Goal: Task Accomplishment & Management: Manage account settings

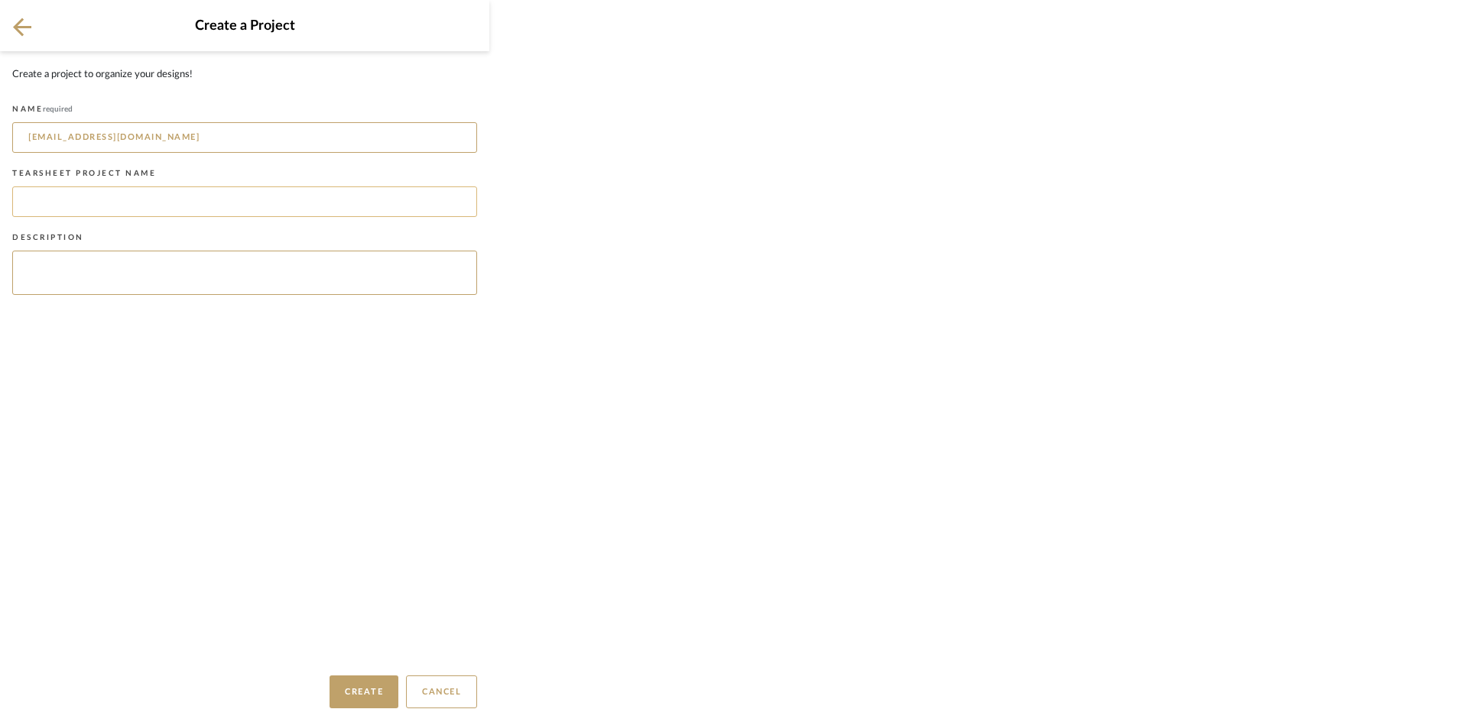
click at [262, 203] on input at bounding box center [244, 202] width 465 height 31
click at [137, 133] on input "Dianeg26@me.com" at bounding box center [244, 137] width 465 height 31
click at [165, 213] on input at bounding box center [244, 202] width 465 height 31
click at [23, 200] on input at bounding box center [244, 202] width 465 height 31
type input "Geracie Residence"
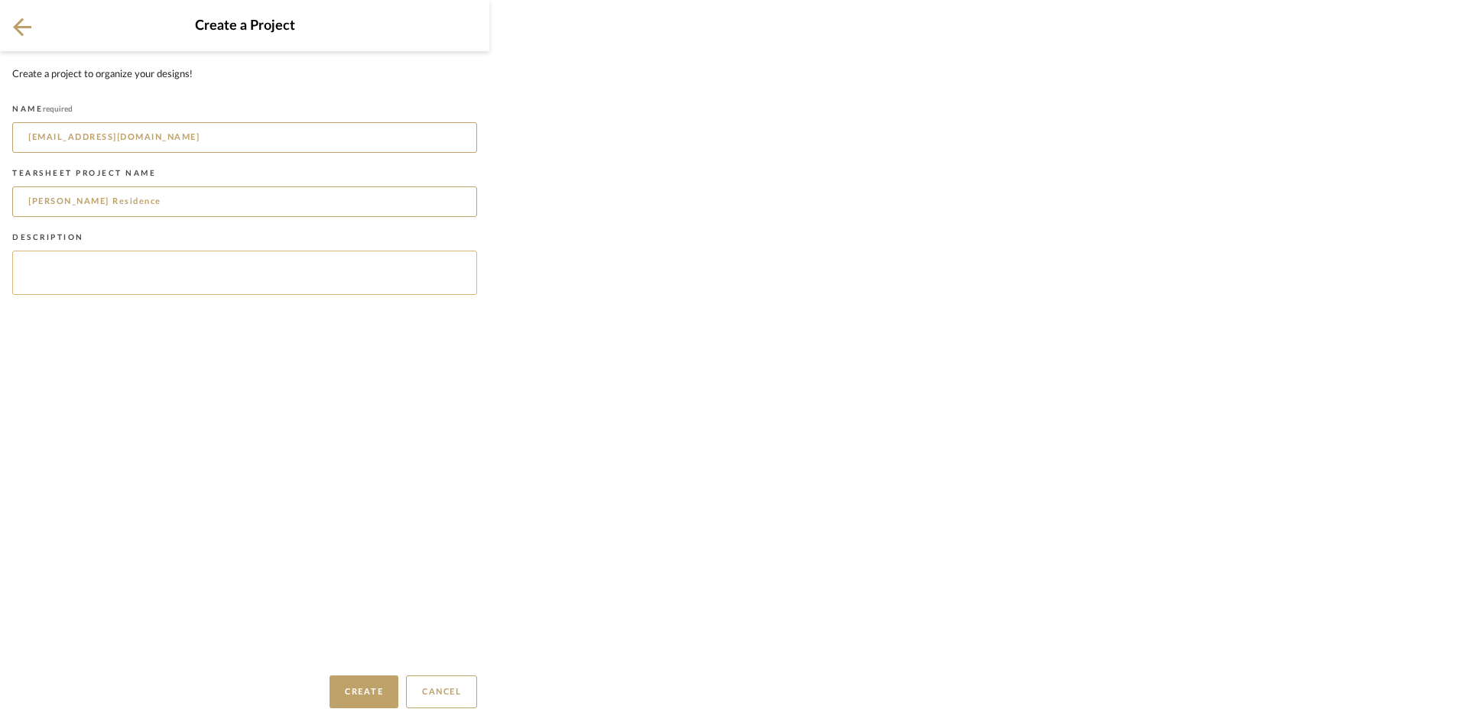
click at [117, 287] on textarea at bounding box center [244, 273] width 465 height 44
click at [31, 199] on input "Geracie Residence" at bounding box center [244, 202] width 465 height 31
click at [45, 203] on input "Geracie Residence" at bounding box center [244, 202] width 465 height 31
drag, startPoint x: 45, startPoint y: 203, endPoint x: 201, endPoint y: 209, distance: 156.1
click at [201, 209] on input "Geracie Residence" at bounding box center [244, 202] width 465 height 31
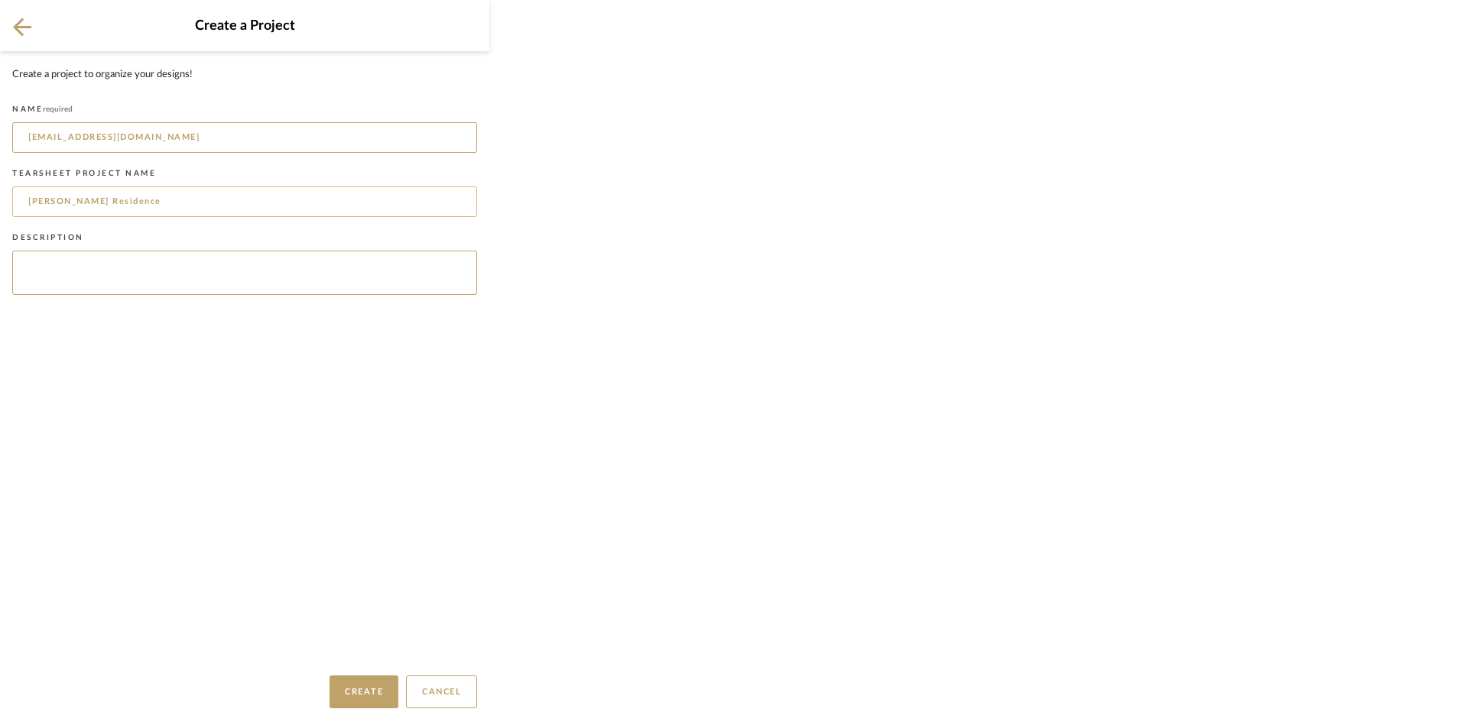
click at [201, 209] on input "Geracie Residence" at bounding box center [244, 202] width 465 height 31
click at [45, 214] on input "Geracie Residence" at bounding box center [244, 202] width 465 height 31
click at [54, 294] on textarea at bounding box center [244, 273] width 465 height 44
click at [158, 275] on textarea at bounding box center [244, 273] width 465 height 44
click at [331, 701] on button "Create" at bounding box center [363, 692] width 69 height 33
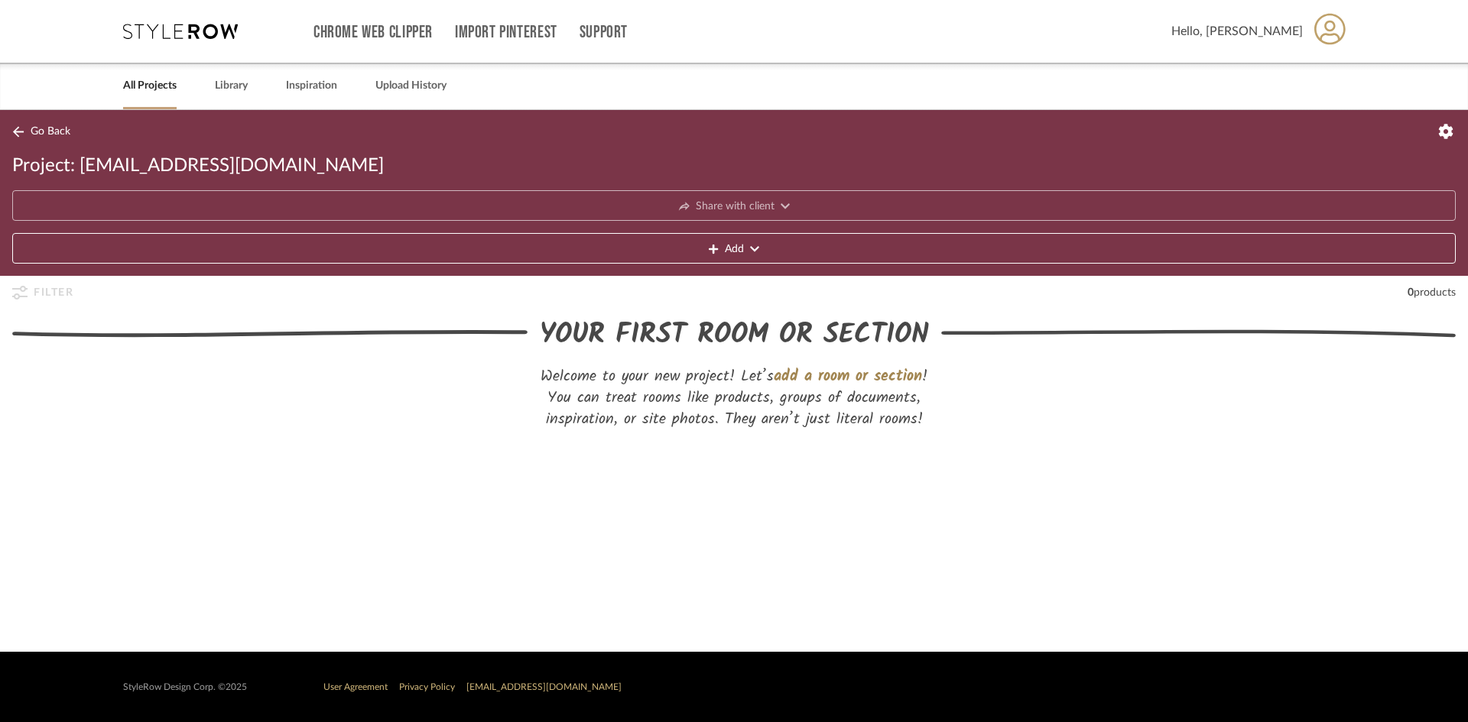
drag, startPoint x: 89, startPoint y: 170, endPoint x: 193, endPoint y: 161, distance: 104.4
click at [151, 167] on span "Project: Dianeg26@me.com" at bounding box center [198, 166] width 372 height 24
drag, startPoint x: 219, startPoint y: 159, endPoint x: 232, endPoint y: 161, distance: 13.2
click at [220, 159] on span "Project: Dianeg26@me.com" at bounding box center [198, 166] width 372 height 24
click at [234, 162] on span "Project: Dianeg26@me.com" at bounding box center [198, 166] width 372 height 24
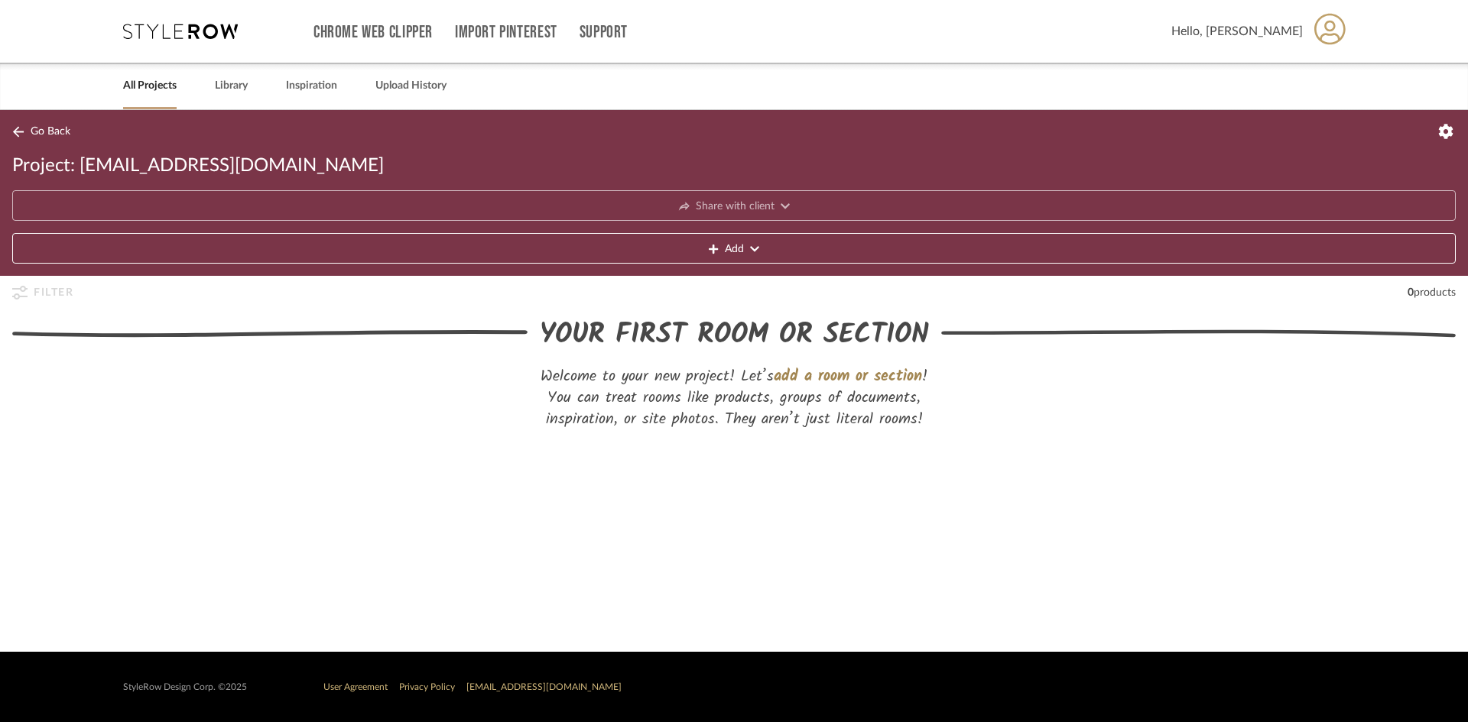
click at [1451, 126] on icon at bounding box center [1445, 131] width 15 height 15
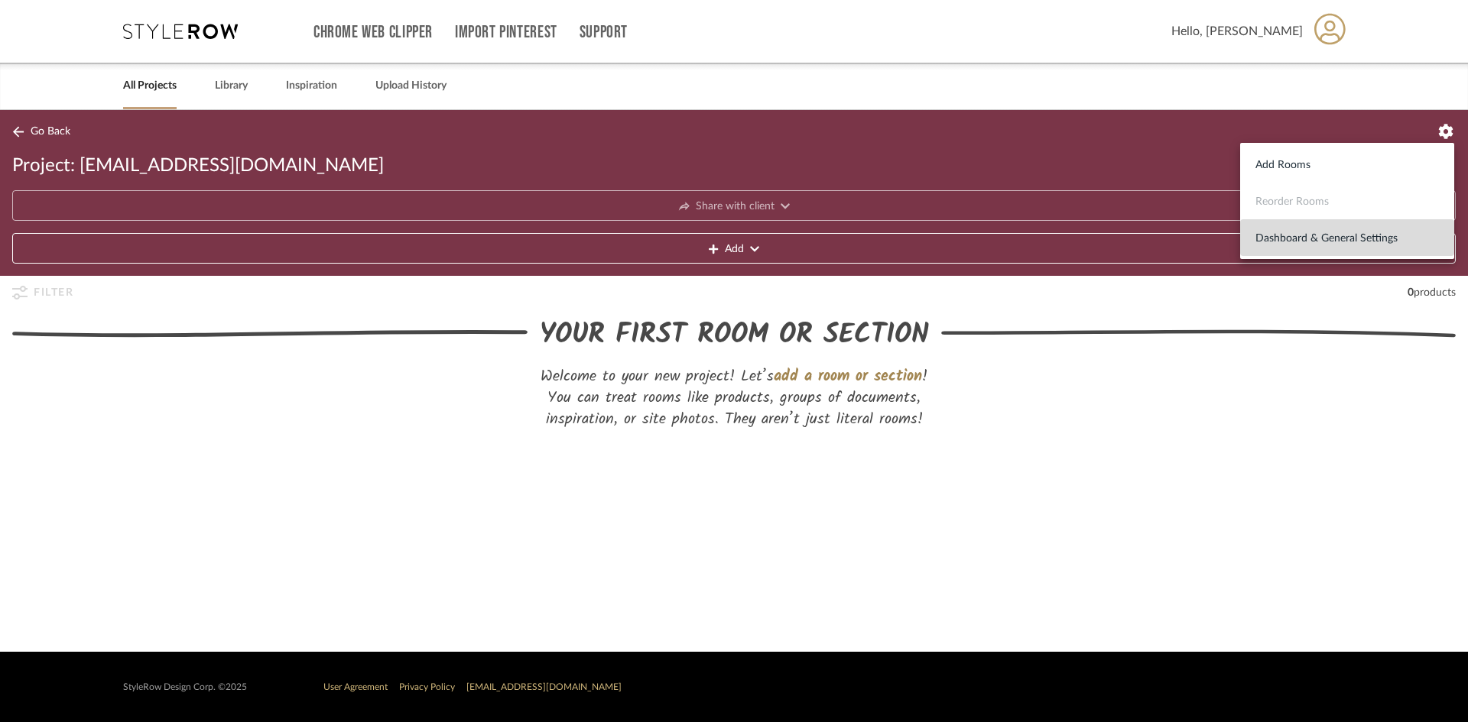
click at [1332, 239] on span "Dashboard & General Settings" at bounding box center [1346, 238] width 183 height 13
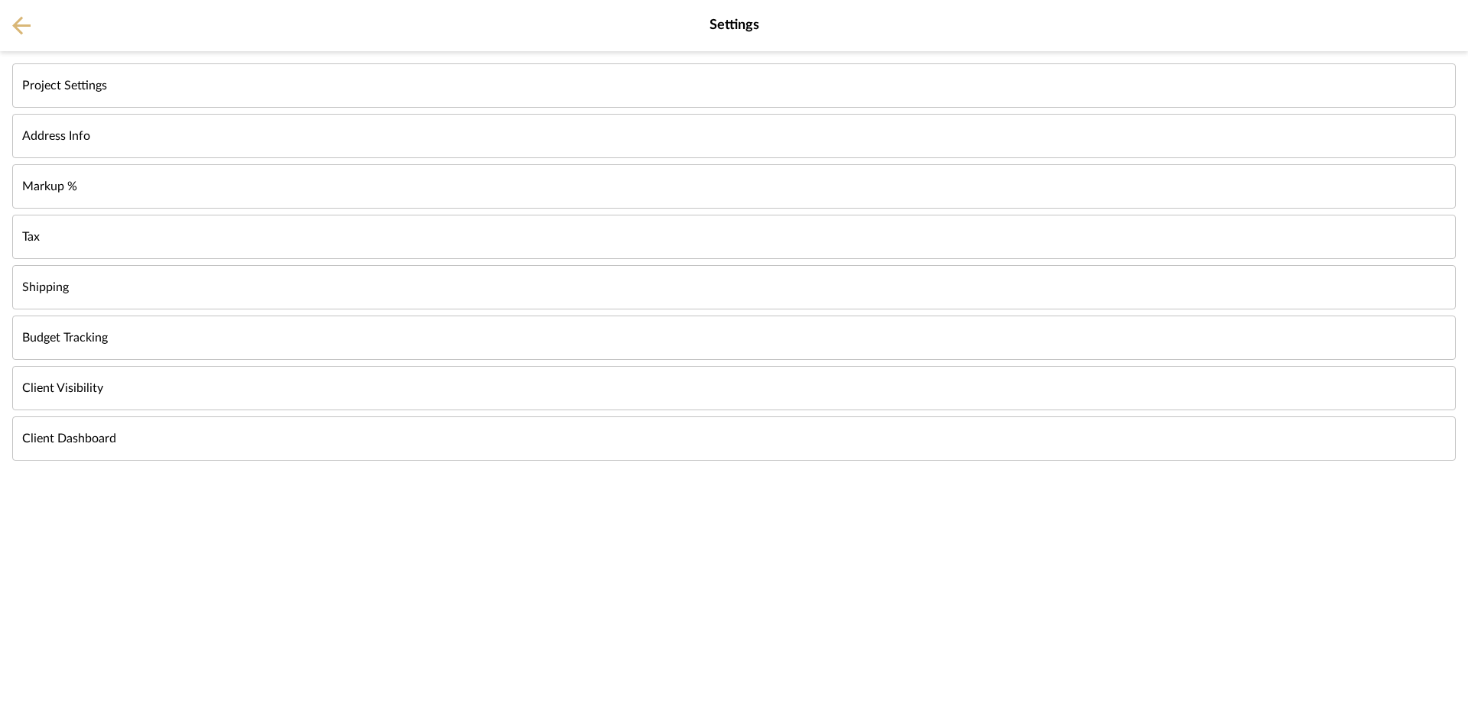
click at [5, 33] on button at bounding box center [21, 25] width 43 height 51
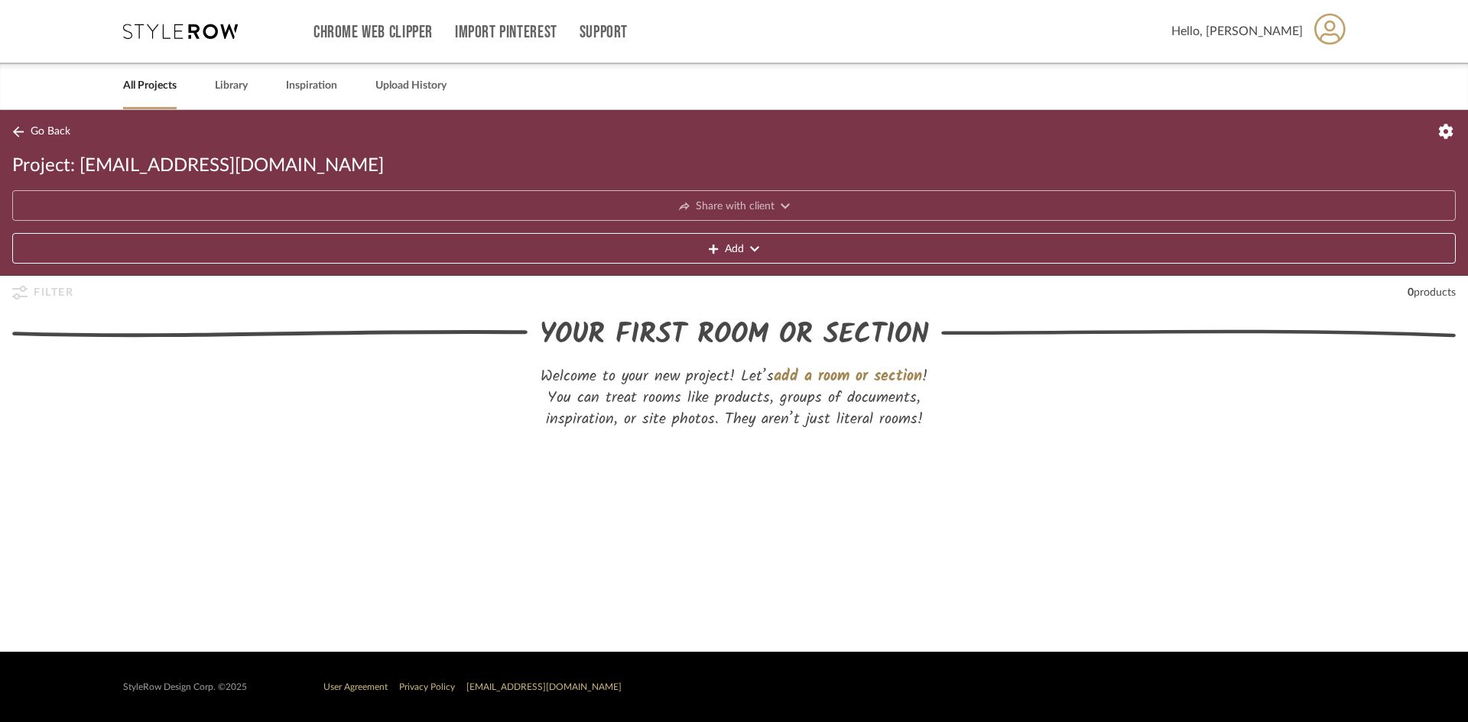
drag, startPoint x: 105, startPoint y: 157, endPoint x: 926, endPoint y: 191, distance: 822.5
click at [107, 157] on span "Project: Dianeg26@me.com" at bounding box center [198, 166] width 372 height 24
click at [1452, 136] on icon at bounding box center [1445, 131] width 15 height 15
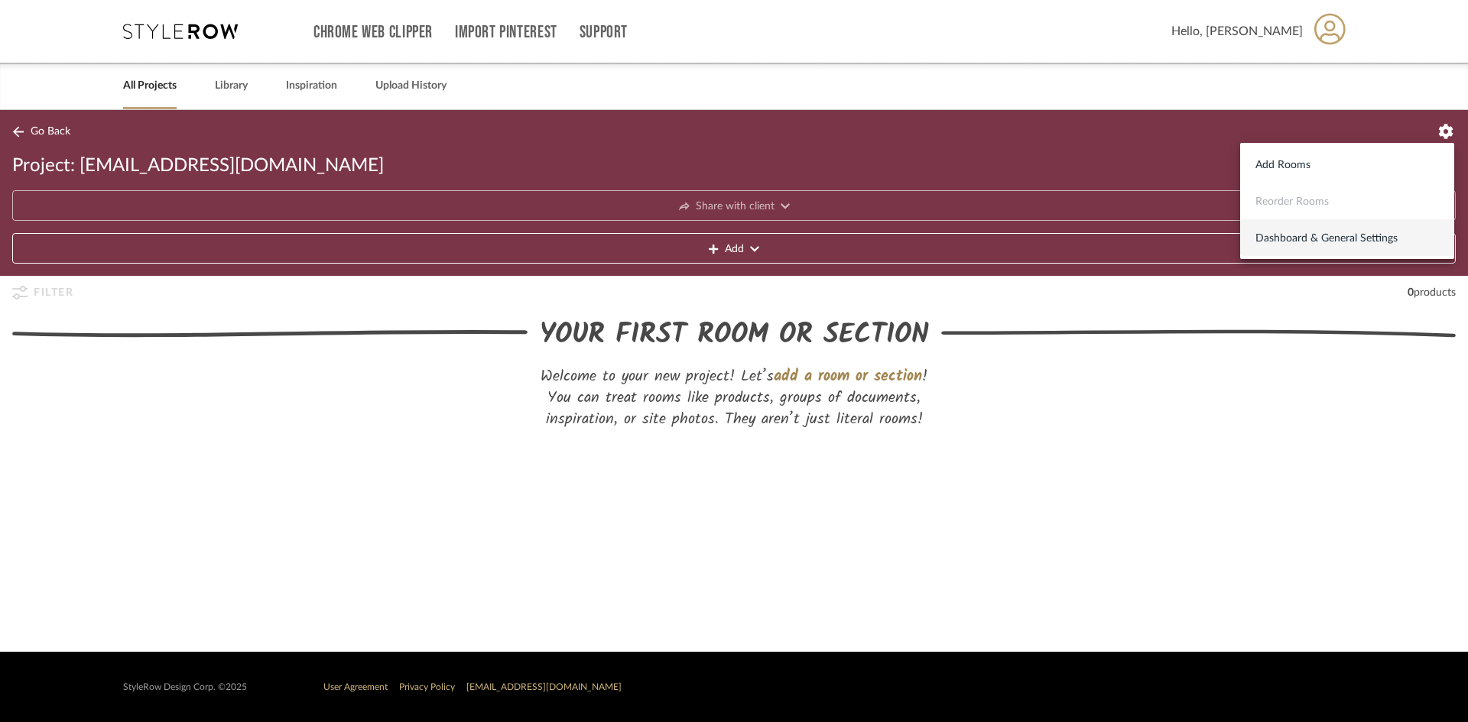
click at [1438, 224] on button "Dashboard & General Settings" at bounding box center [1347, 237] width 214 height 37
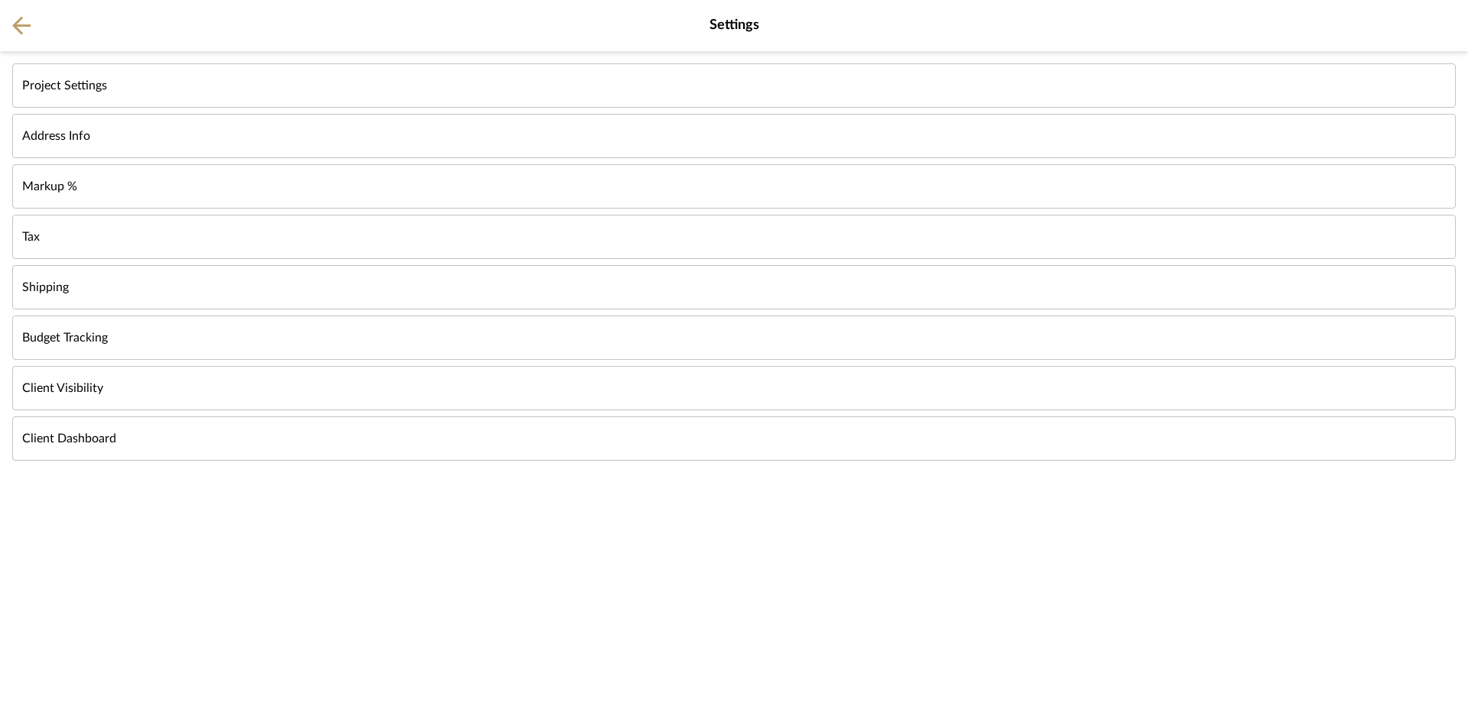
click at [172, 83] on button "Project Settings" at bounding box center [733, 85] width 1443 height 44
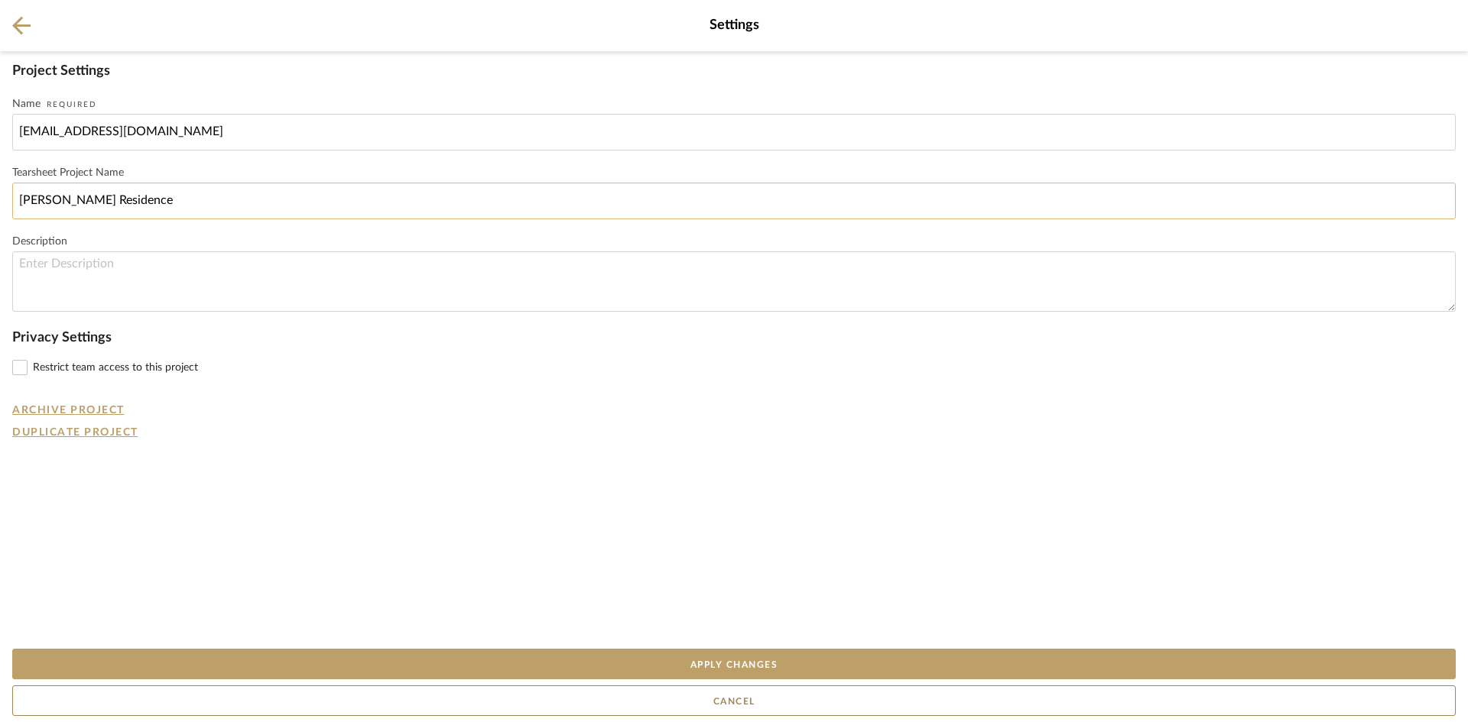
click at [141, 203] on input "Geracie Residence" at bounding box center [733, 201] width 1443 height 37
click at [198, 125] on input "Dianeg26@me.com" at bounding box center [733, 132] width 1443 height 37
drag, startPoint x: 190, startPoint y: 133, endPoint x: 0, endPoint y: 128, distance: 190.4
click at [0, 128] on div "Project Settings Name Required Dianeg26@me.com Tearsheet Project Name Geracie R…" at bounding box center [734, 347] width 1468 height 592
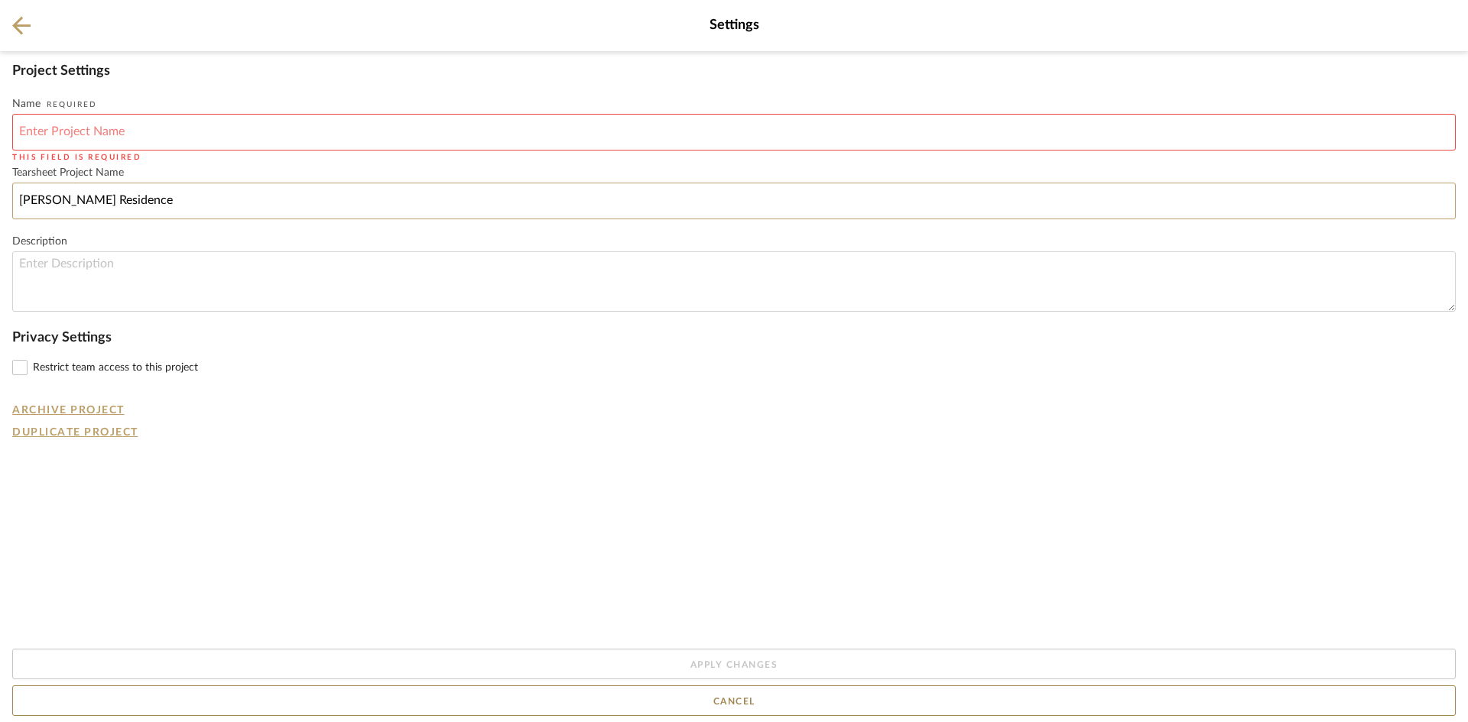
drag, startPoint x: 133, startPoint y: 199, endPoint x: 0, endPoint y: 191, distance: 133.2
click at [0, 191] on div "Project Settings Name Required This field is required Tearsheet Project Name Ge…" at bounding box center [734, 347] width 1468 height 592
click at [150, 135] on input at bounding box center [733, 132] width 1443 height 37
paste input "Geracie Residence"
click at [18, 129] on input "Geracie Residence" at bounding box center [733, 132] width 1443 height 37
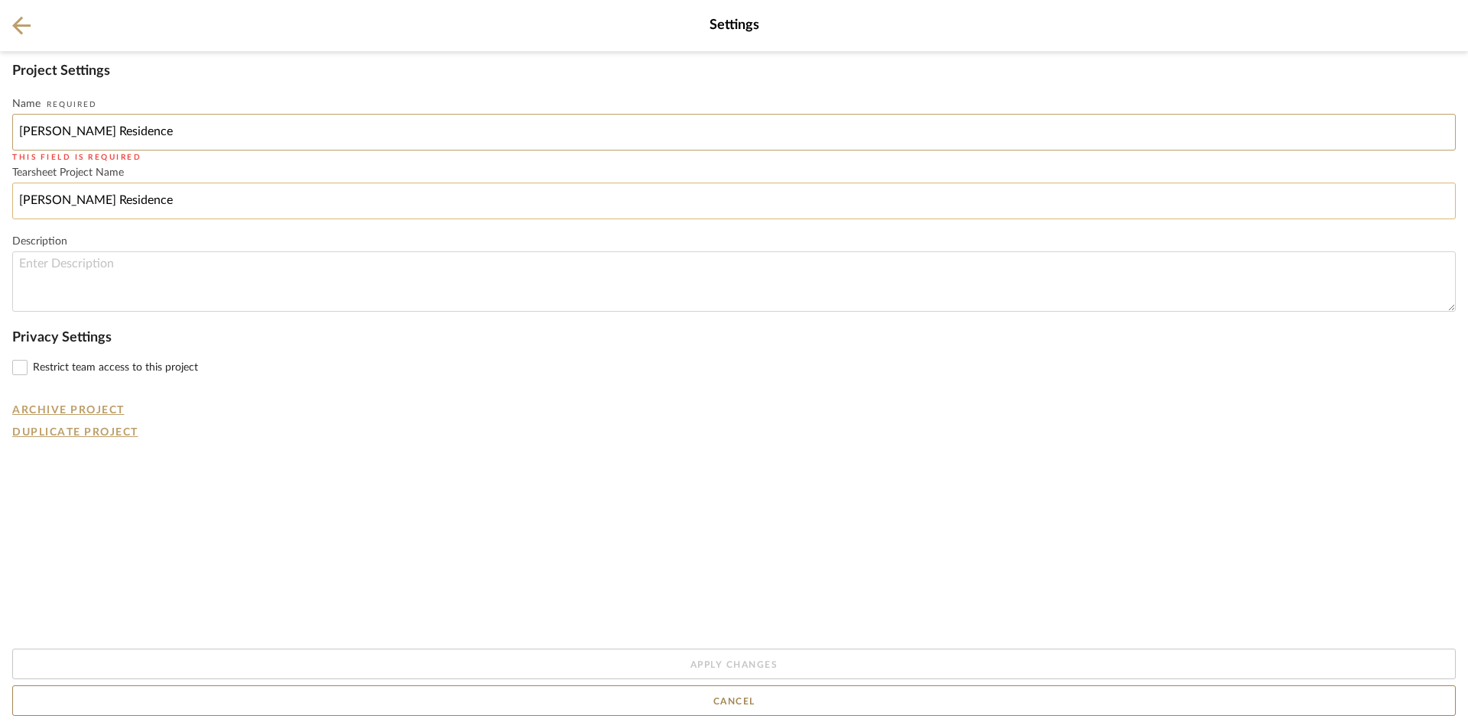
type input "Geracie Residence"
click at [372, 183] on input "Geracie Residence" at bounding box center [733, 201] width 1443 height 37
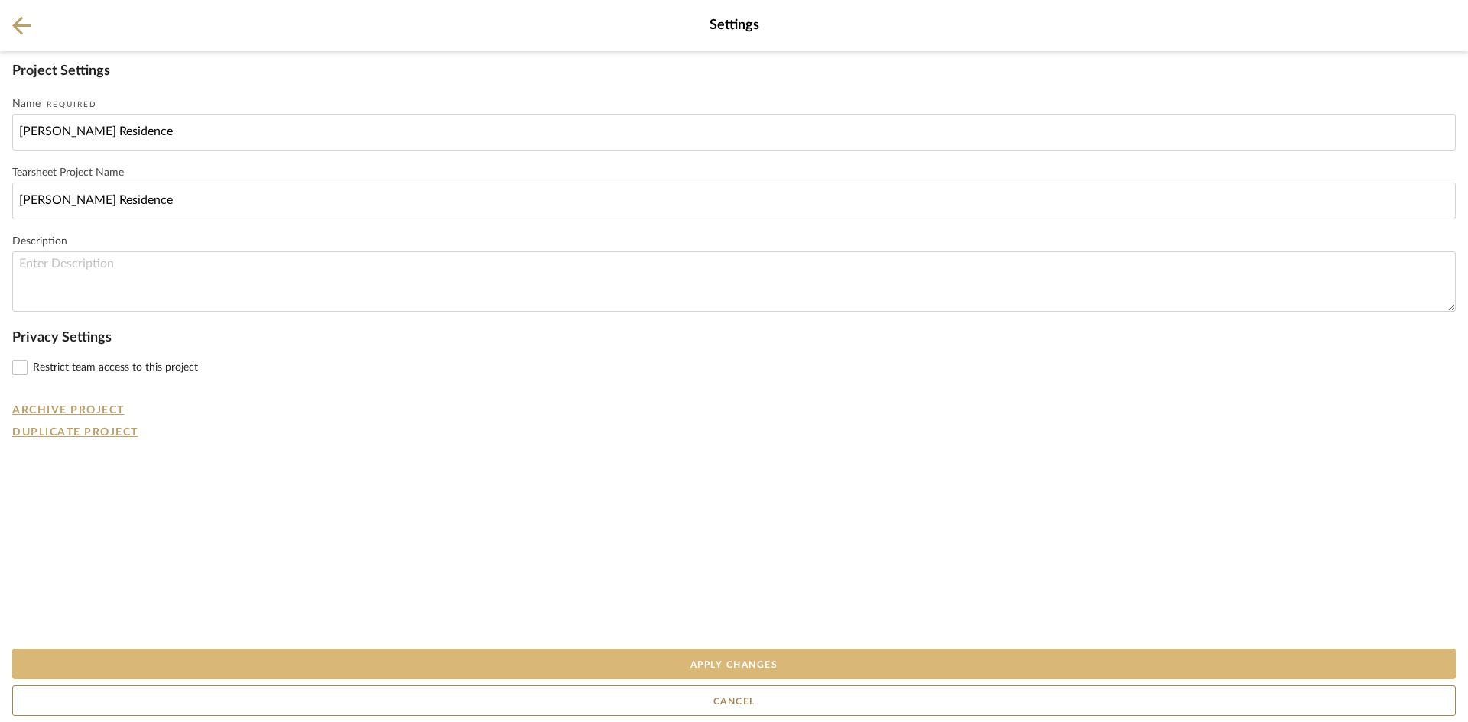
click at [762, 667] on button "Apply Changes" at bounding box center [733, 664] width 1443 height 31
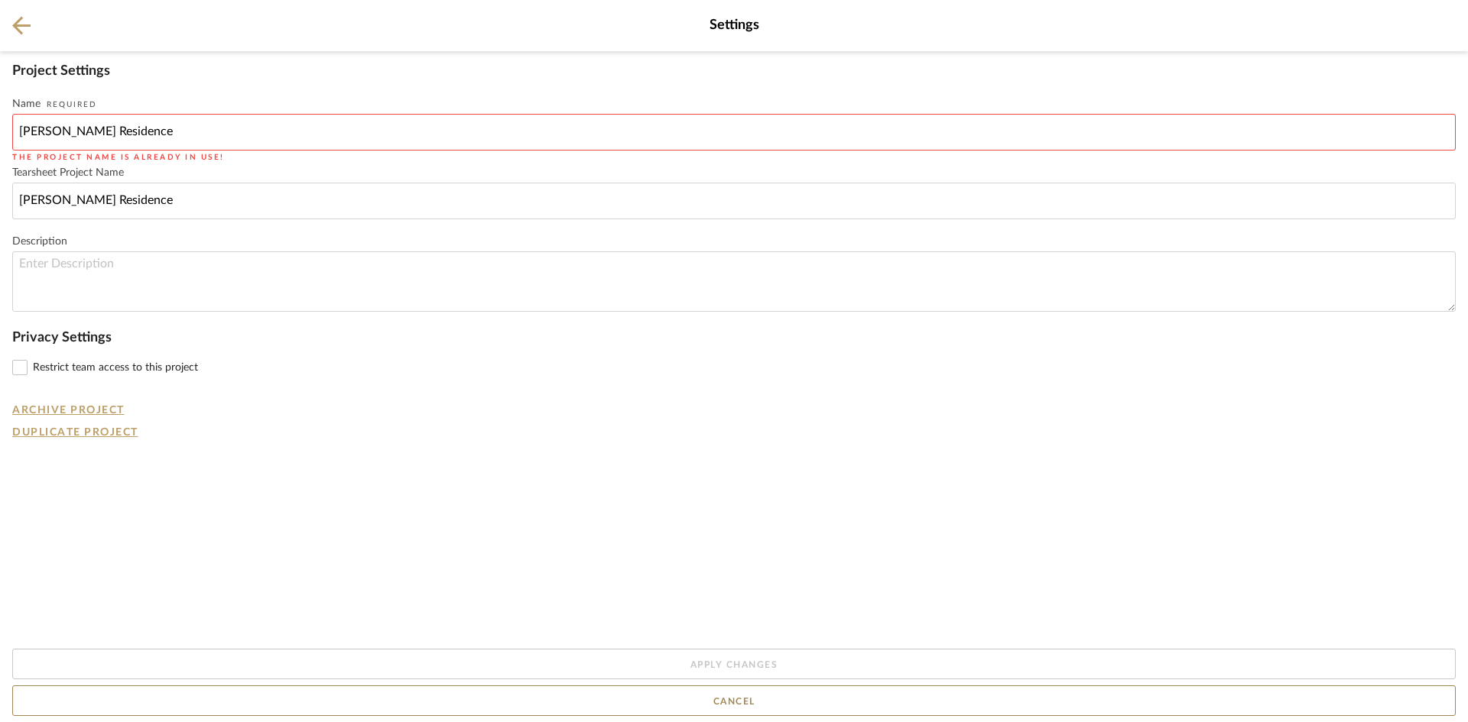
click at [189, 89] on form "Project Settings Name Required Geracie Residence The project name is already in…" at bounding box center [733, 251] width 1443 height 376
click at [171, 134] on input "Geracie Residence" at bounding box center [733, 132] width 1443 height 37
click at [56, 122] on input "Geracie Residence" at bounding box center [733, 132] width 1443 height 37
drag, startPoint x: 788, startPoint y: 706, endPoint x: 784, endPoint y: 693, distance: 13.5
click at [787, 699] on button "Cancel" at bounding box center [733, 701] width 1443 height 31
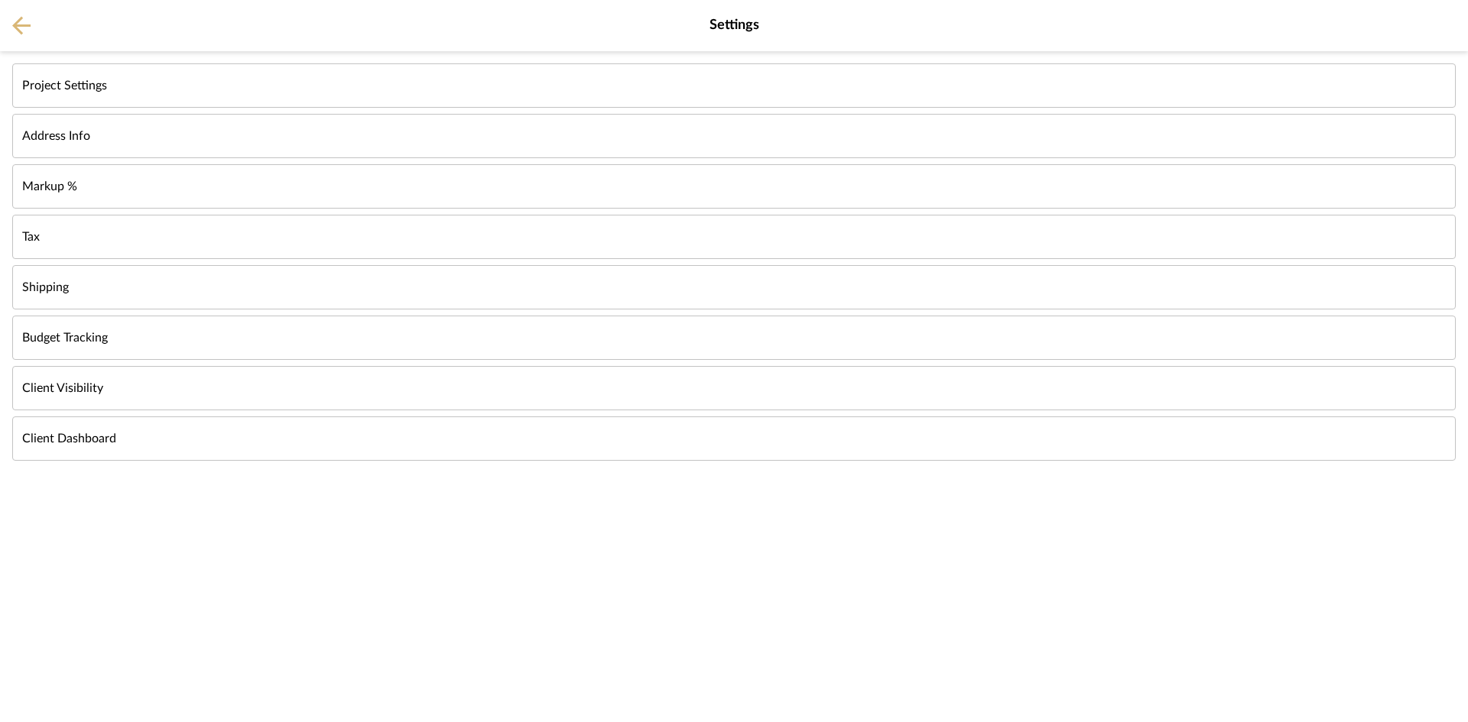
click at [24, 30] on icon at bounding box center [21, 25] width 18 height 19
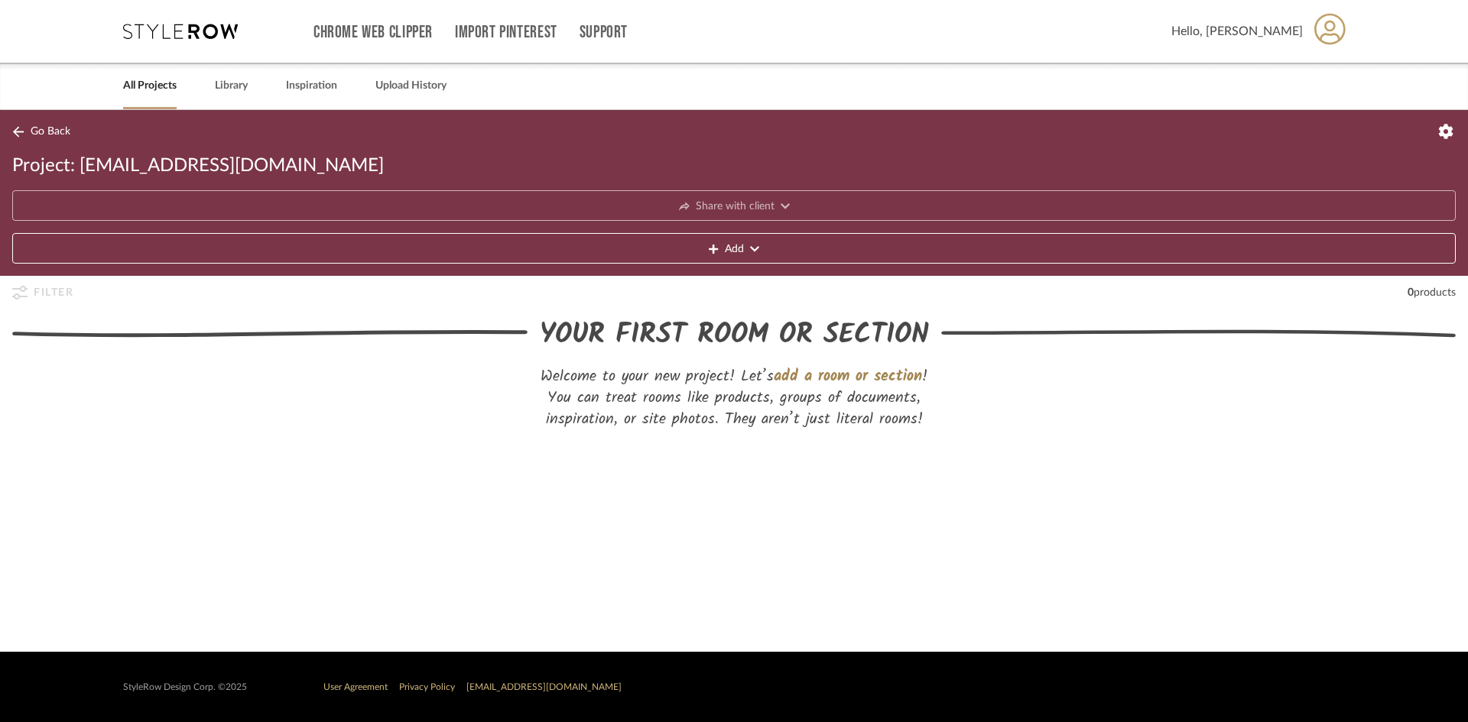
click at [24, 30] on div "Chrome Web Clipper Import Pinterest Support All Projects Library Inspiration Up…" at bounding box center [734, 55] width 1468 height 110
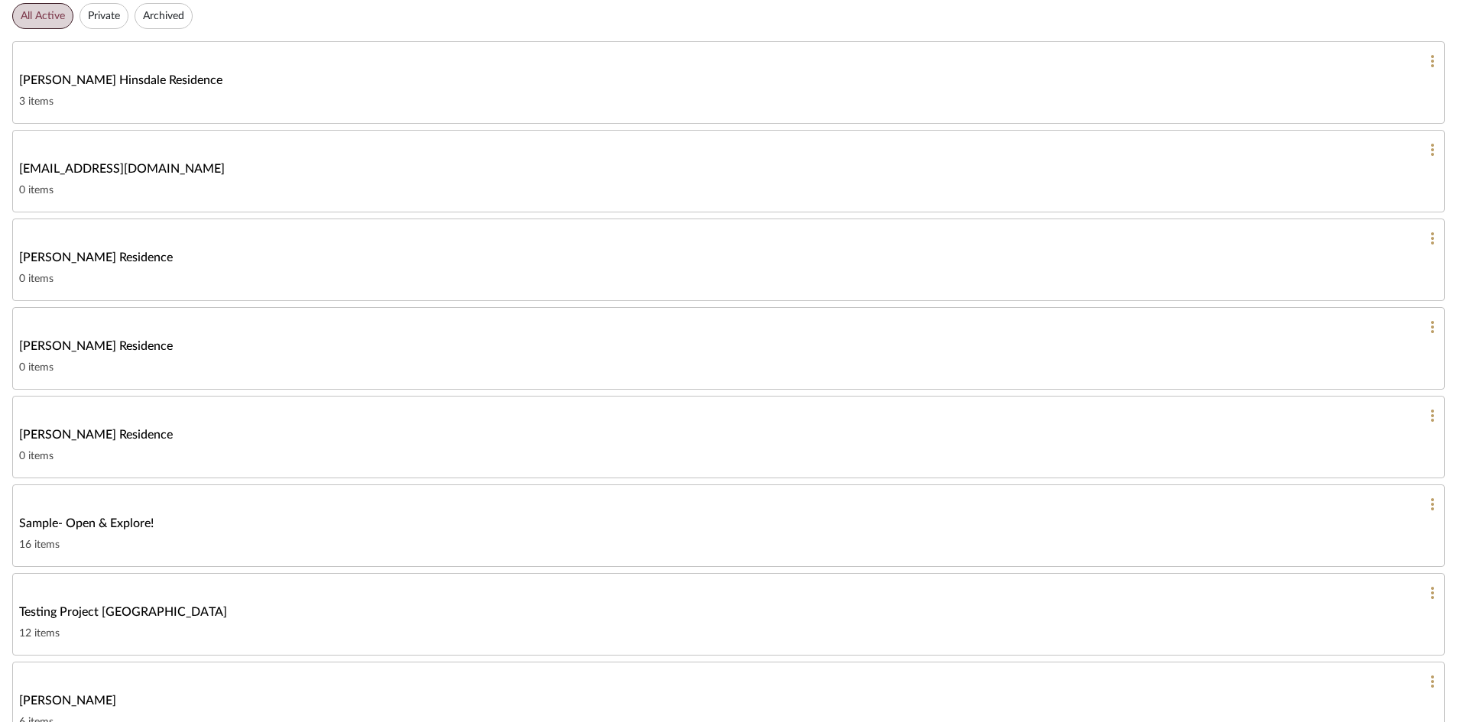
scroll to position [306, 0]
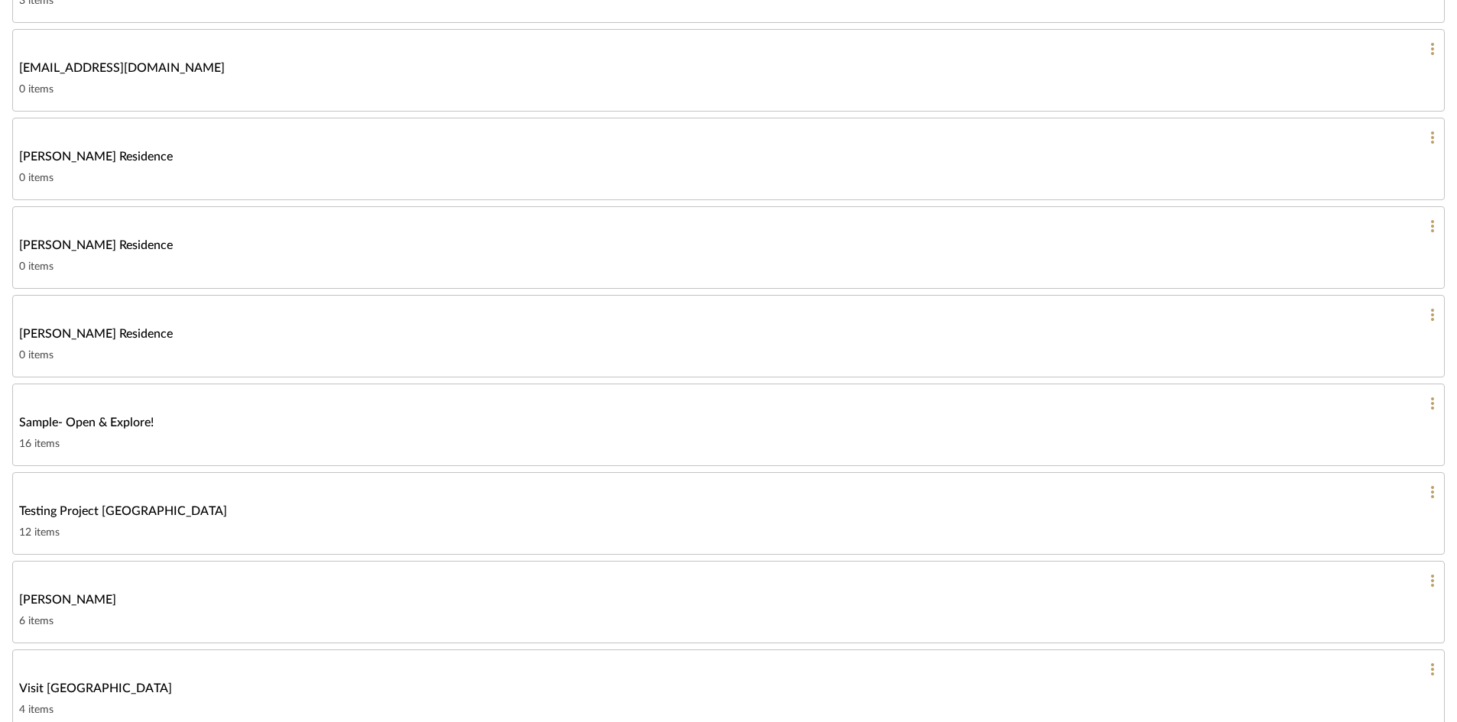
click at [124, 239] on div "Geracie Residence" at bounding box center [728, 245] width 1419 height 18
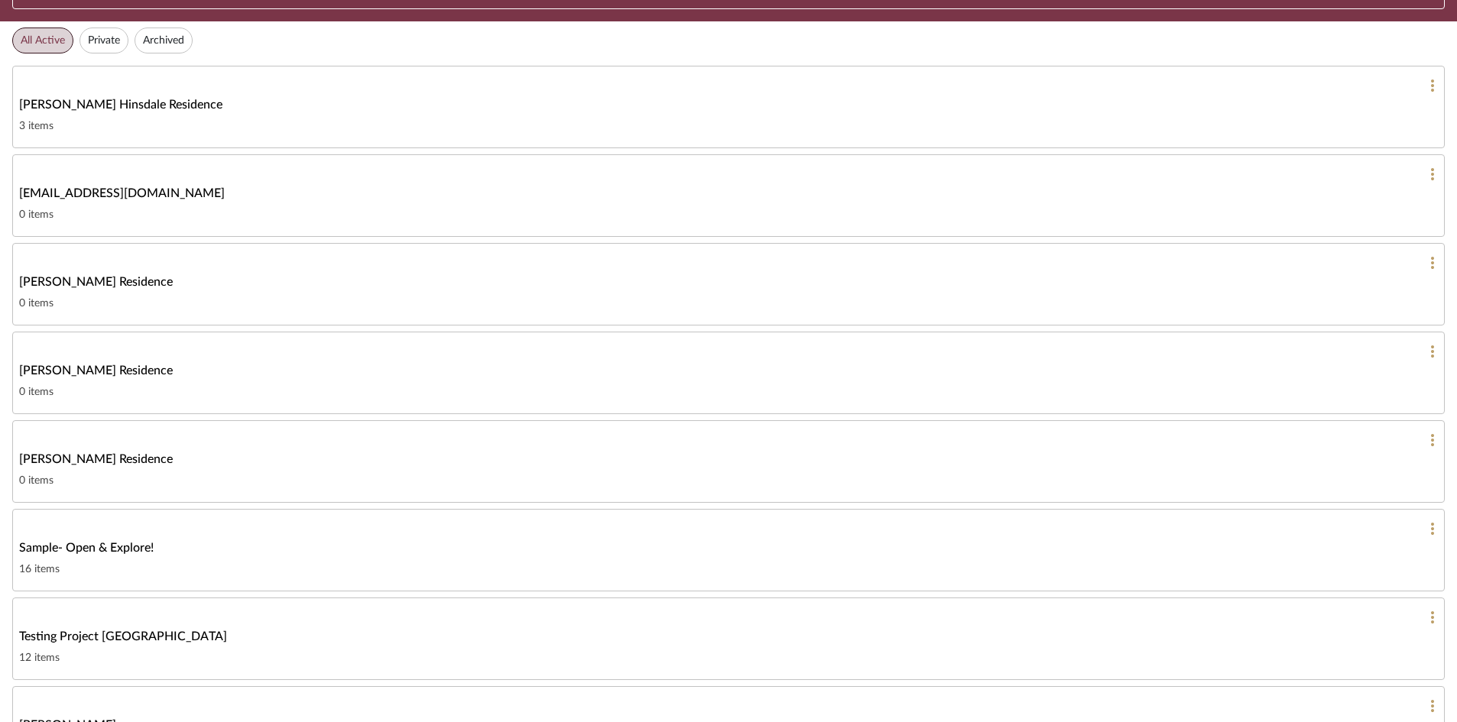
scroll to position [153, 0]
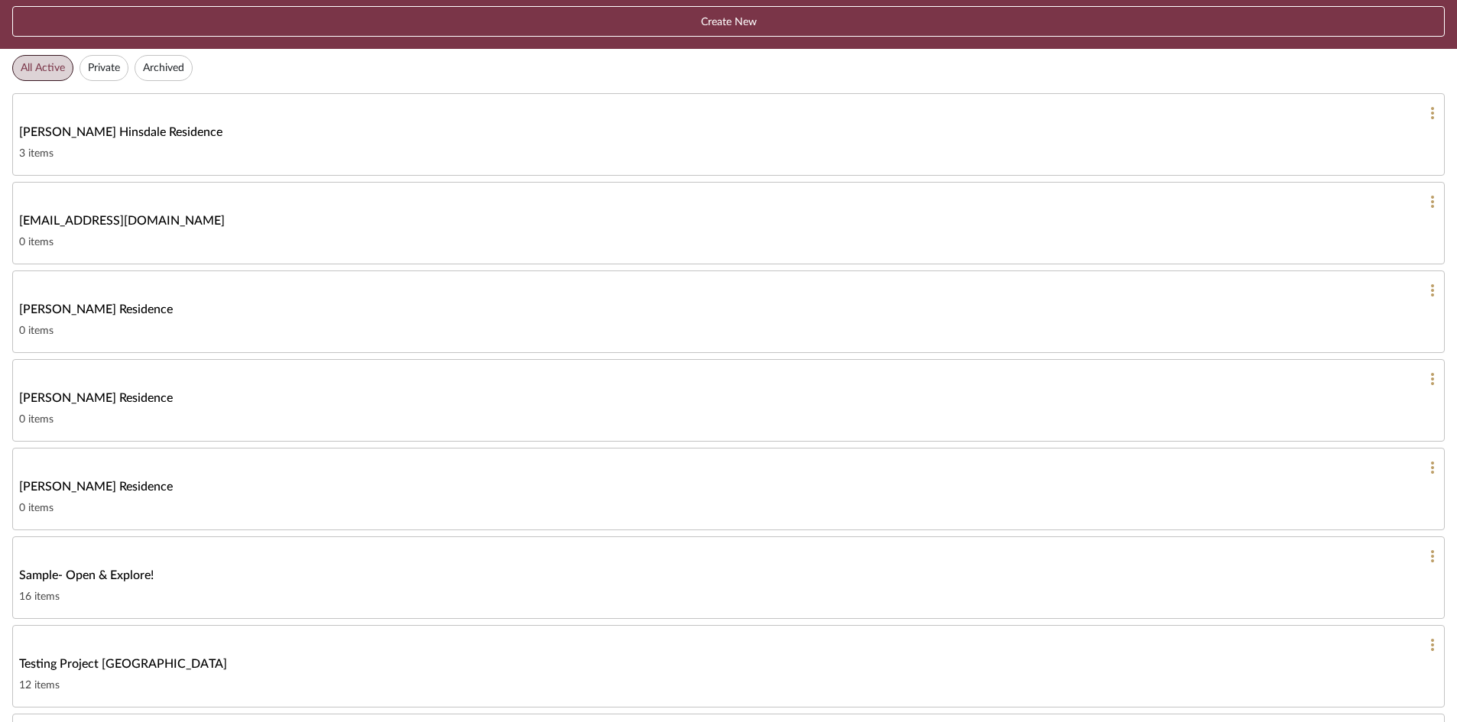
click at [1438, 199] on link "Dianeg26@me.com 0 items" at bounding box center [728, 223] width 1433 height 83
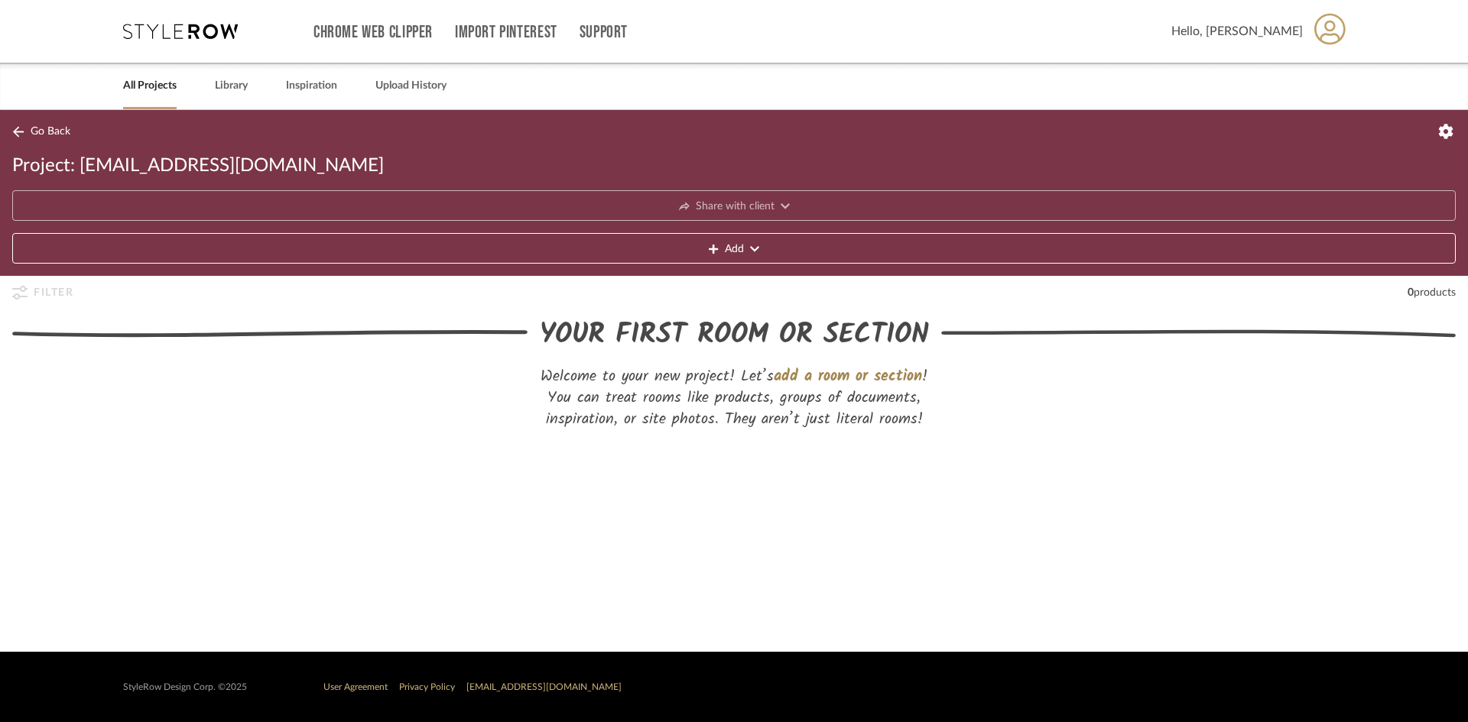
click at [1448, 130] on icon at bounding box center [1446, 131] width 15 height 15
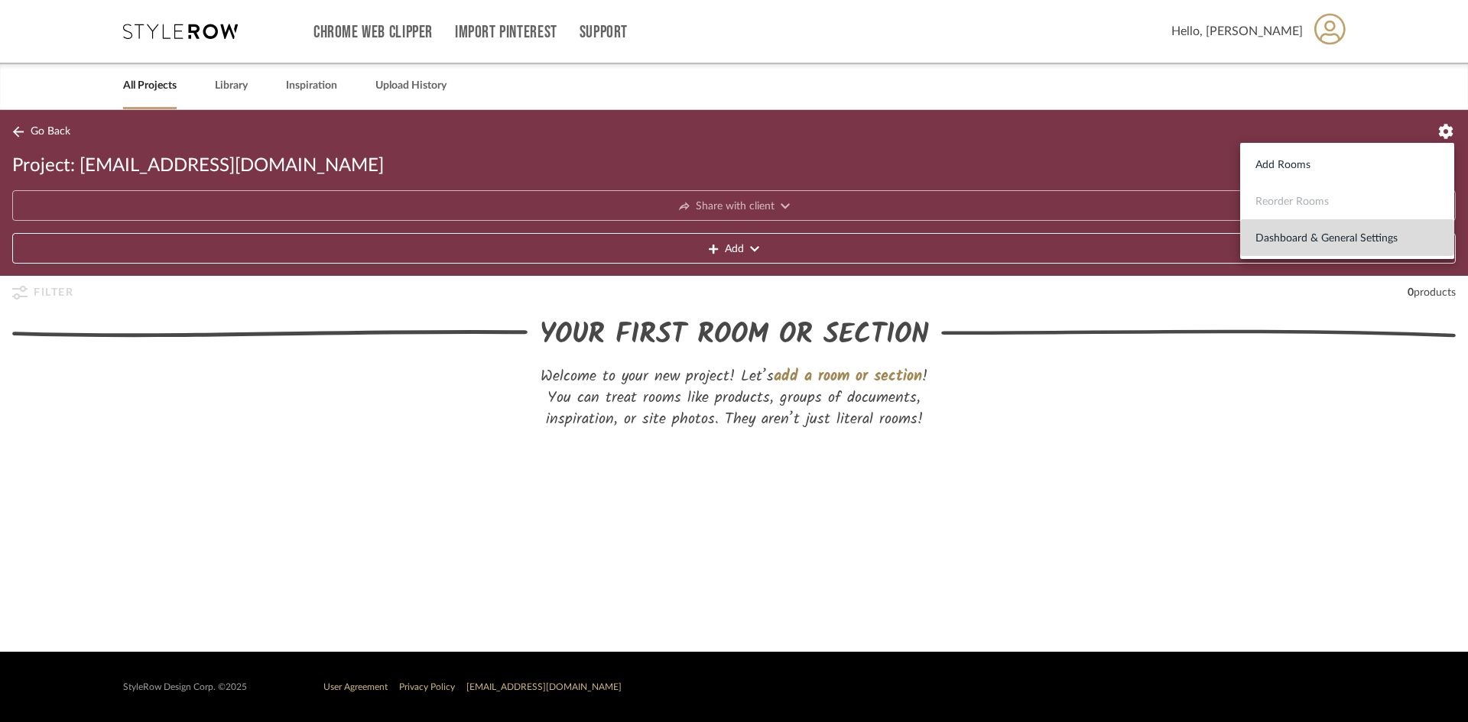
click at [1259, 239] on span "Dashboard & General Settings" at bounding box center [1346, 238] width 183 height 13
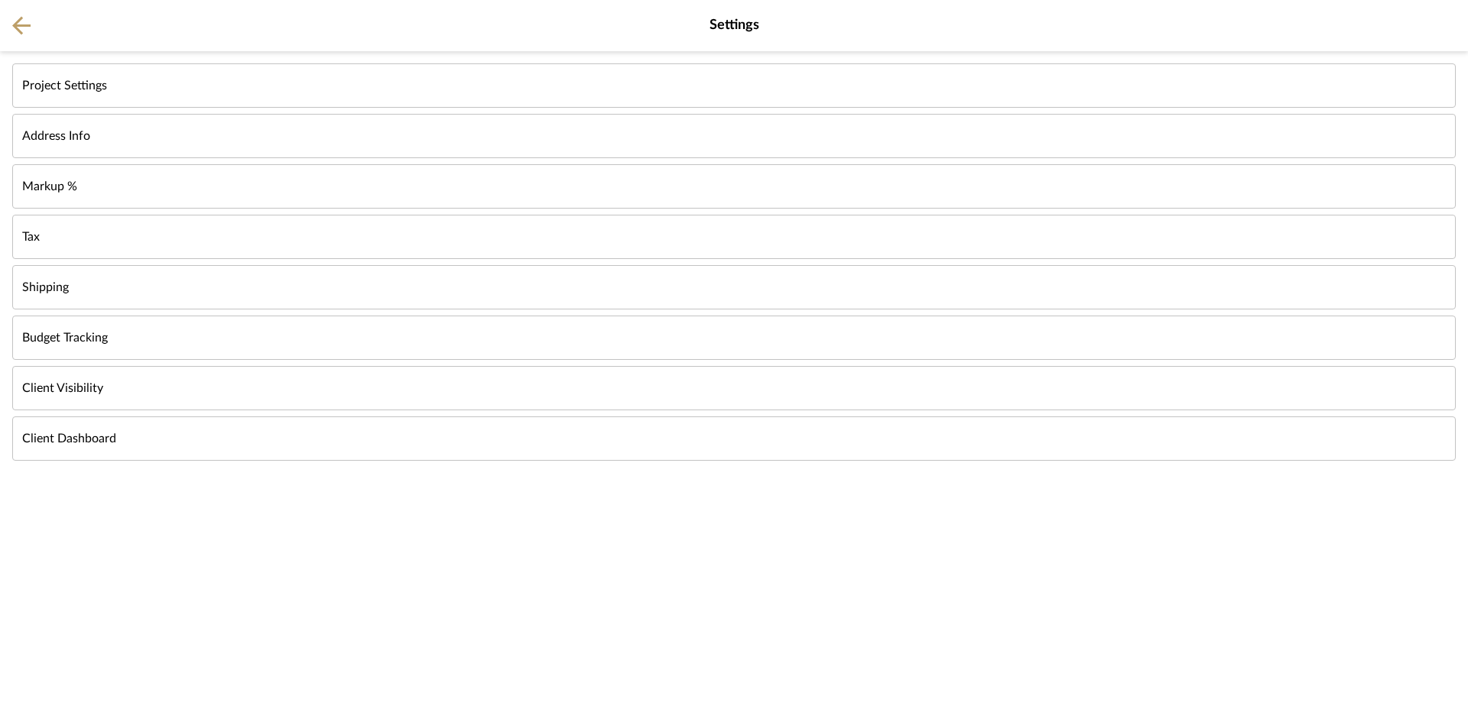
click at [355, 86] on button "Project Settings" at bounding box center [733, 85] width 1443 height 44
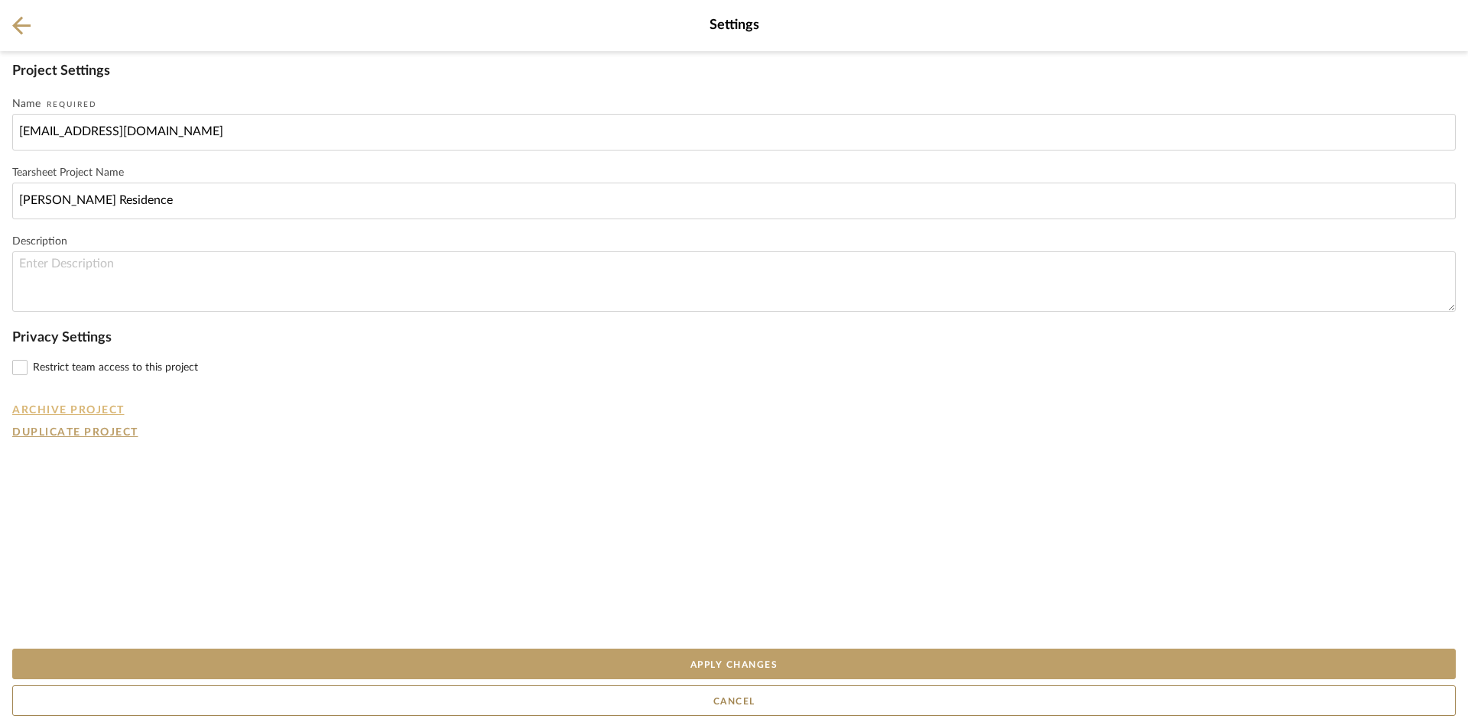
click at [66, 413] on button "Archive Project" at bounding box center [68, 410] width 112 height 13
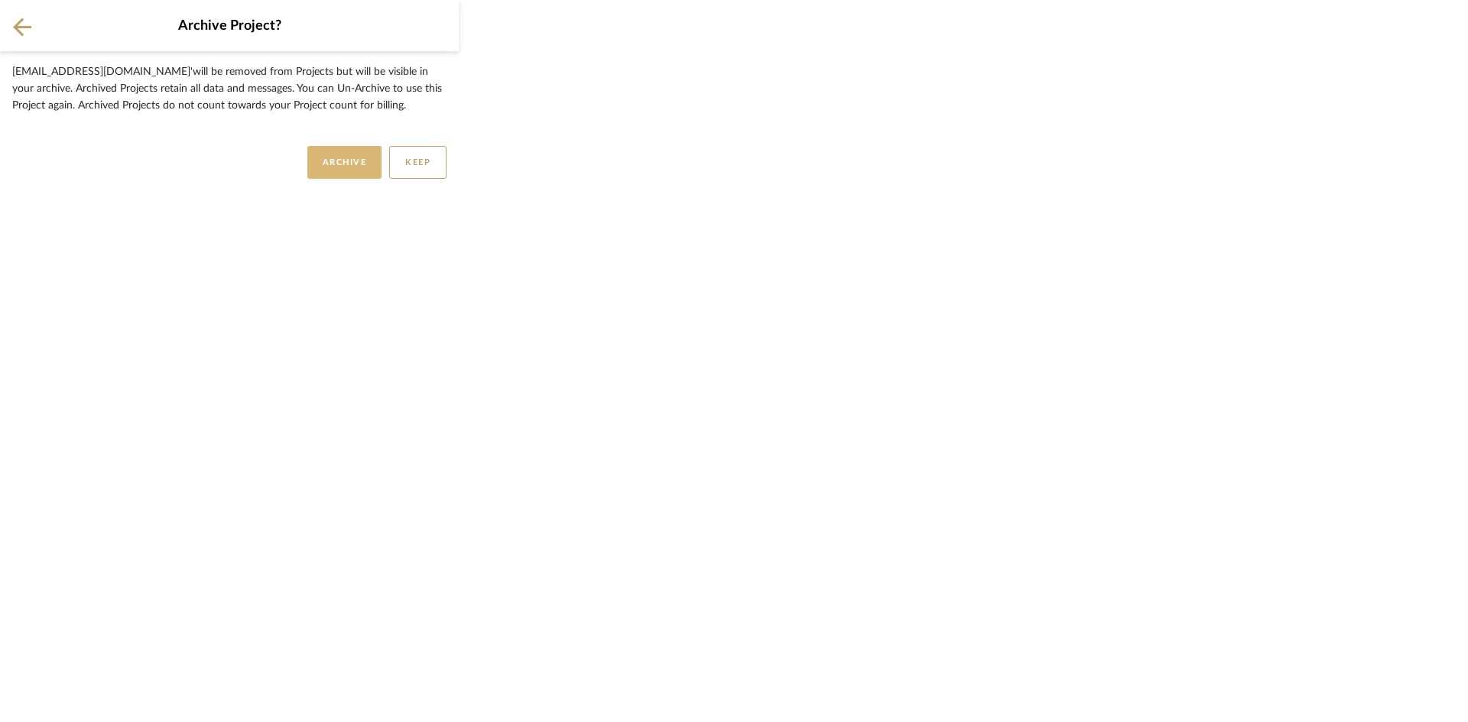
click at [352, 154] on button "ARCHIVE" at bounding box center [344, 162] width 75 height 33
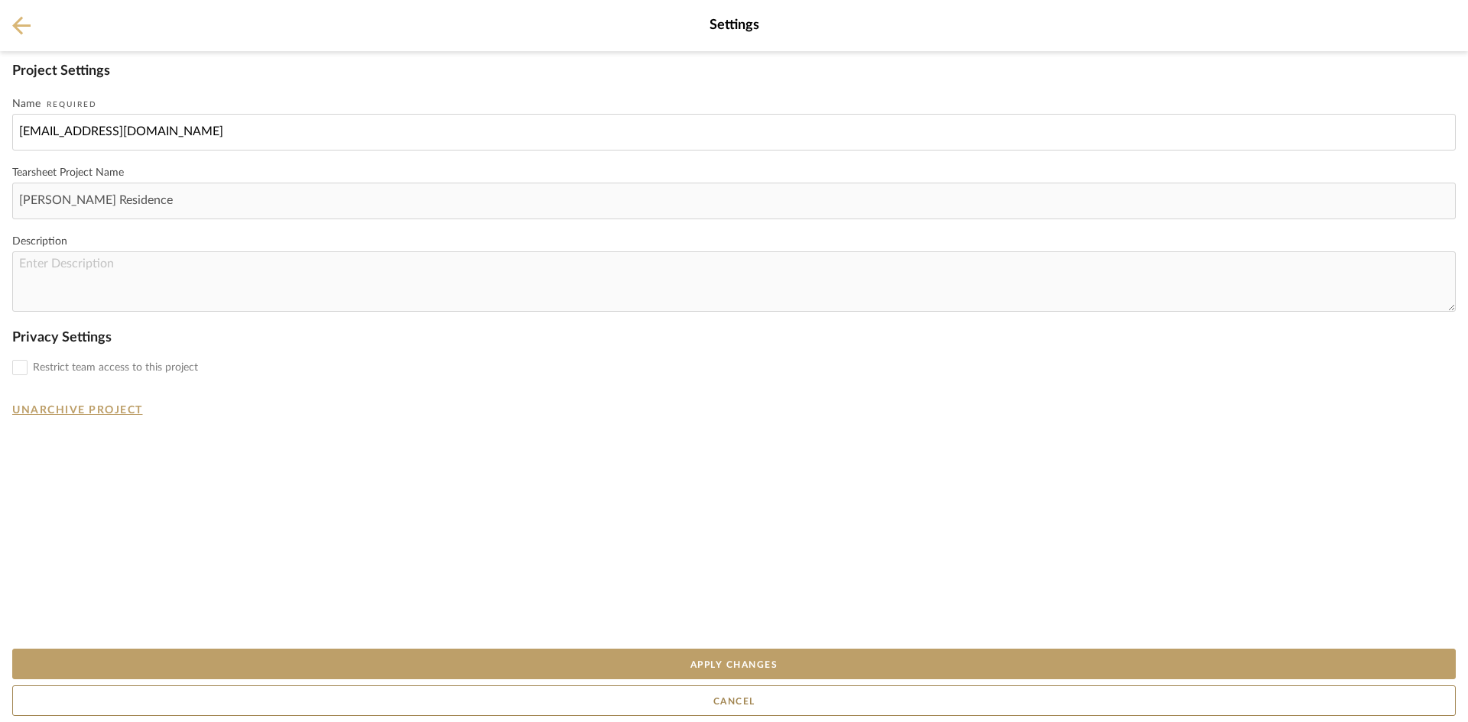
click at [17, 20] on icon at bounding box center [21, 25] width 18 height 19
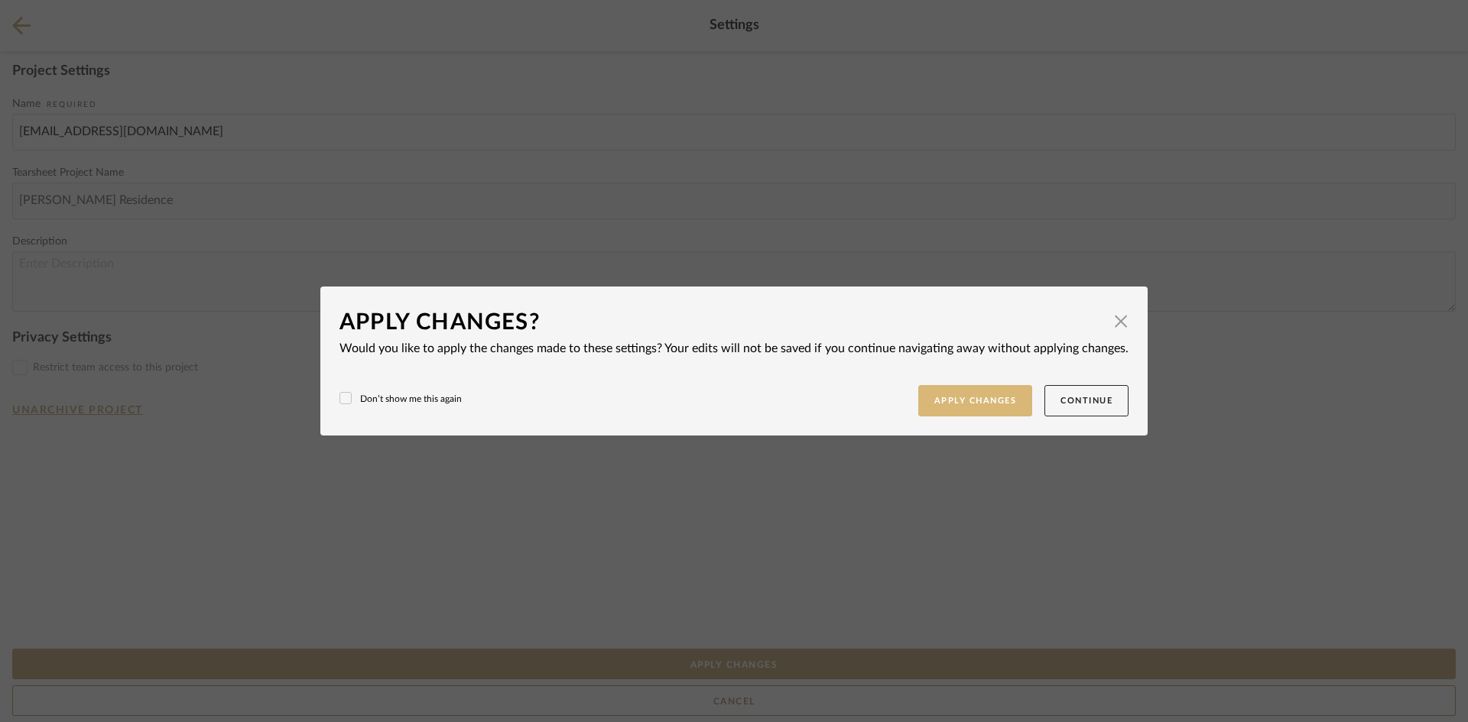
click at [943, 385] on button "Apply Changes" at bounding box center [975, 400] width 115 height 31
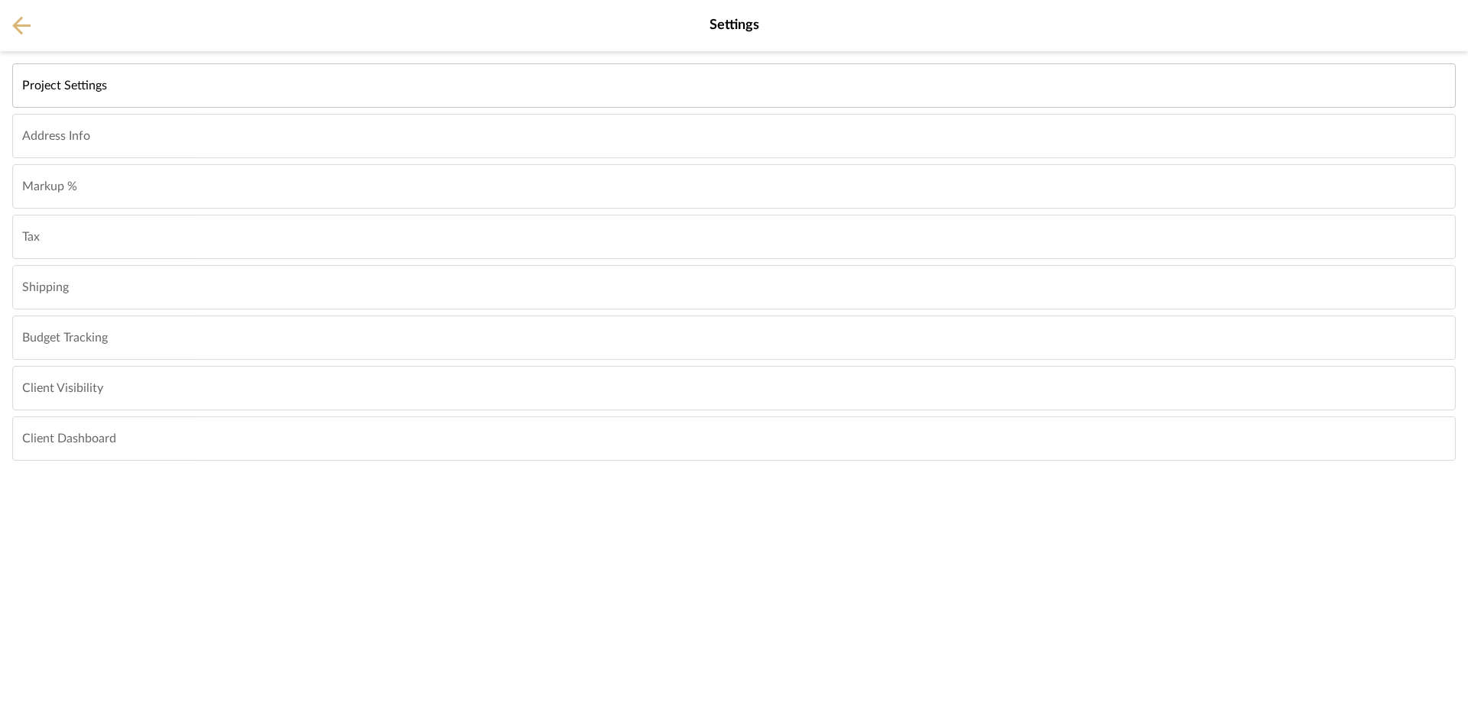
click at [31, 35] on button at bounding box center [21, 25] width 43 height 51
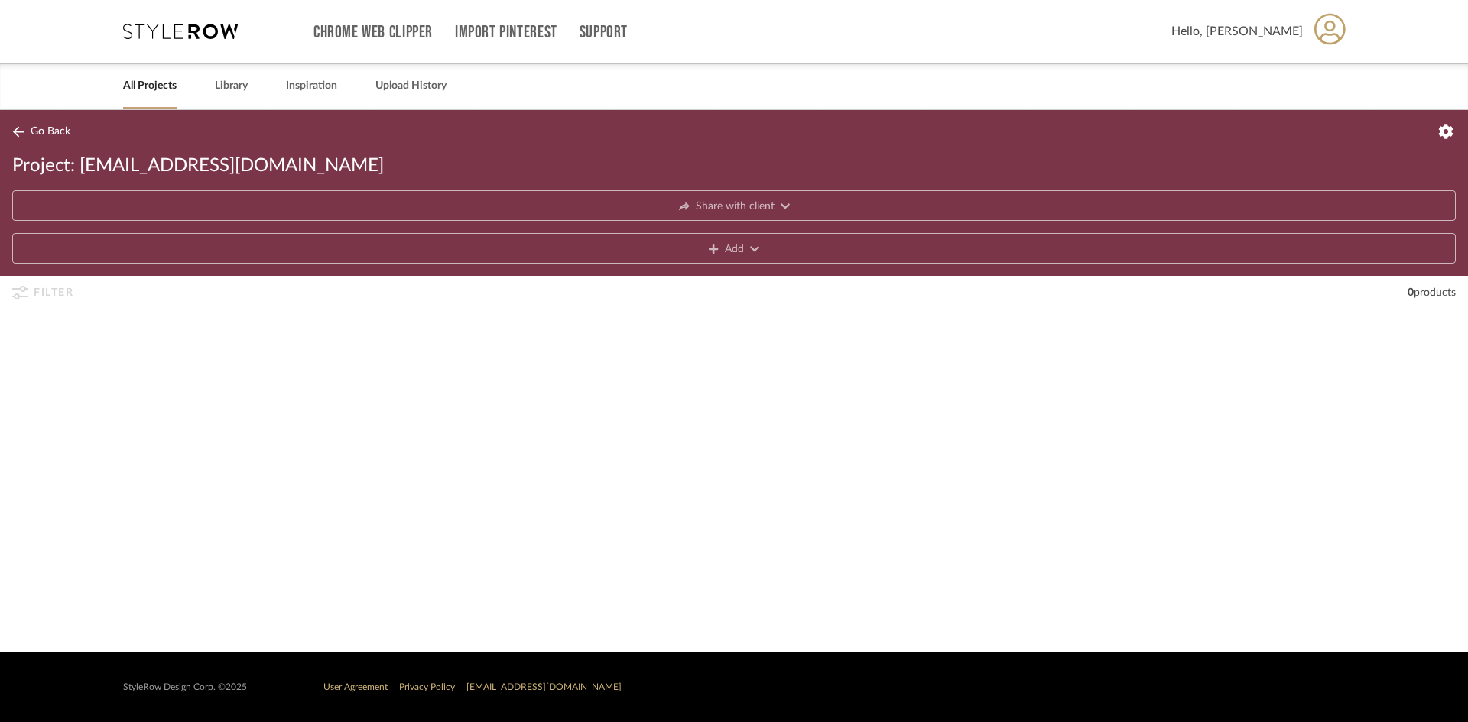
click at [31, 35] on div "Chrome Web Clipper Import Pinterest Support All Projects Library Inspiration Up…" at bounding box center [734, 55] width 1468 height 110
click at [216, 47] on div "Chrome Web Clipper Import Pinterest Support All Projects Library Inspiration Up…" at bounding box center [734, 31] width 1223 height 63
click at [212, 12] on div "Chrome Web Clipper Import Pinterest Support All Projects Library Inspiration Up…" at bounding box center [734, 31] width 1223 height 63
click at [165, 72] on div "All Projects" at bounding box center [150, 86] width 54 height 47
click at [160, 85] on link "All Projects" at bounding box center [150, 86] width 54 height 21
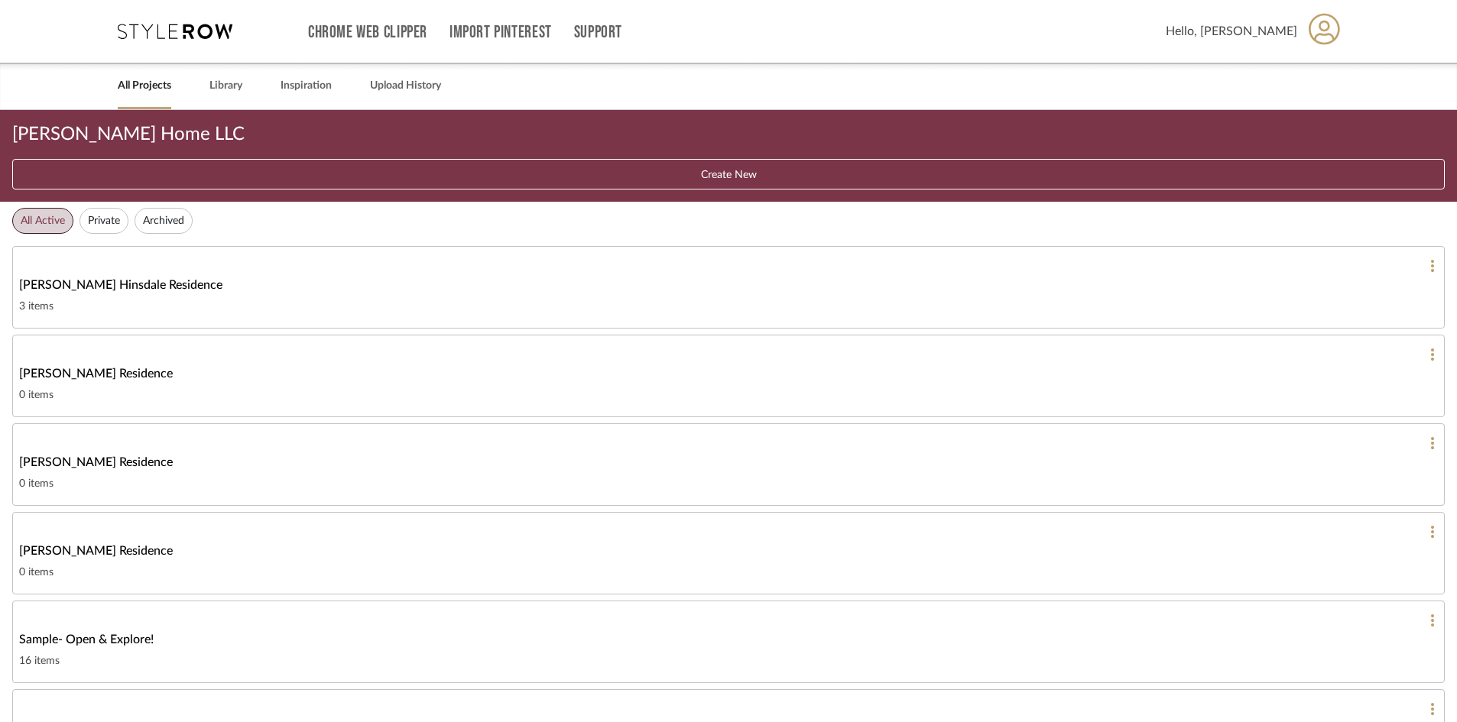
click at [160, 85] on link "All Projects" at bounding box center [145, 86] width 54 height 21
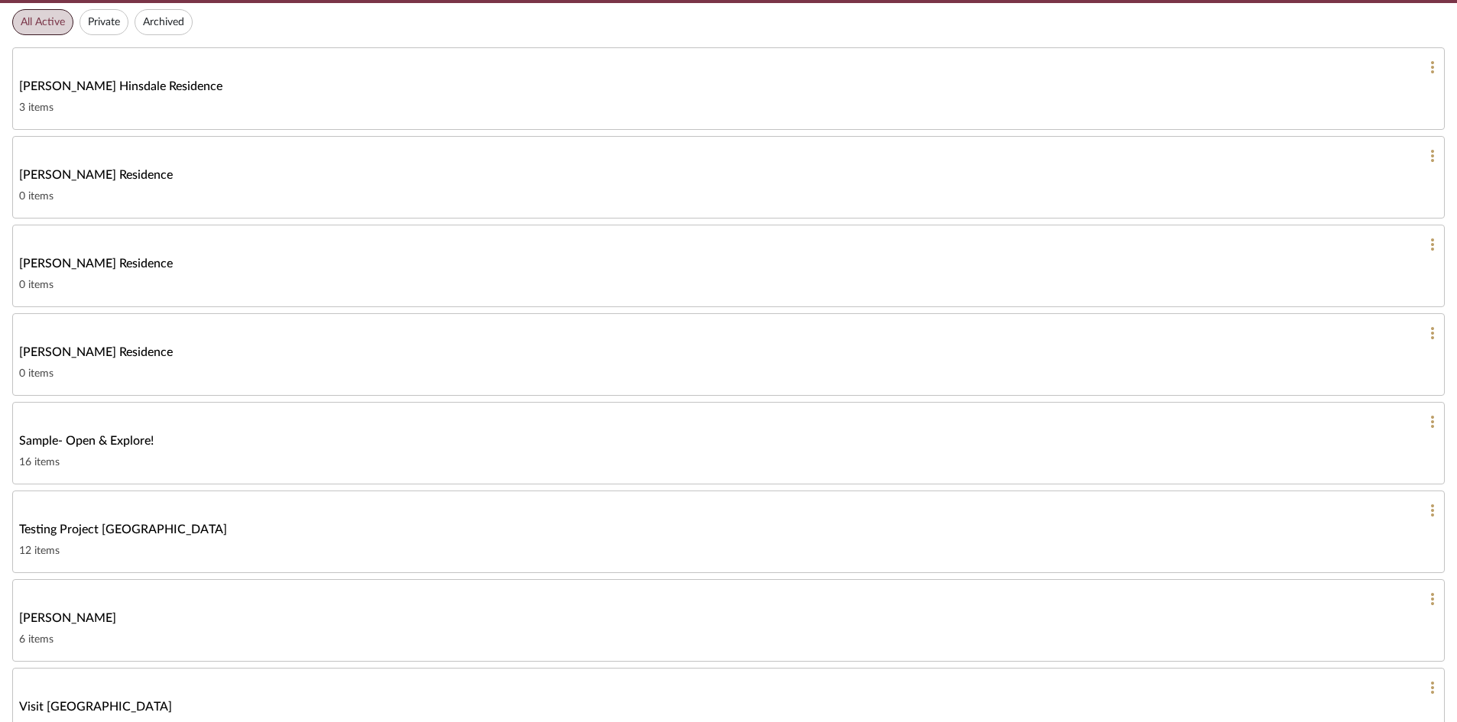
scroll to position [229, 0]
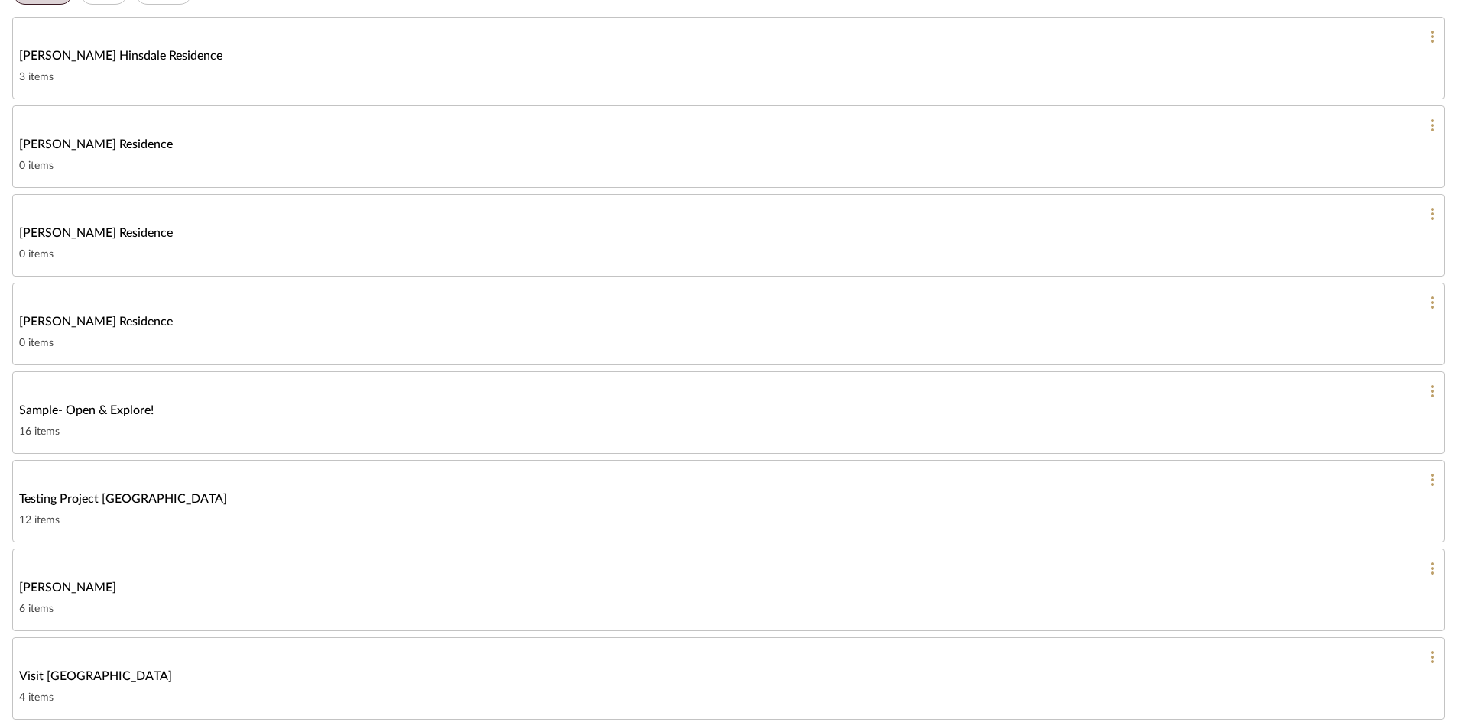
click at [135, 241] on div "Geracie Residence" at bounding box center [728, 233] width 1419 height 18
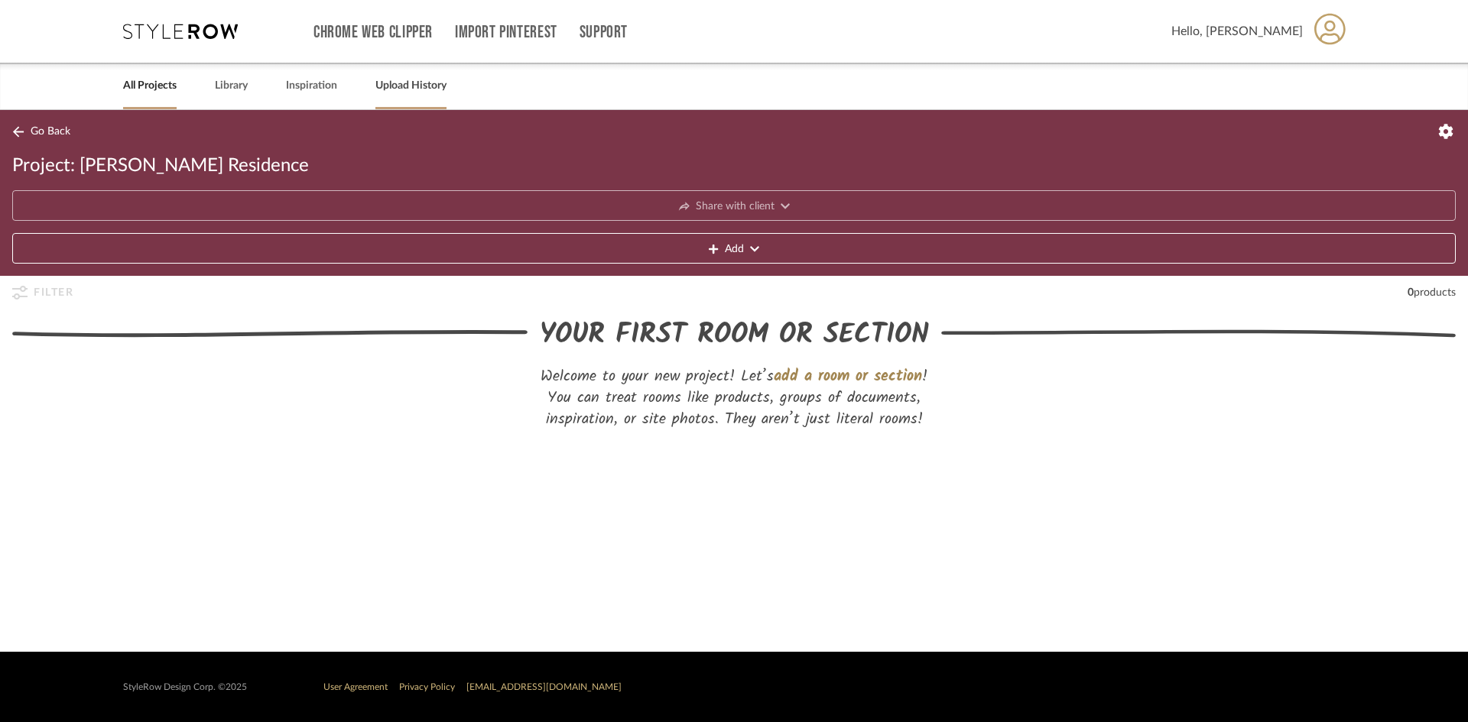
click at [382, 92] on link "Upload History" at bounding box center [410, 86] width 71 height 21
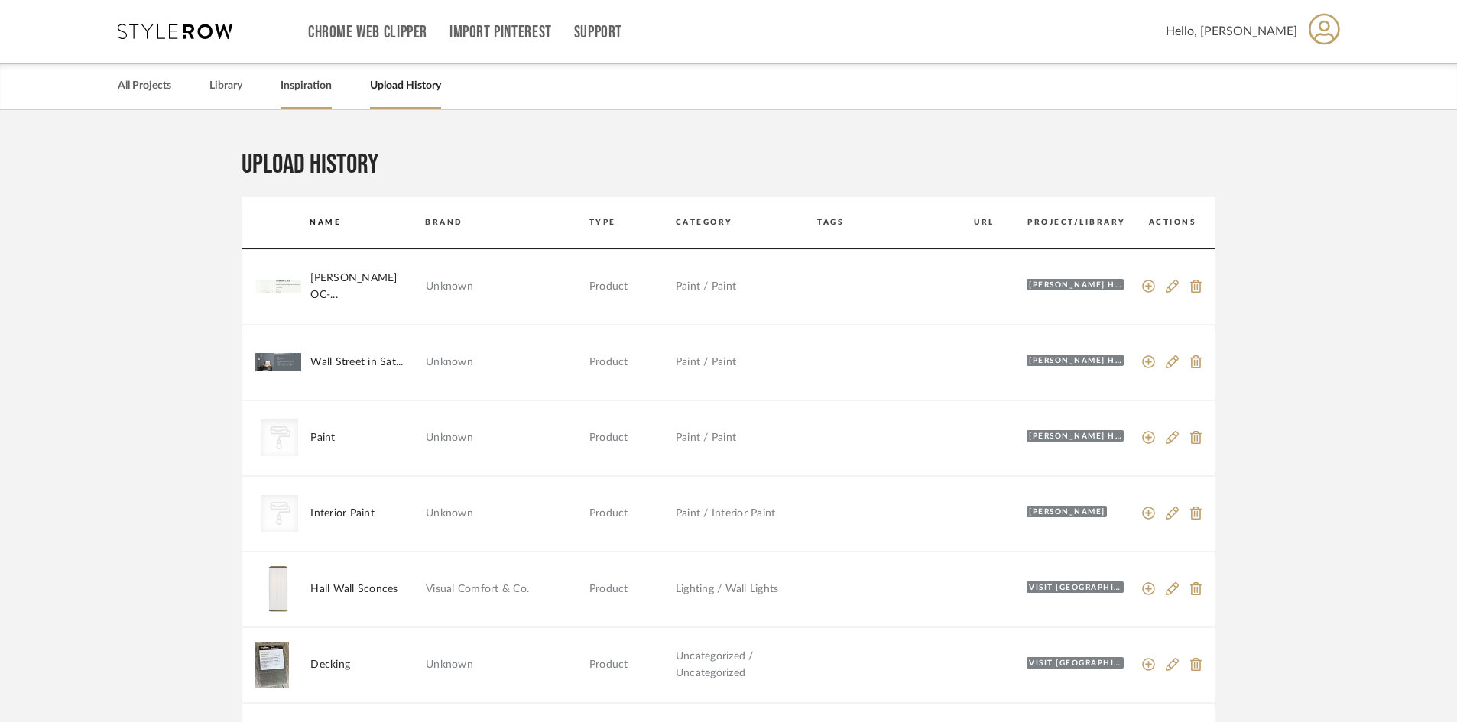
click at [310, 87] on link "Inspiration" at bounding box center [306, 86] width 51 height 21
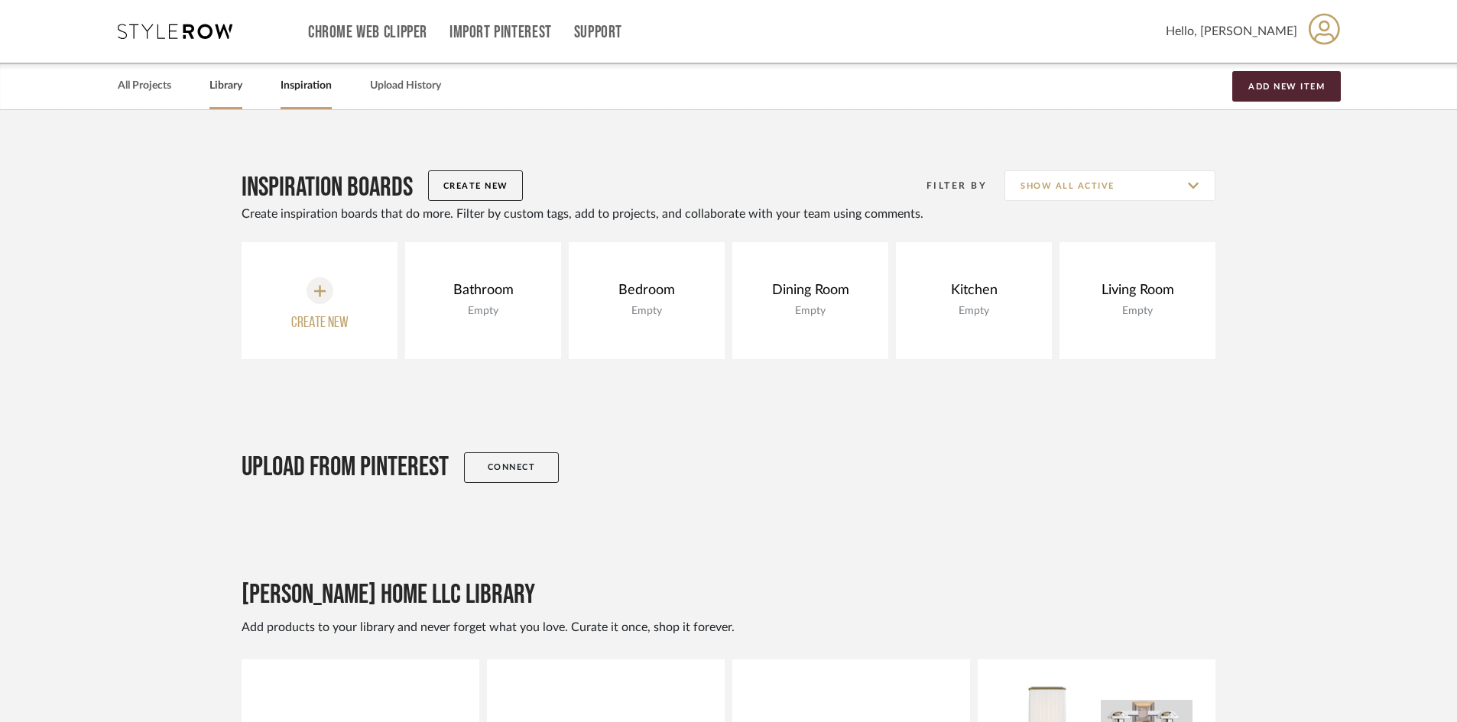
click at [239, 87] on link "Library" at bounding box center [225, 86] width 33 height 21
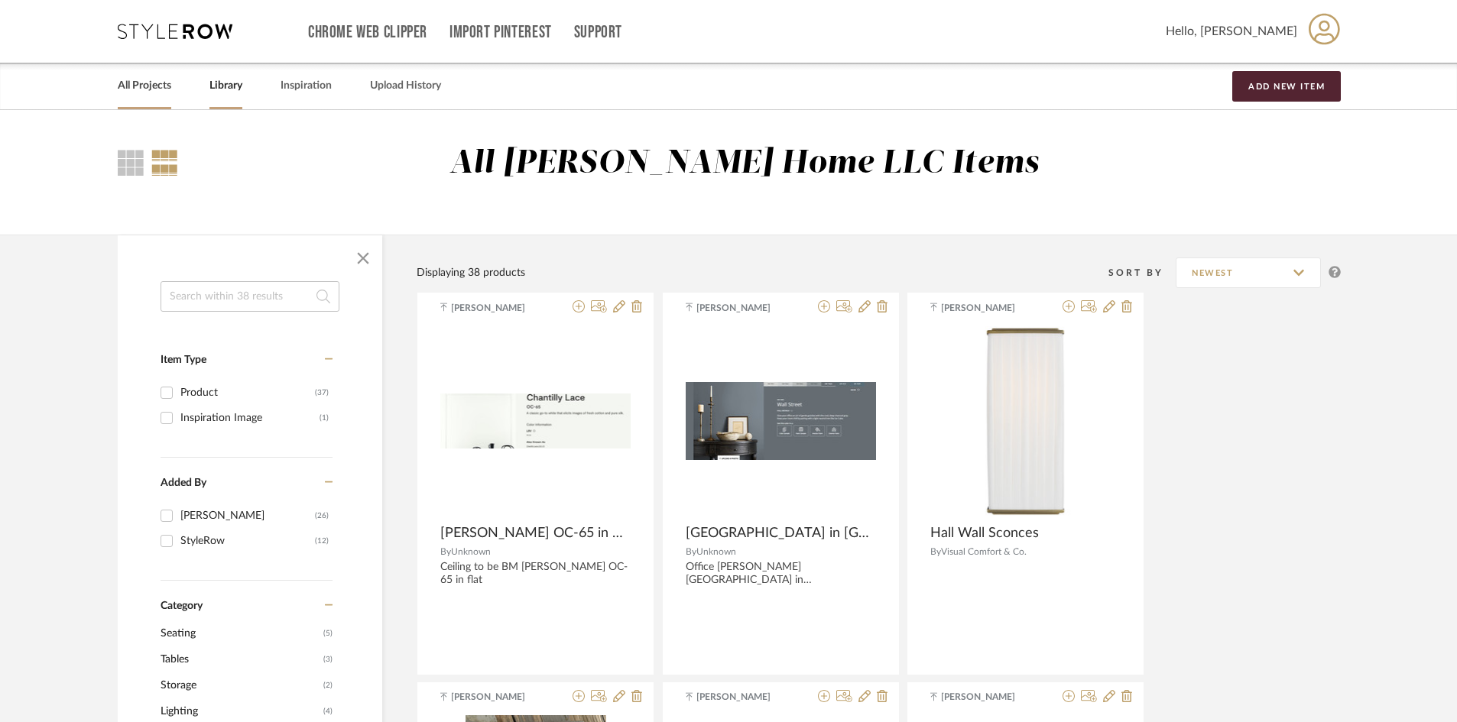
click at [164, 86] on link "All Projects" at bounding box center [145, 86] width 54 height 21
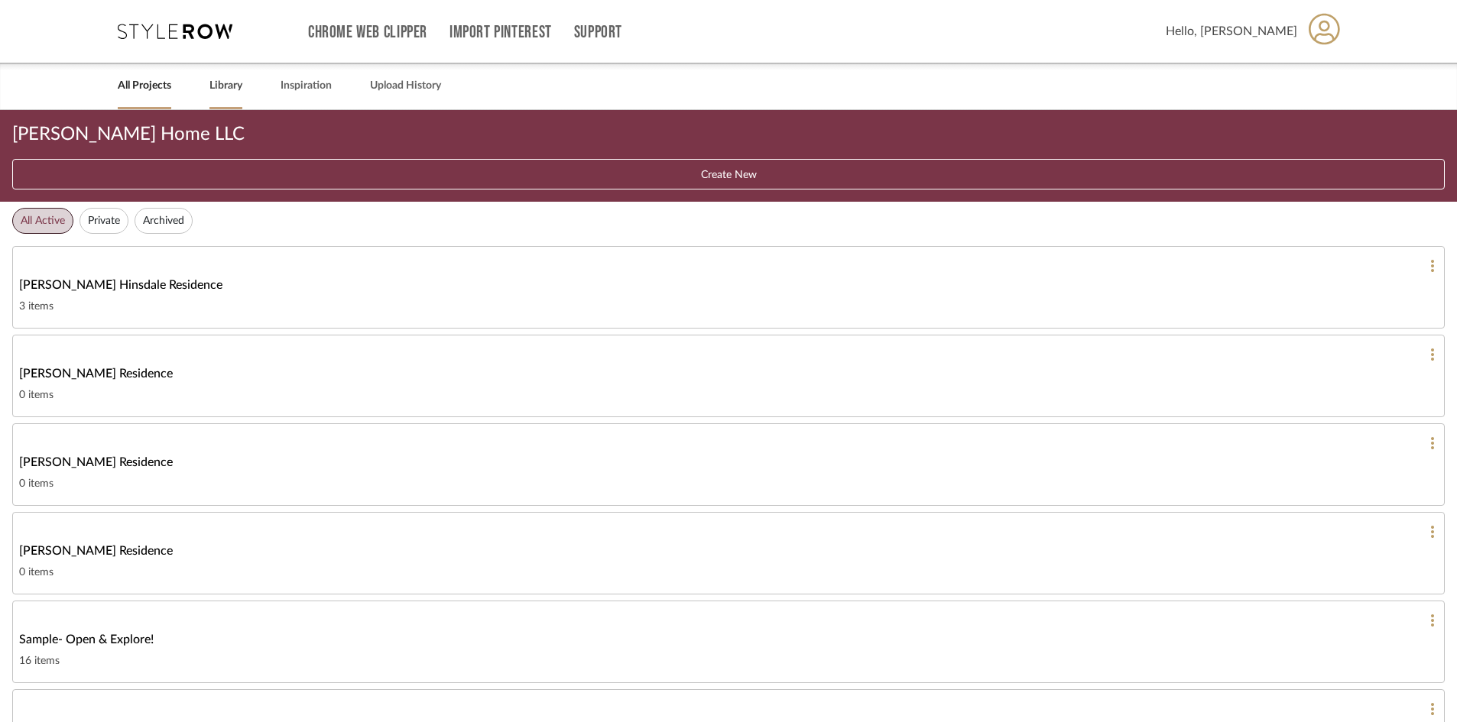
click at [216, 83] on link "Library" at bounding box center [225, 86] width 33 height 21
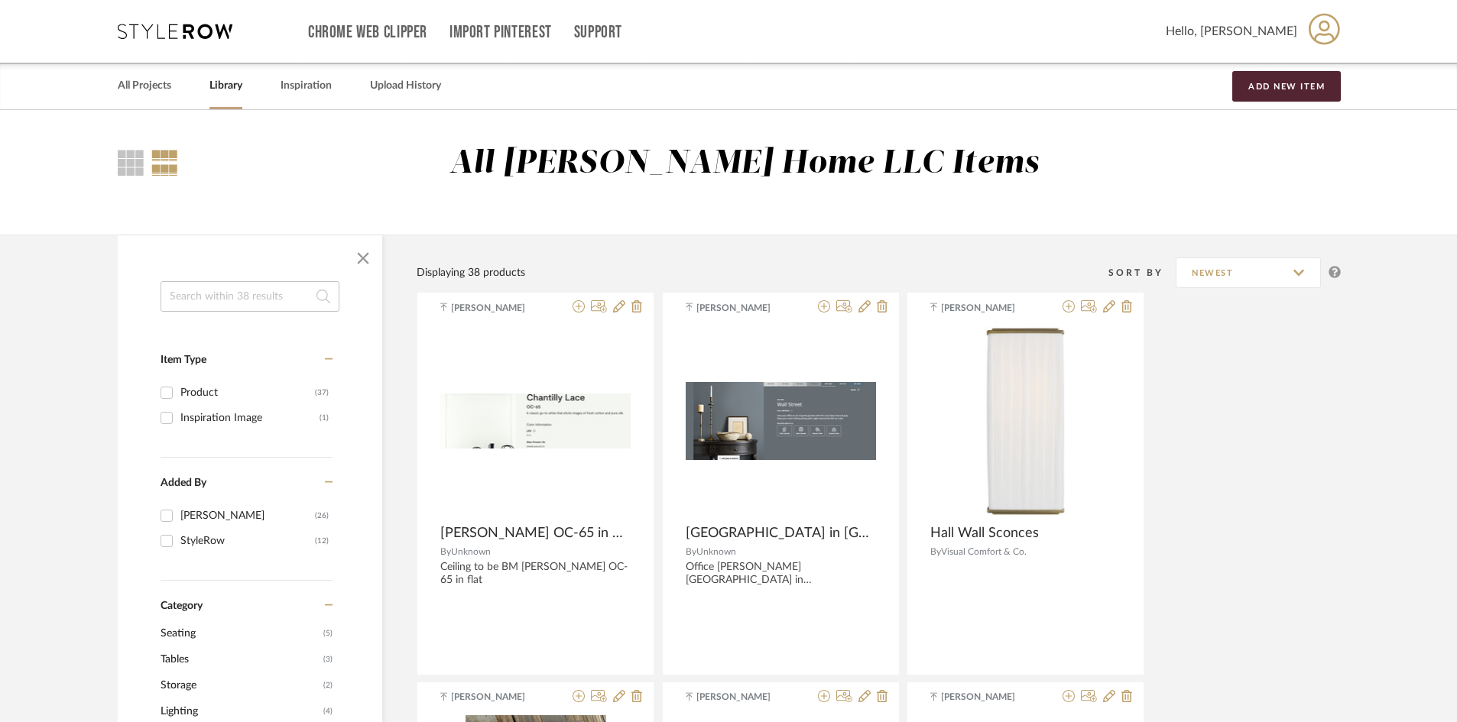
click at [142, 91] on link "All Projects" at bounding box center [145, 86] width 54 height 21
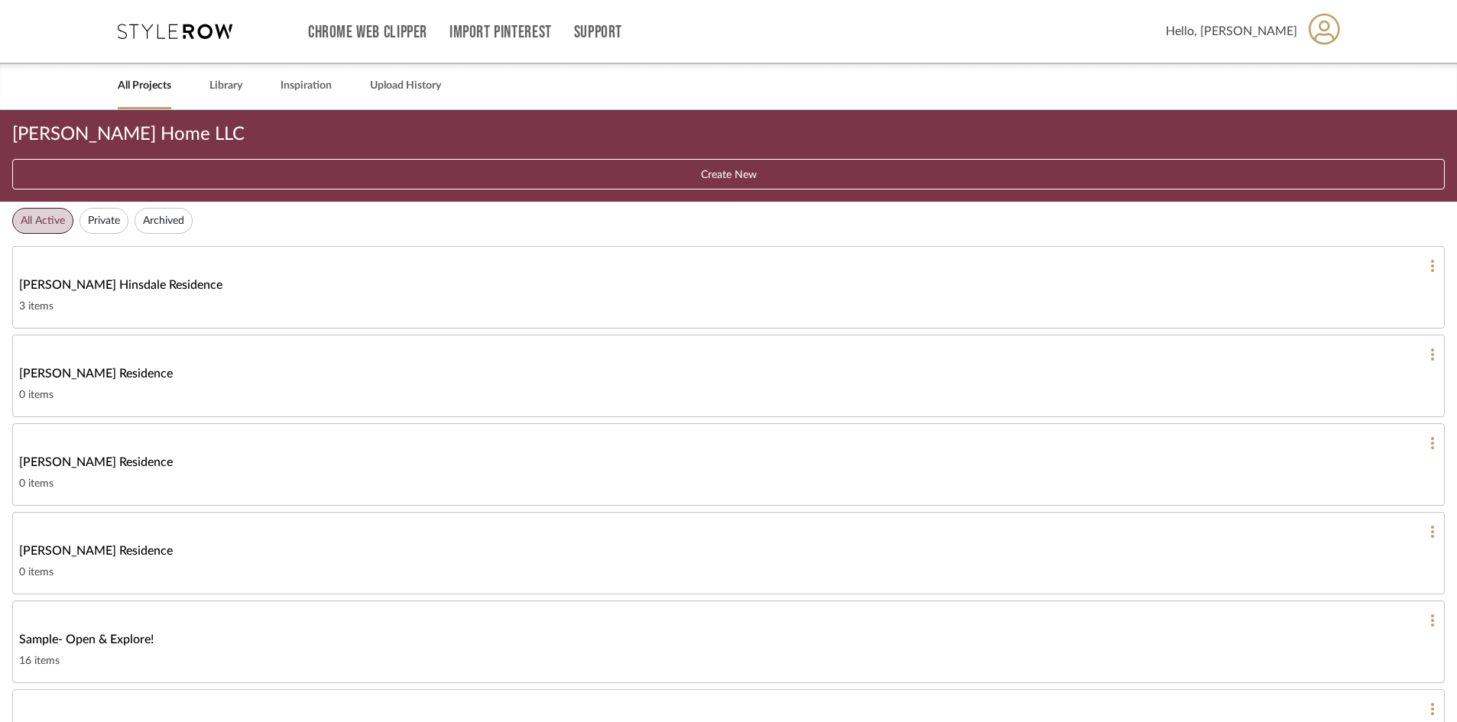
click at [1425, 264] on button at bounding box center [1427, 266] width 15 height 14
click at [1254, 242] on div at bounding box center [728, 361] width 1457 height 722
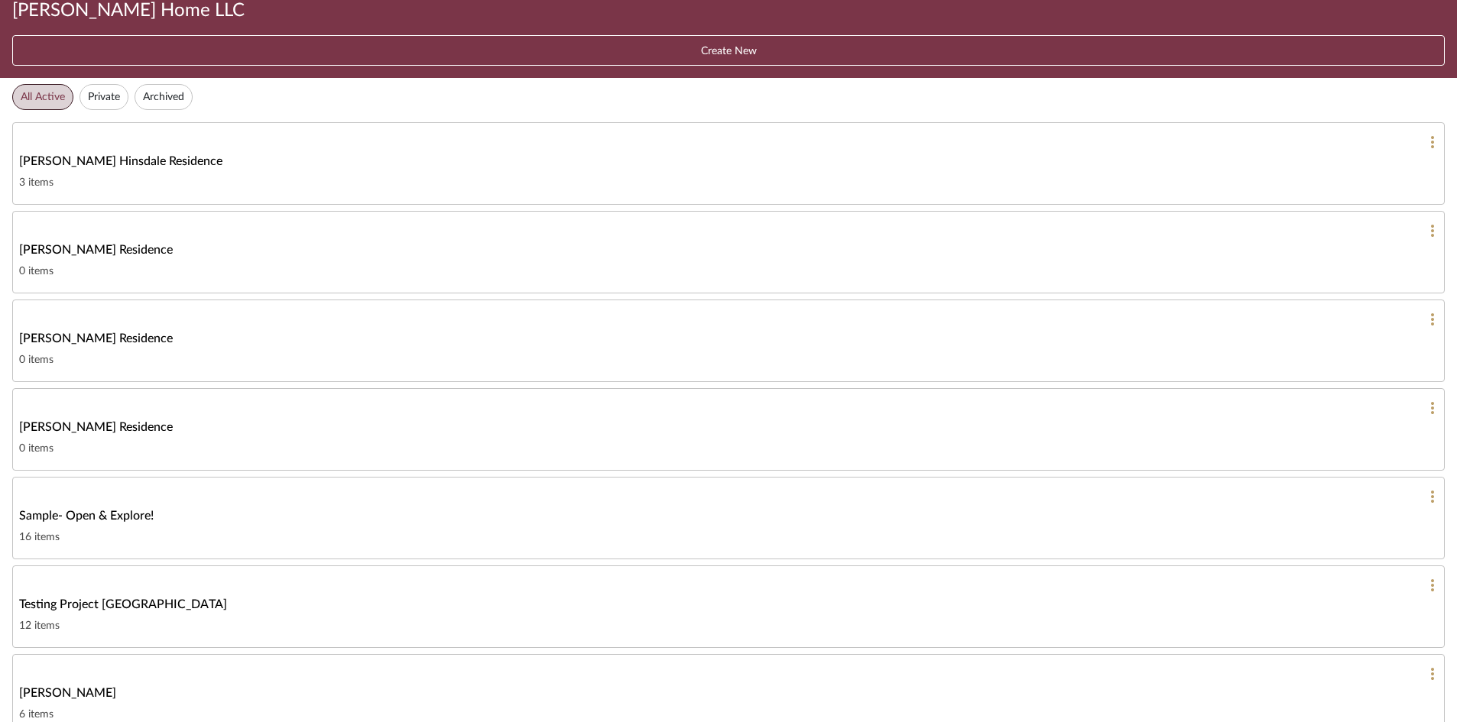
scroll to position [303, 0]
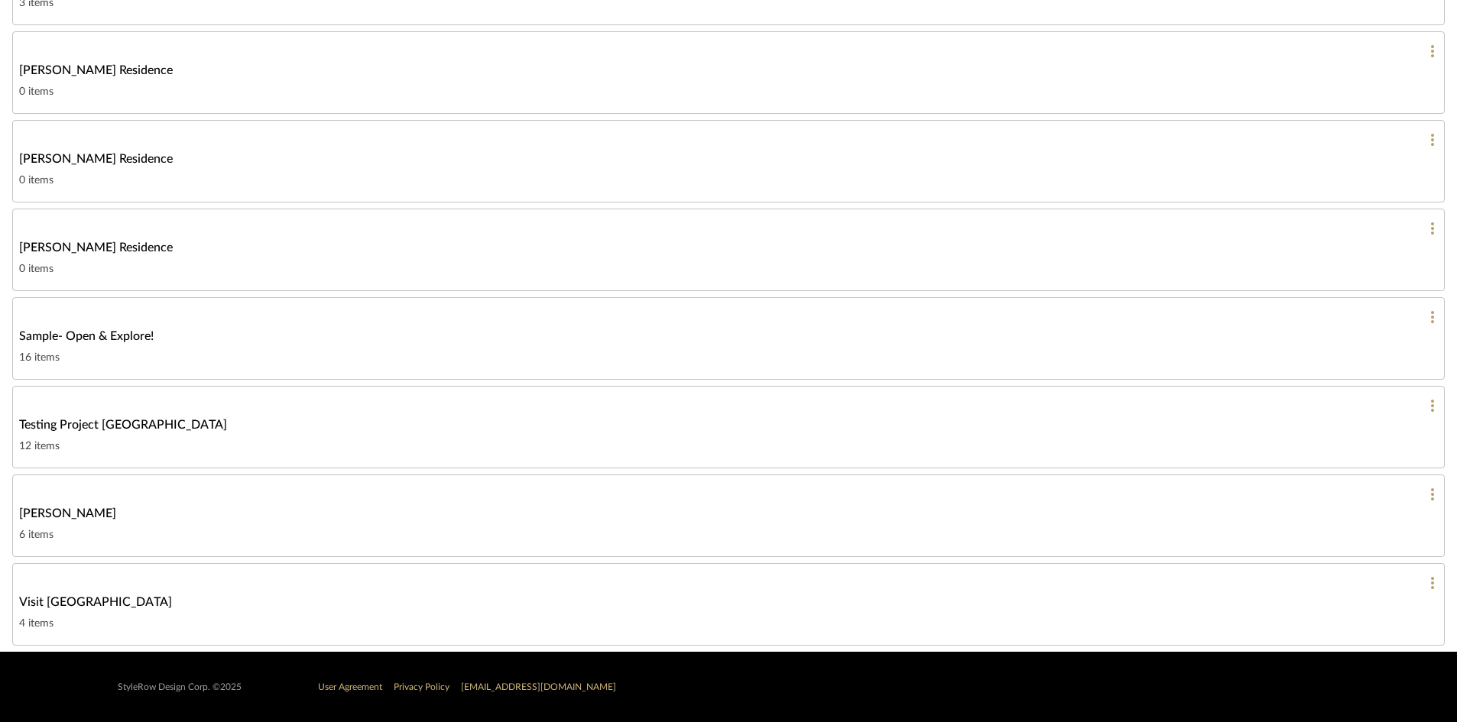
click at [62, 170] on link "Geracie Residence 0 items" at bounding box center [728, 161] width 1433 height 83
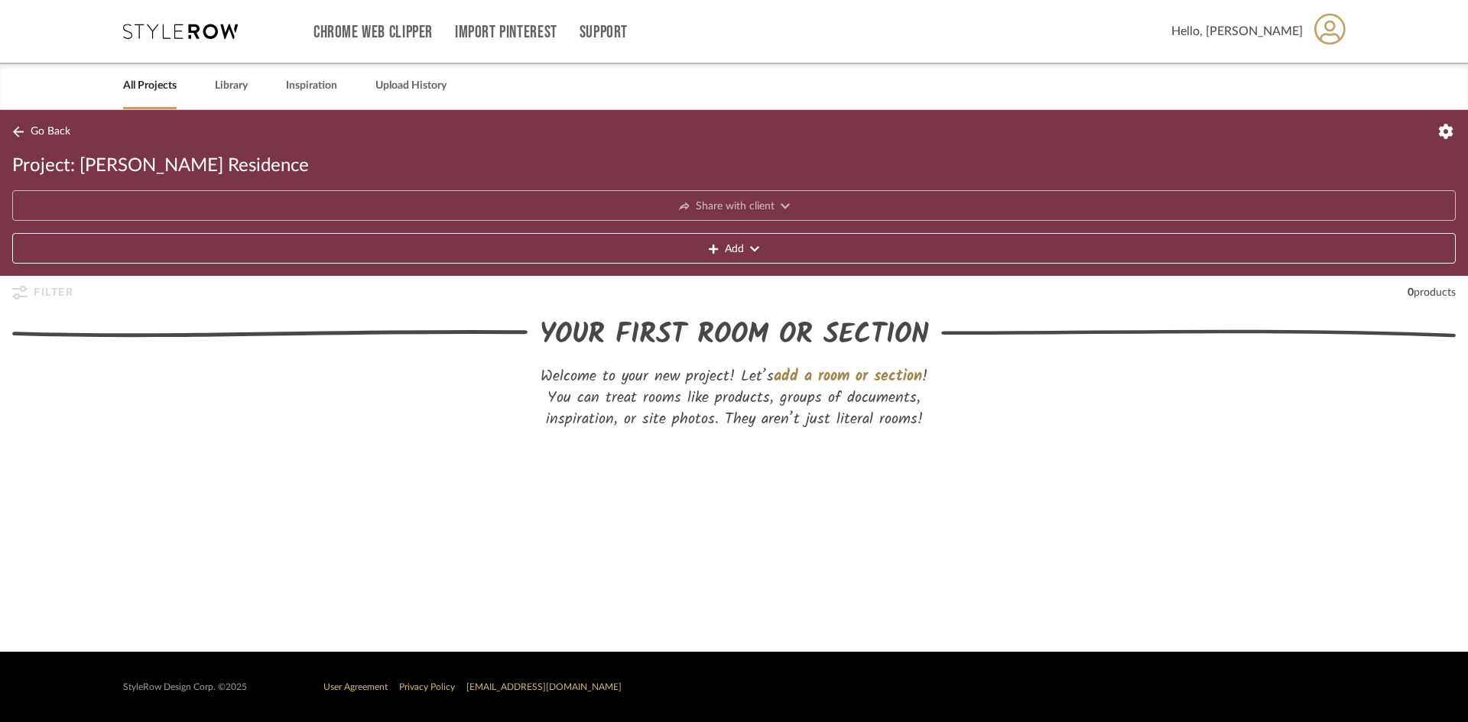
click at [203, 83] on div "All Projects Library Inspiration Upload History" at bounding box center [733, 86] width 1267 height 47
click at [359, 248] on button "Add" at bounding box center [733, 248] width 1443 height 31
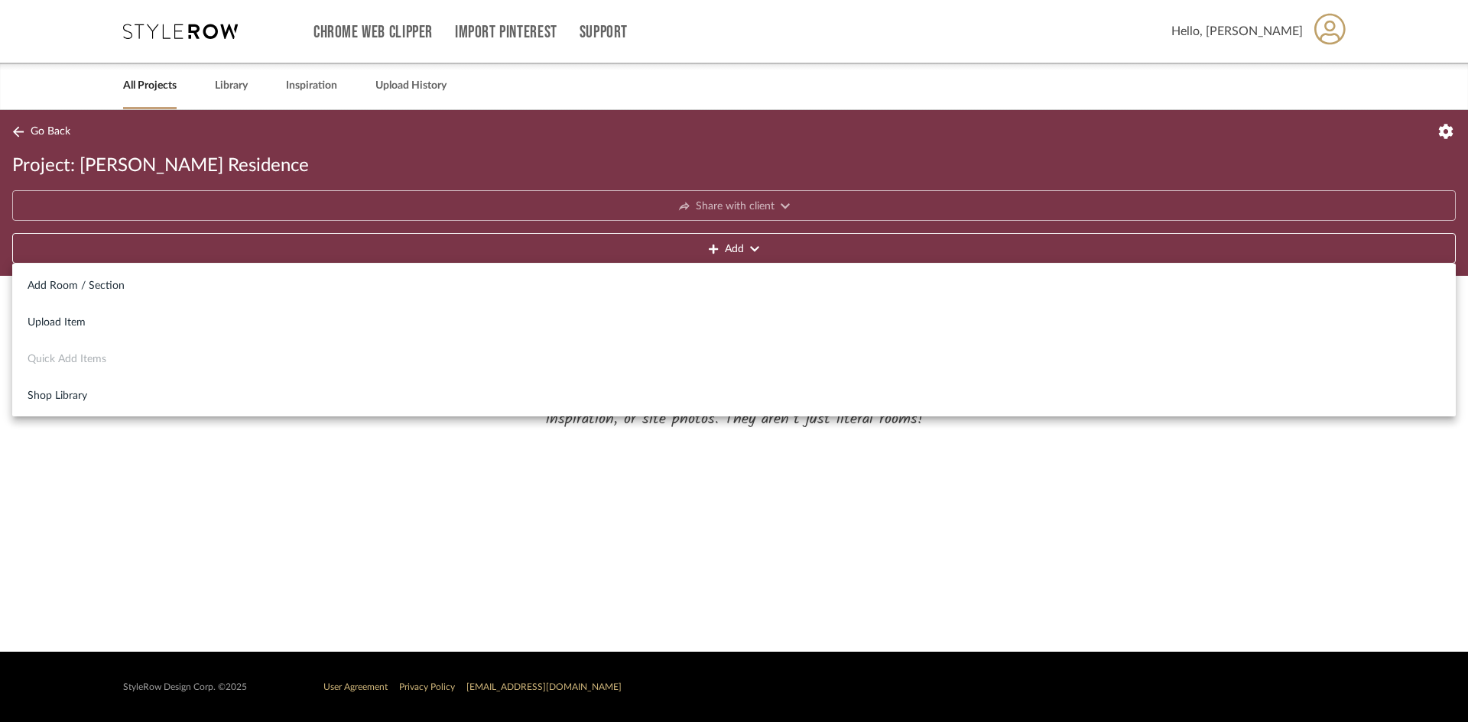
click at [210, 126] on div at bounding box center [734, 361] width 1468 height 722
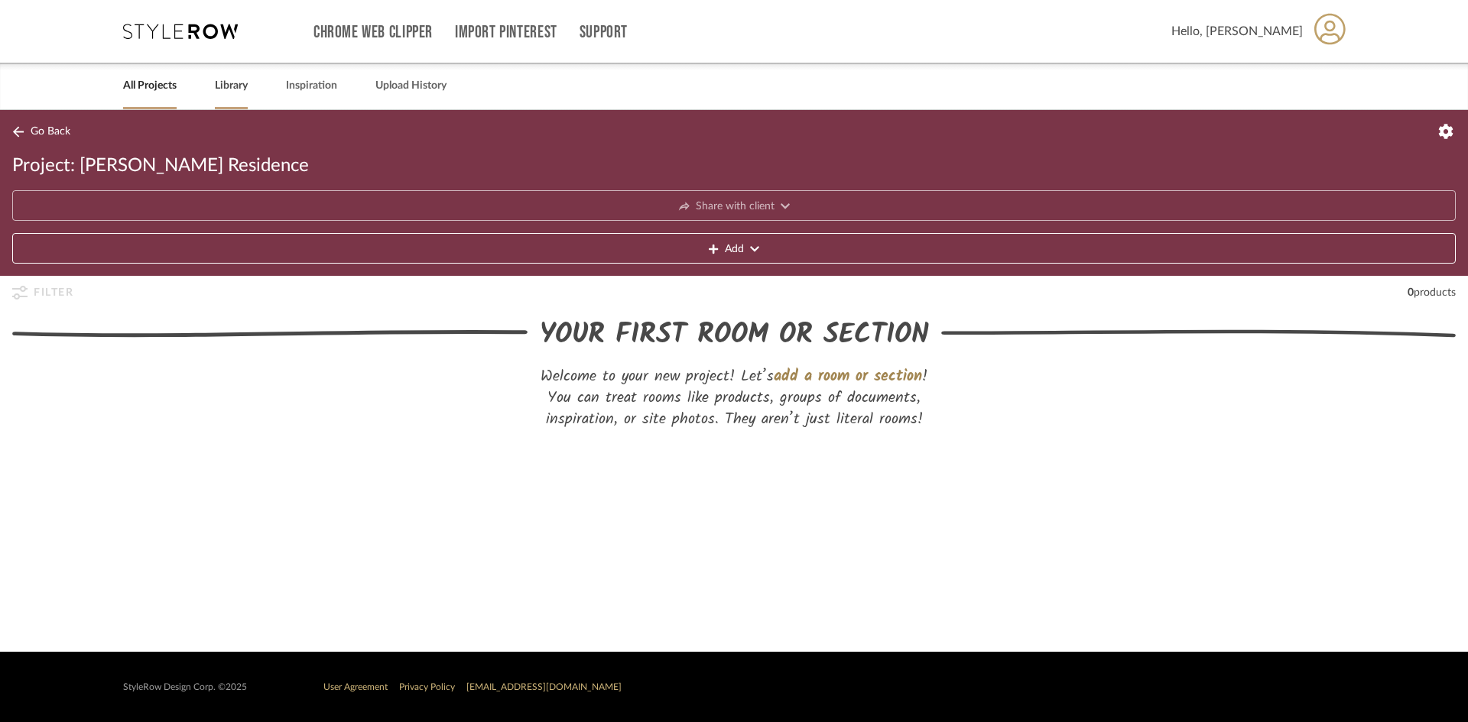
click at [228, 86] on link "Library" at bounding box center [231, 86] width 33 height 21
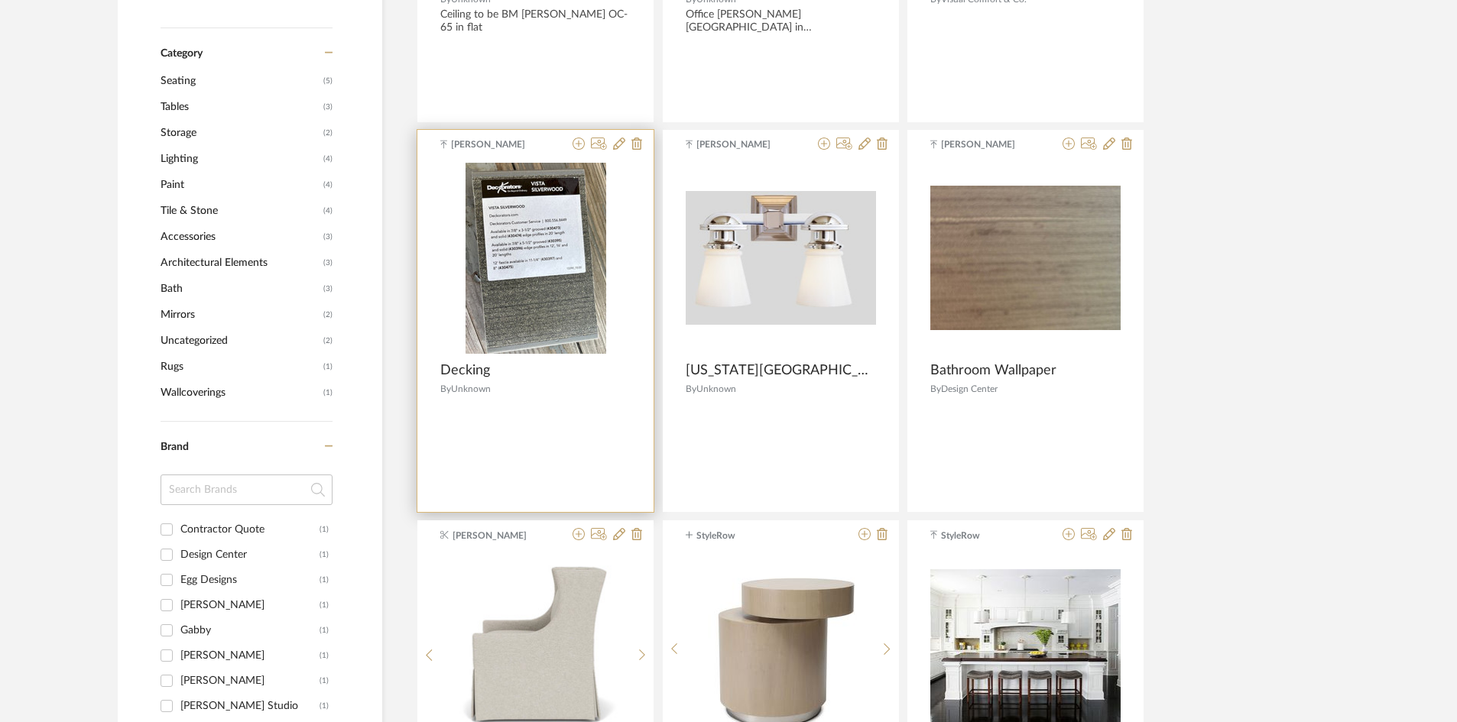
scroll to position [535, 0]
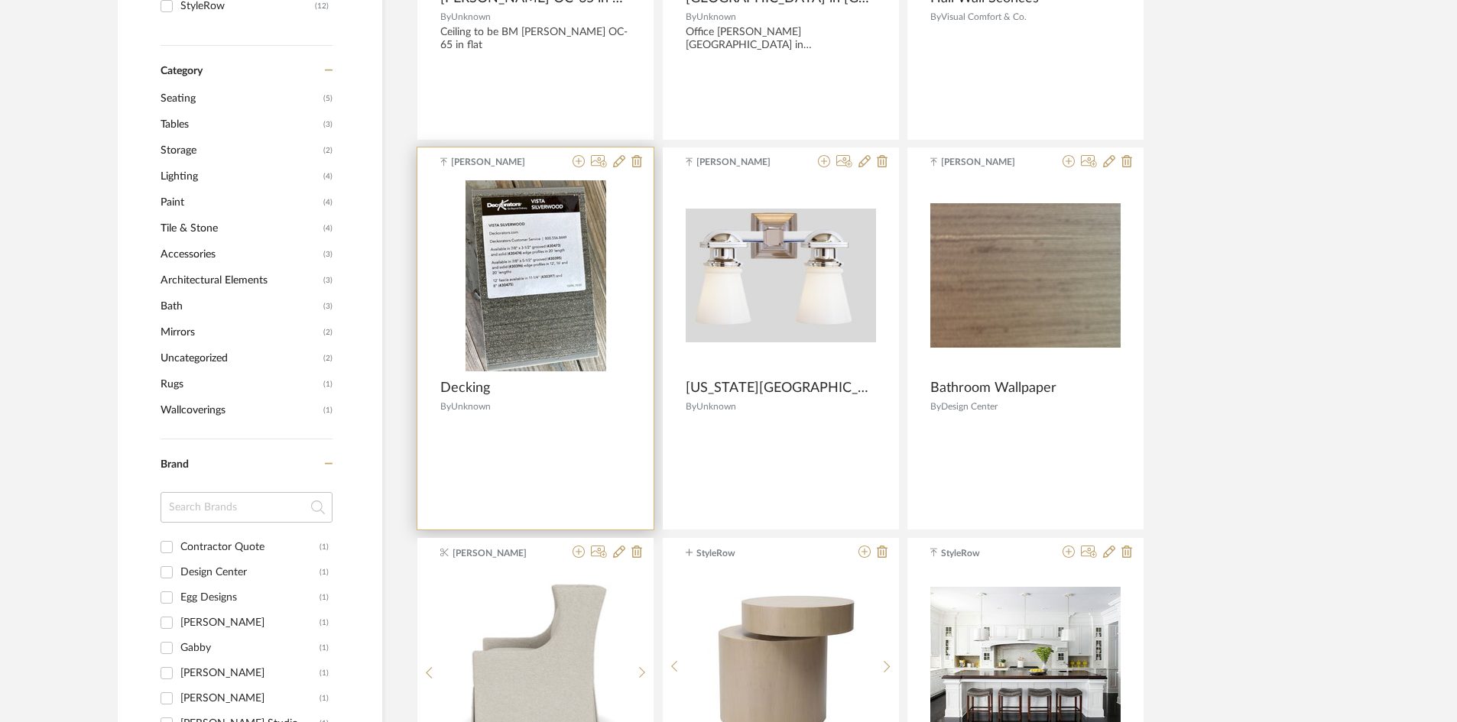
click at [599, 244] on img "0" at bounding box center [536, 275] width 141 height 191
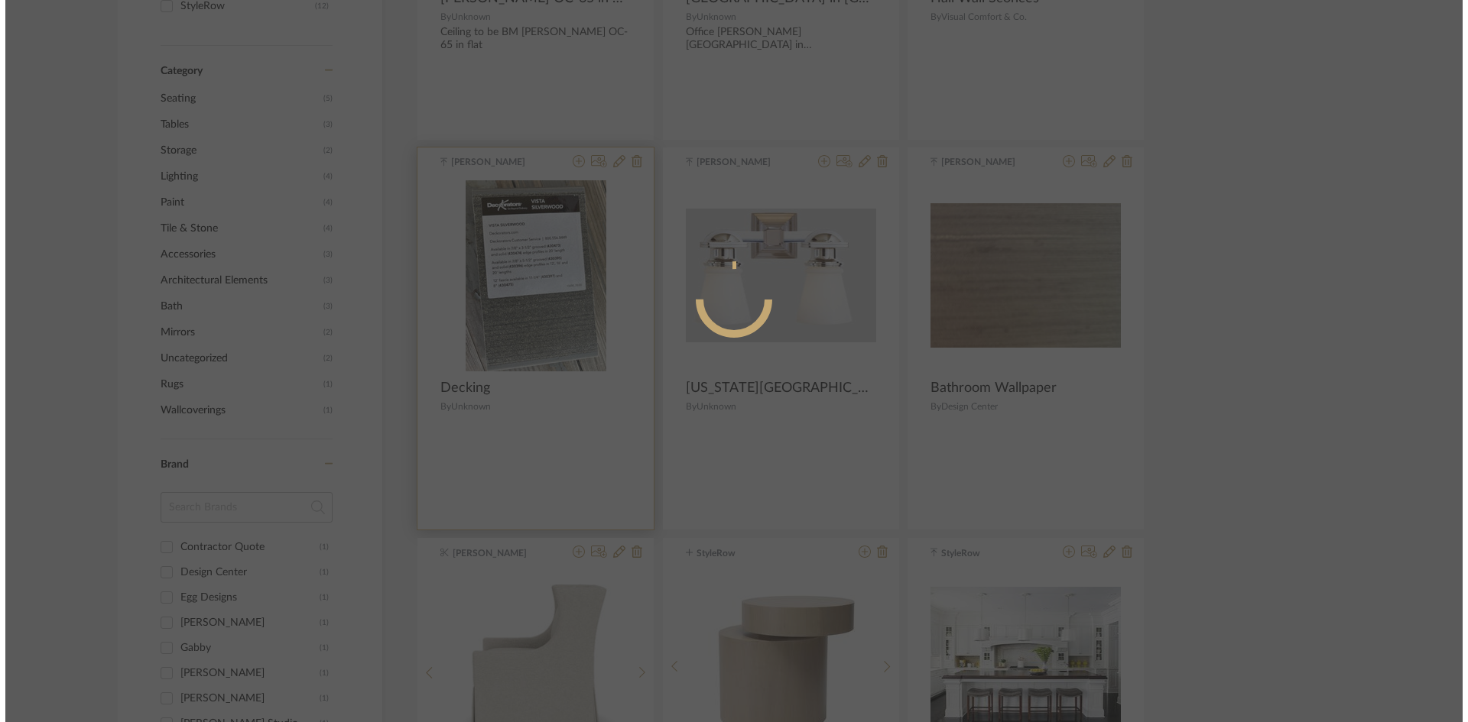
scroll to position [0, 0]
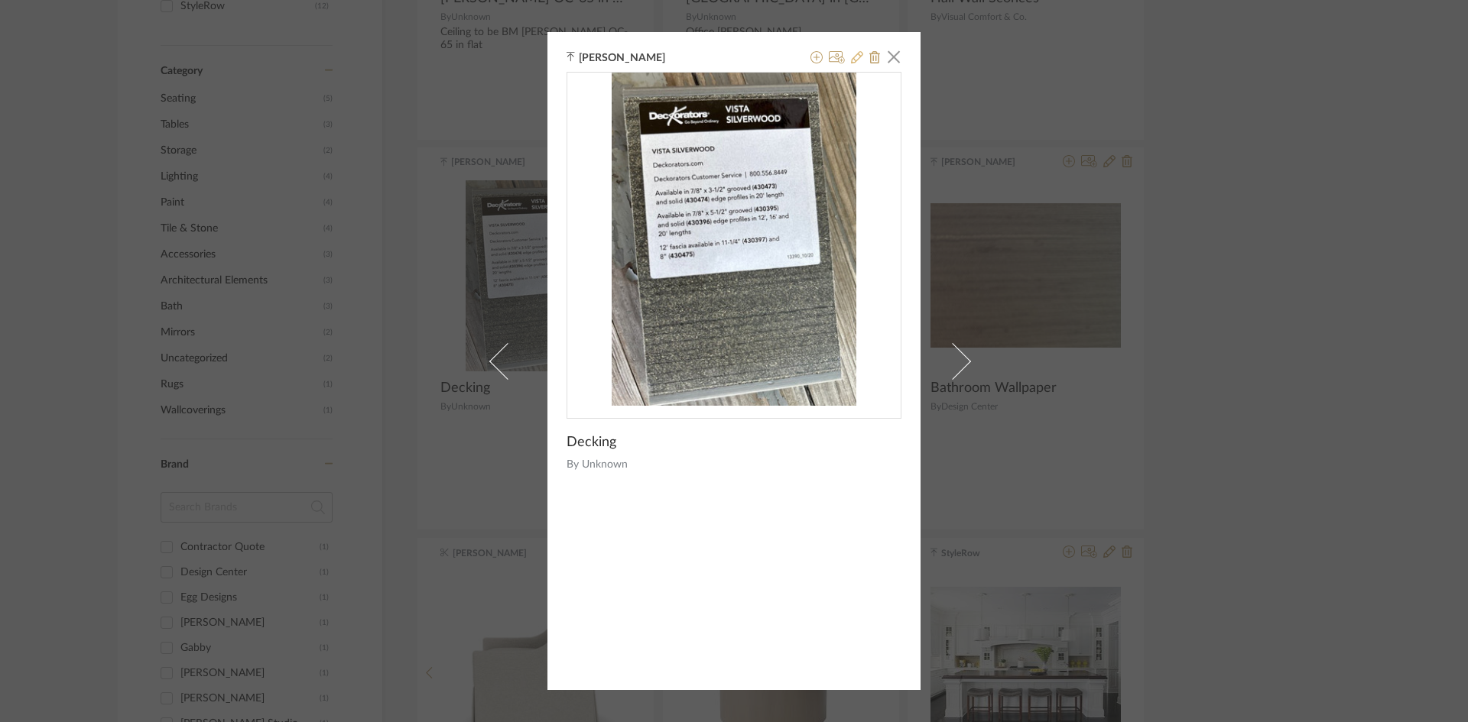
click at [857, 58] on icon at bounding box center [857, 57] width 12 height 12
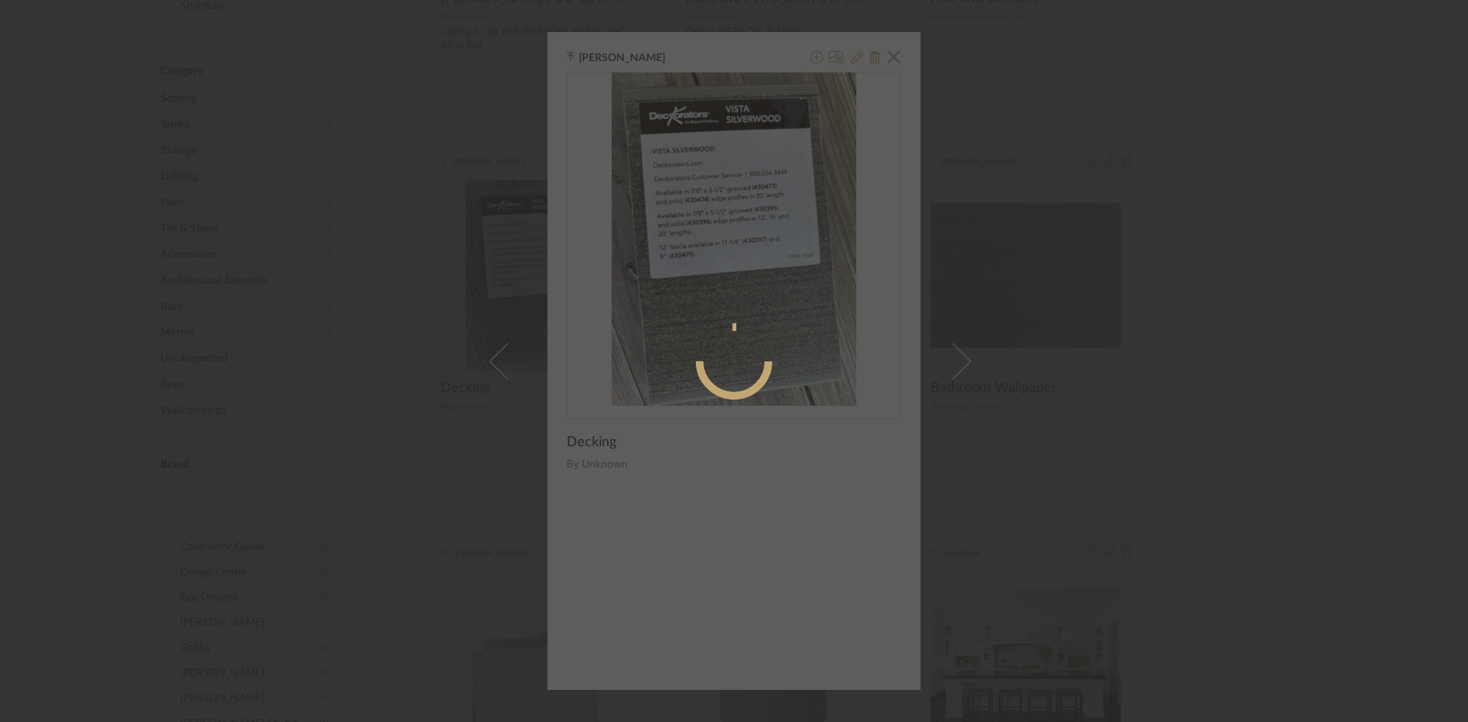
radio input "true"
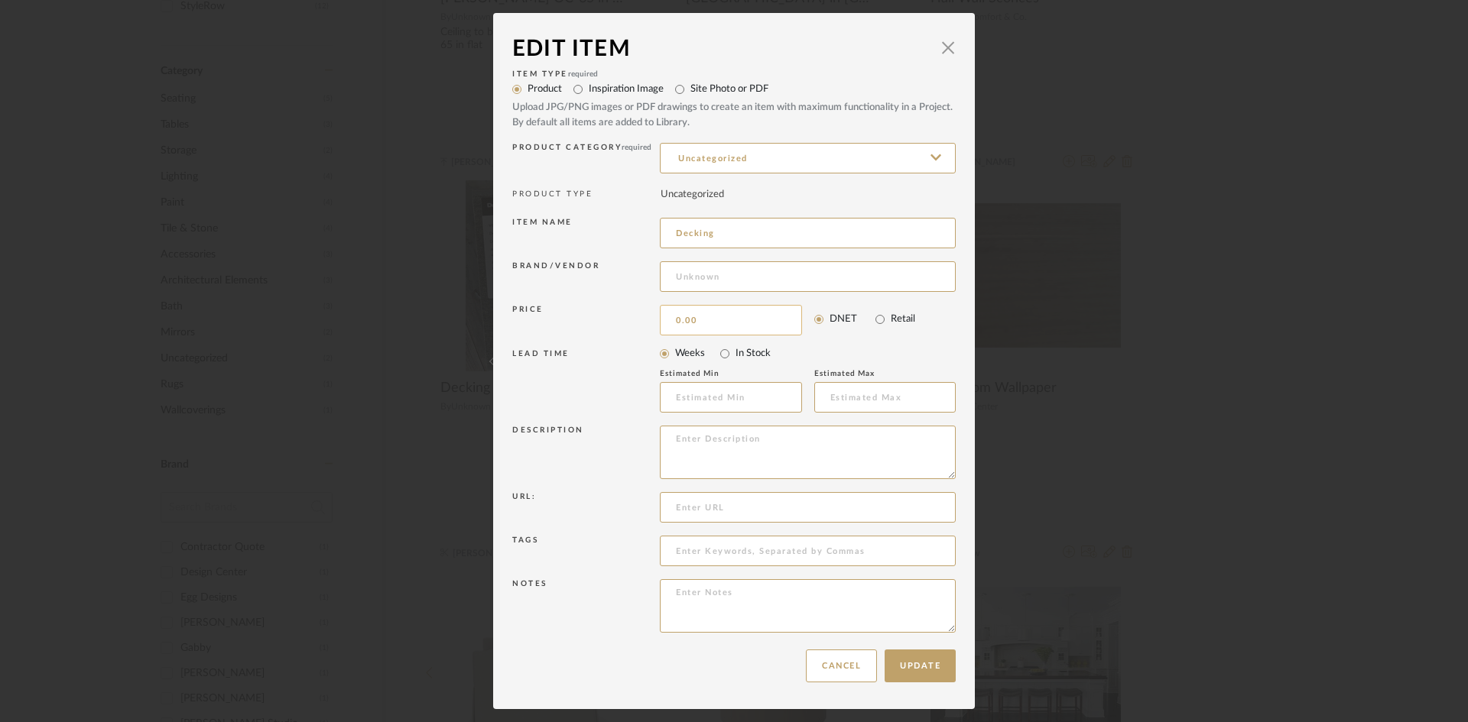
click at [743, 316] on input "0.00" at bounding box center [731, 320] width 142 height 31
type input "$0.00"
click at [943, 66] on div "Item Type required Product Inspiration Image Site Photo or PDF Upload JPG/PNG i…" at bounding box center [733, 102] width 443 height 73
click at [944, 43] on span "button" at bounding box center [948, 47] width 31 height 31
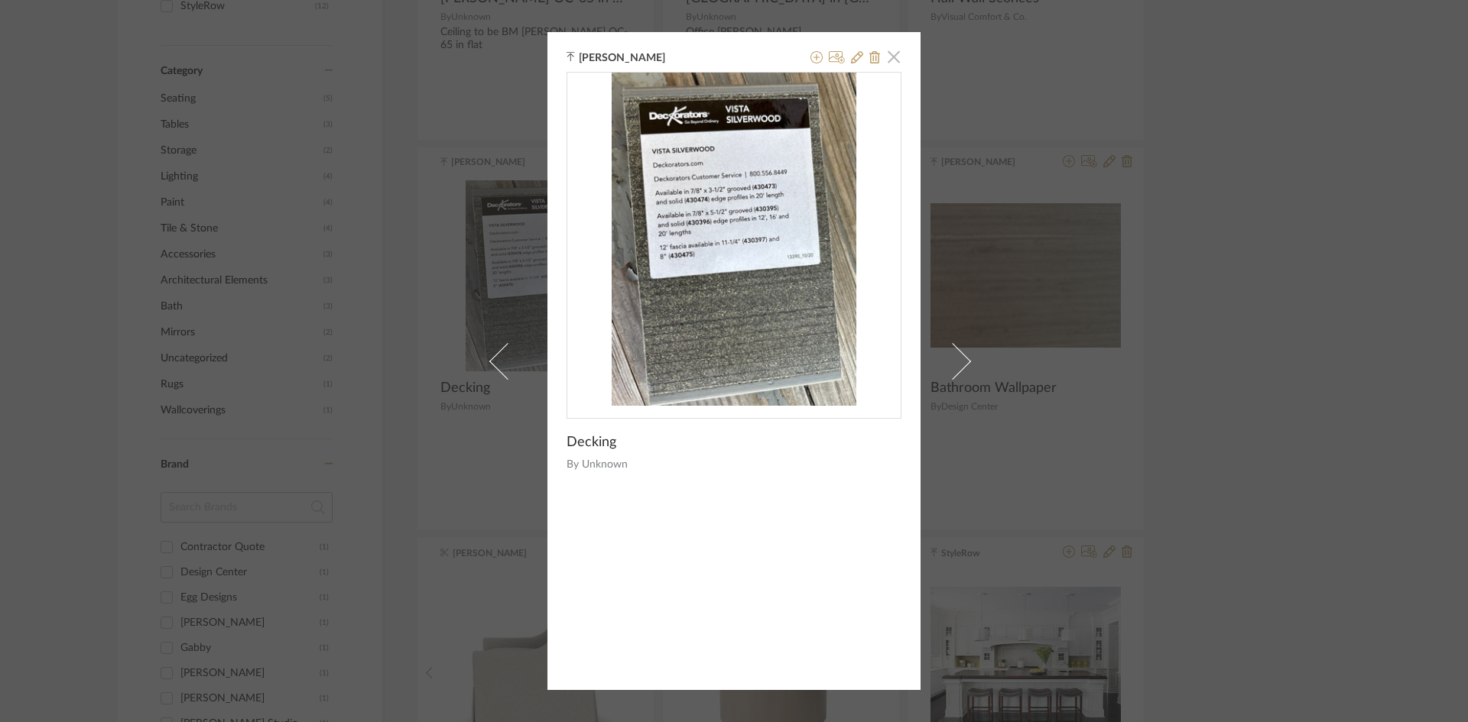
click at [891, 61] on span "button" at bounding box center [893, 56] width 31 height 31
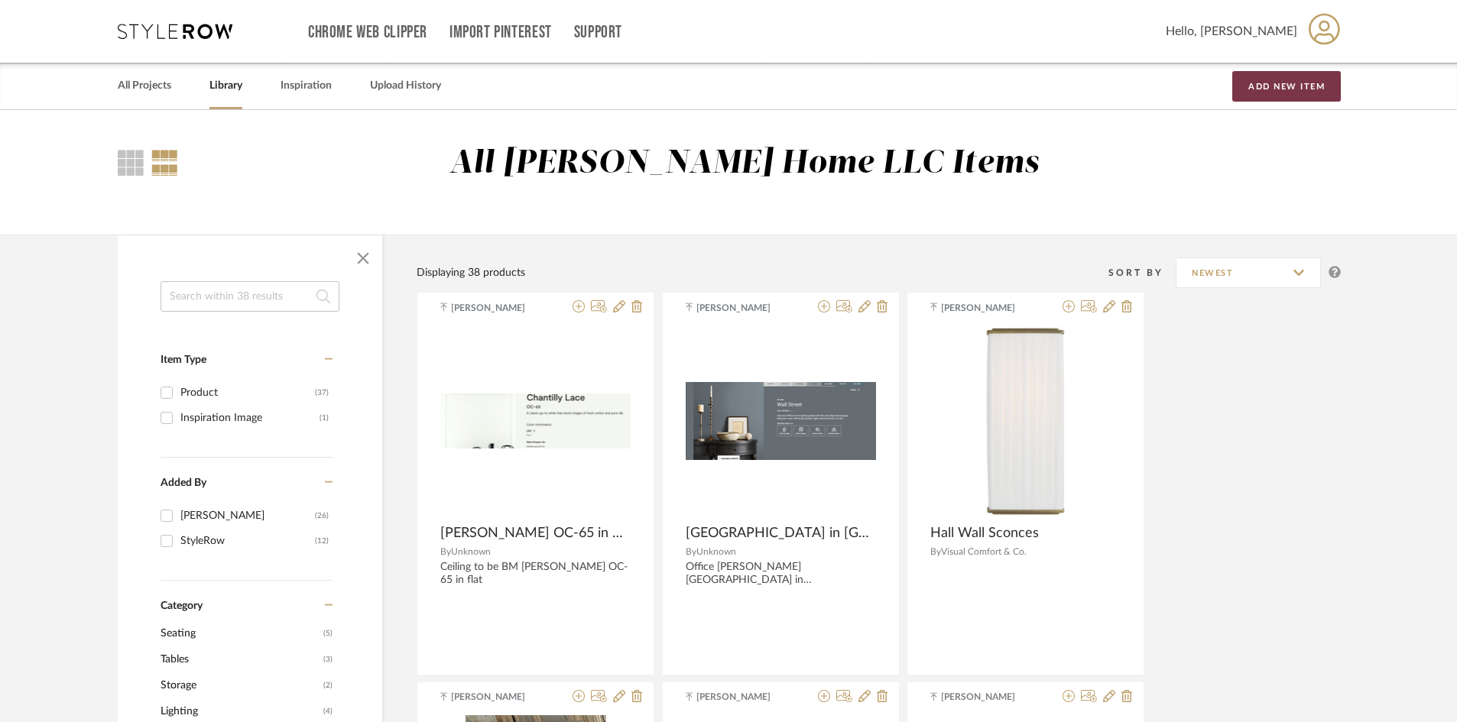
click at [1305, 76] on button "Add New Item" at bounding box center [1286, 86] width 109 height 31
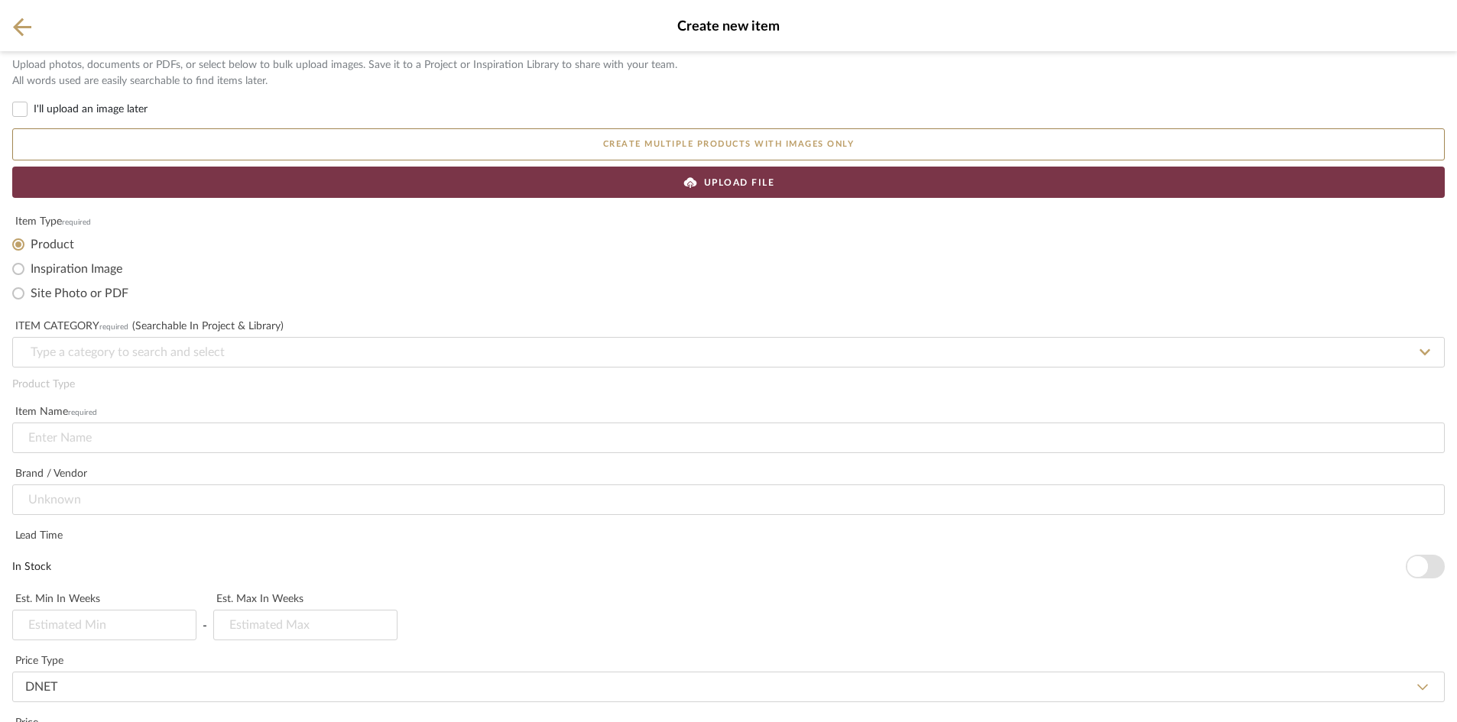
scroll to position [76, 0]
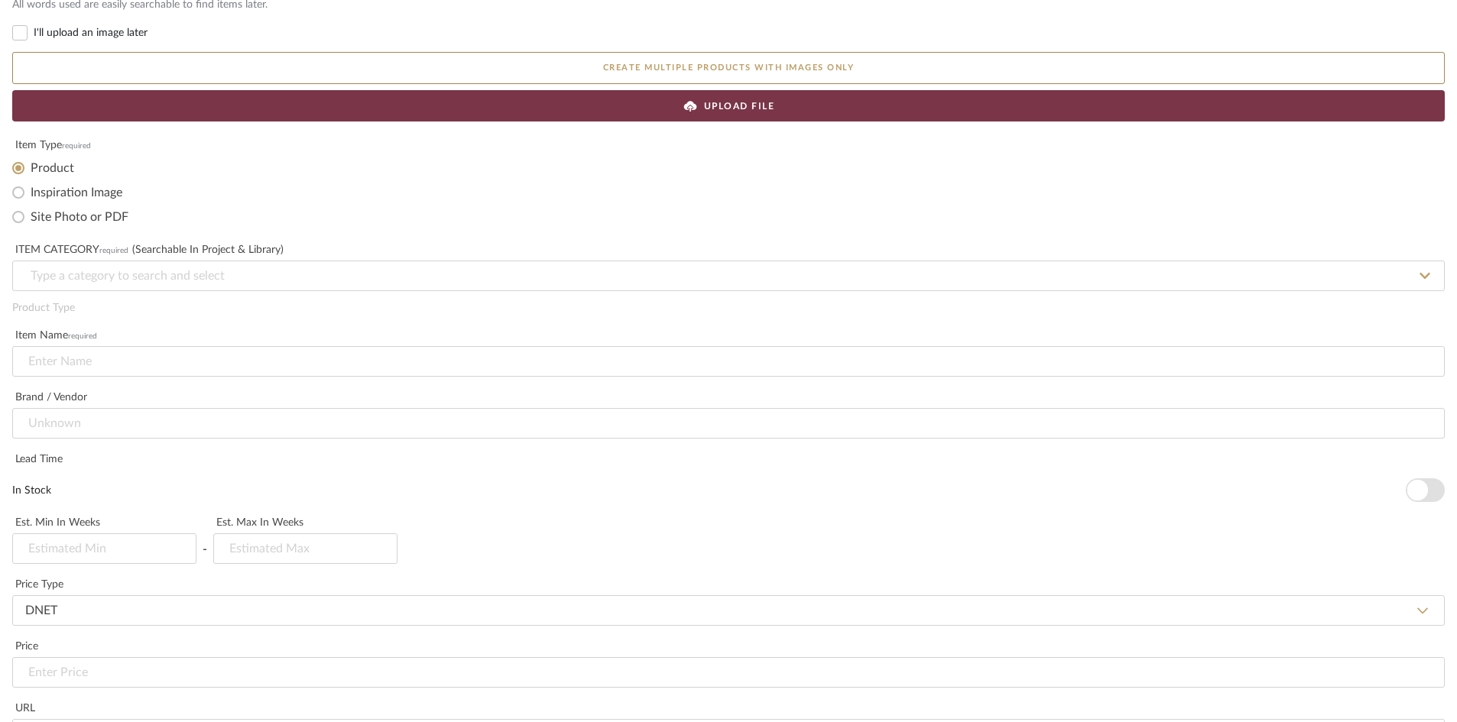
click at [67, 222] on label "Site Photo or PDF" at bounding box center [80, 216] width 98 height 15
click at [31, 222] on input "Site Photo or PDF" at bounding box center [18, 217] width 24 height 24
radio input "true"
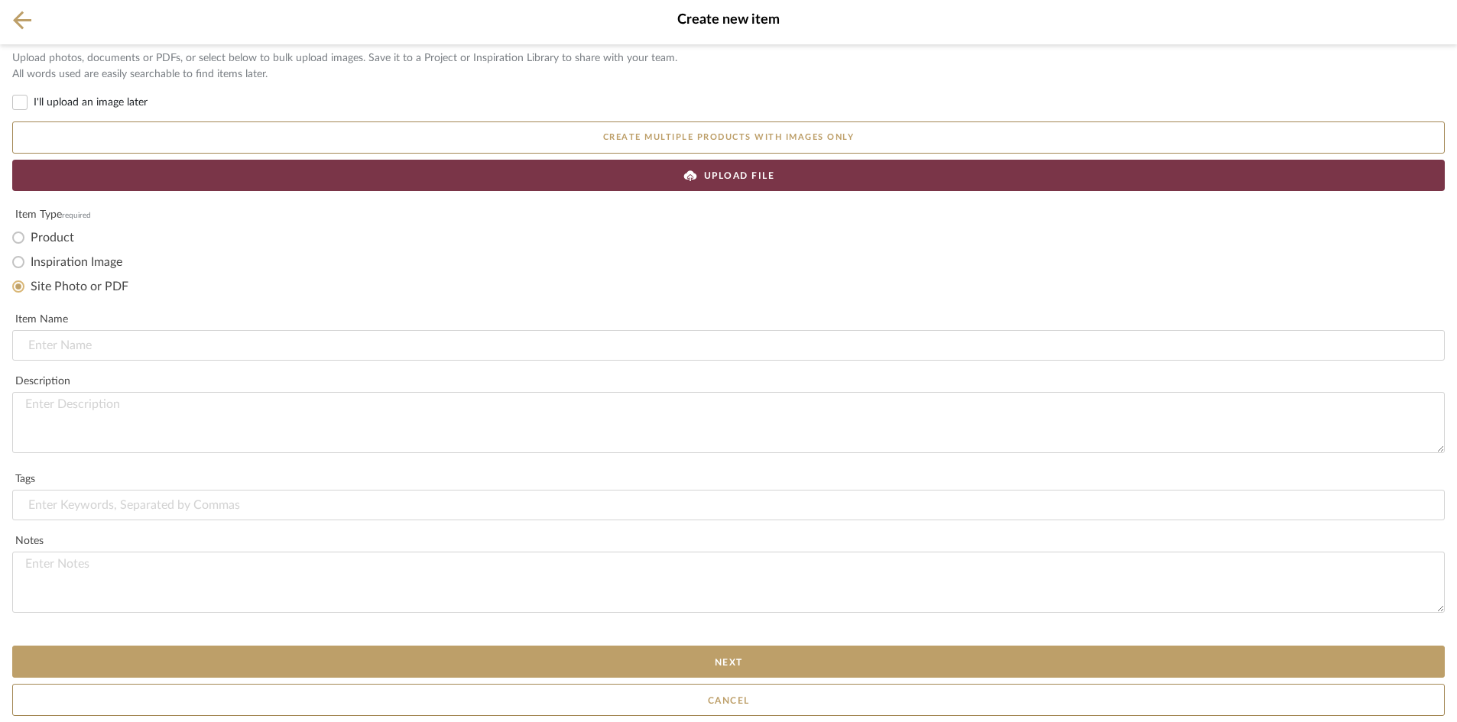
scroll to position [7, 0]
click at [57, 258] on label "Inspiration Image" at bounding box center [77, 262] width 92 height 15
click at [31, 258] on input "Inspiration Image" at bounding box center [18, 262] width 24 height 24
radio input "true"
click at [61, 239] on label "Product" at bounding box center [53, 237] width 44 height 15
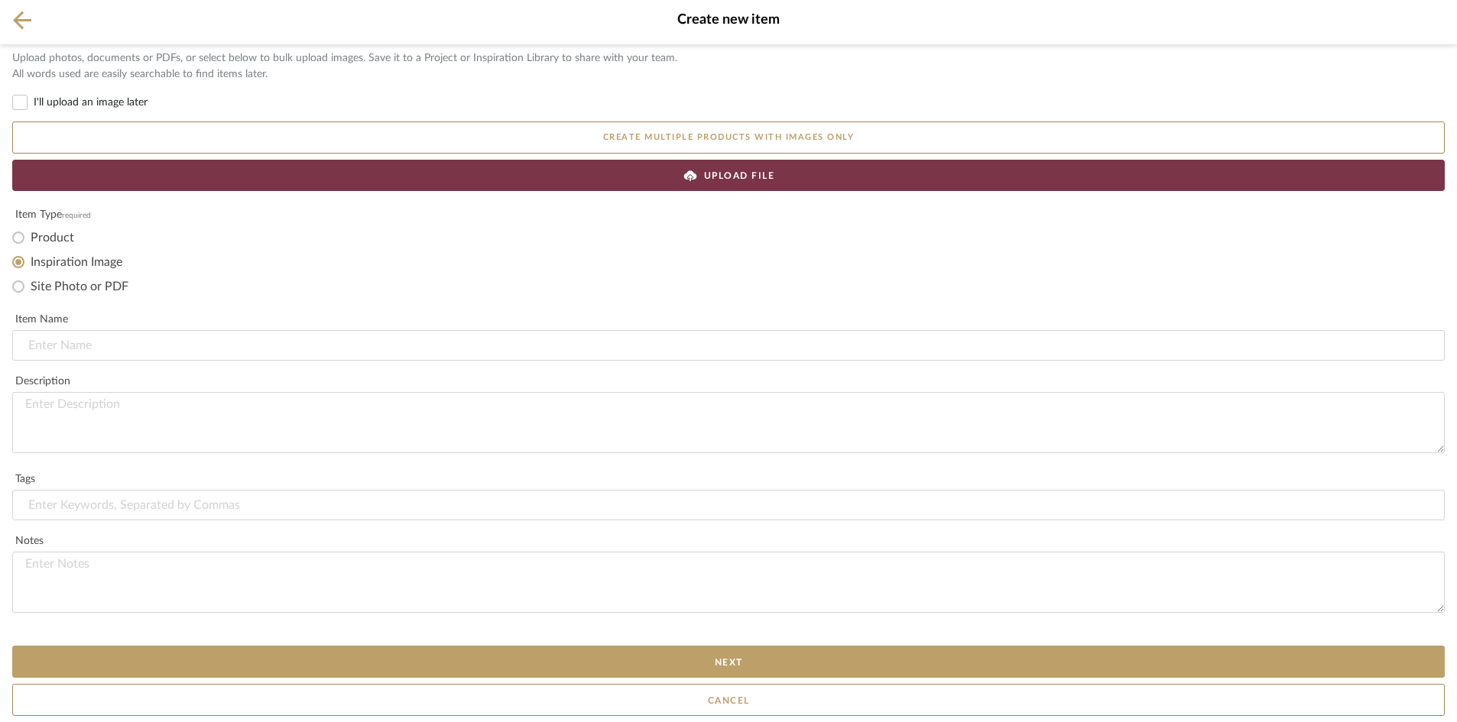
click at [31, 239] on input "Product" at bounding box center [18, 238] width 24 height 24
radio input "true"
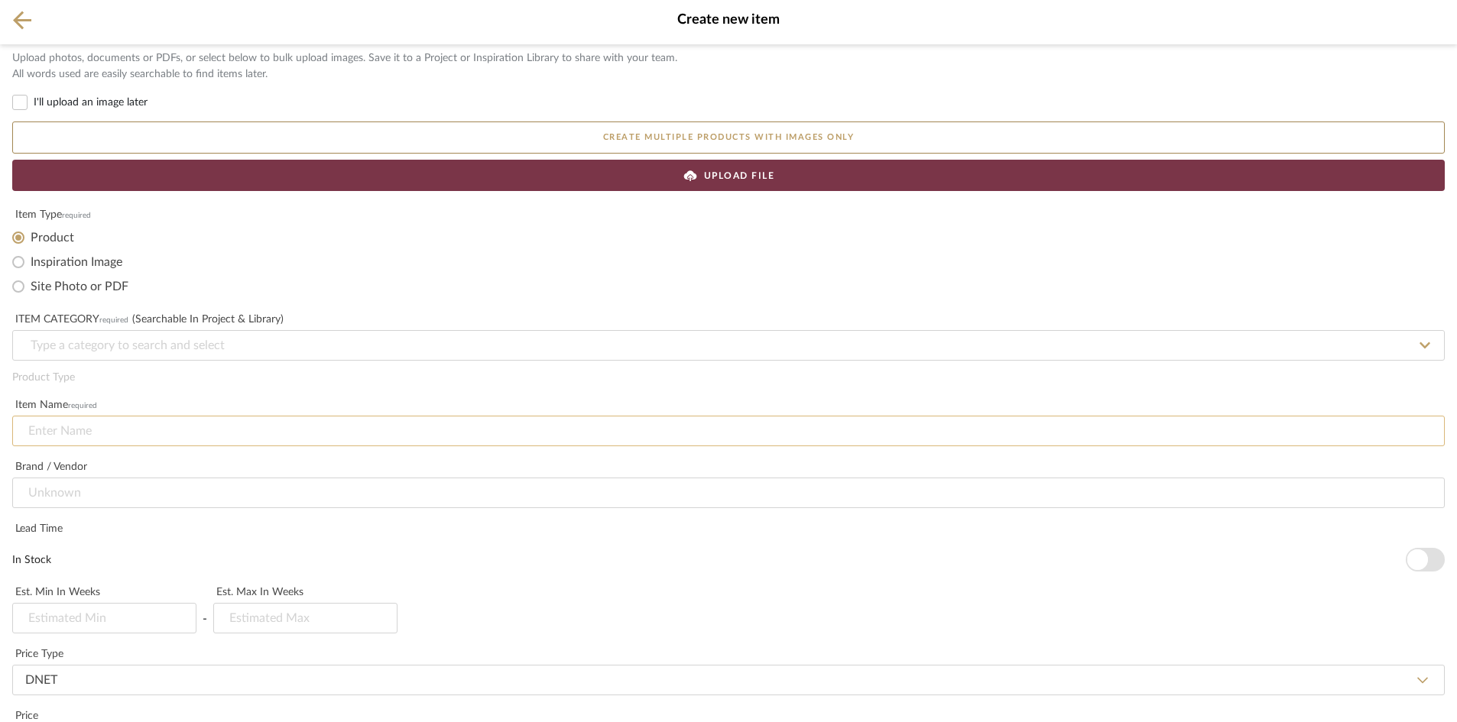
click at [200, 436] on input at bounding box center [728, 431] width 1433 height 31
type input "Design"
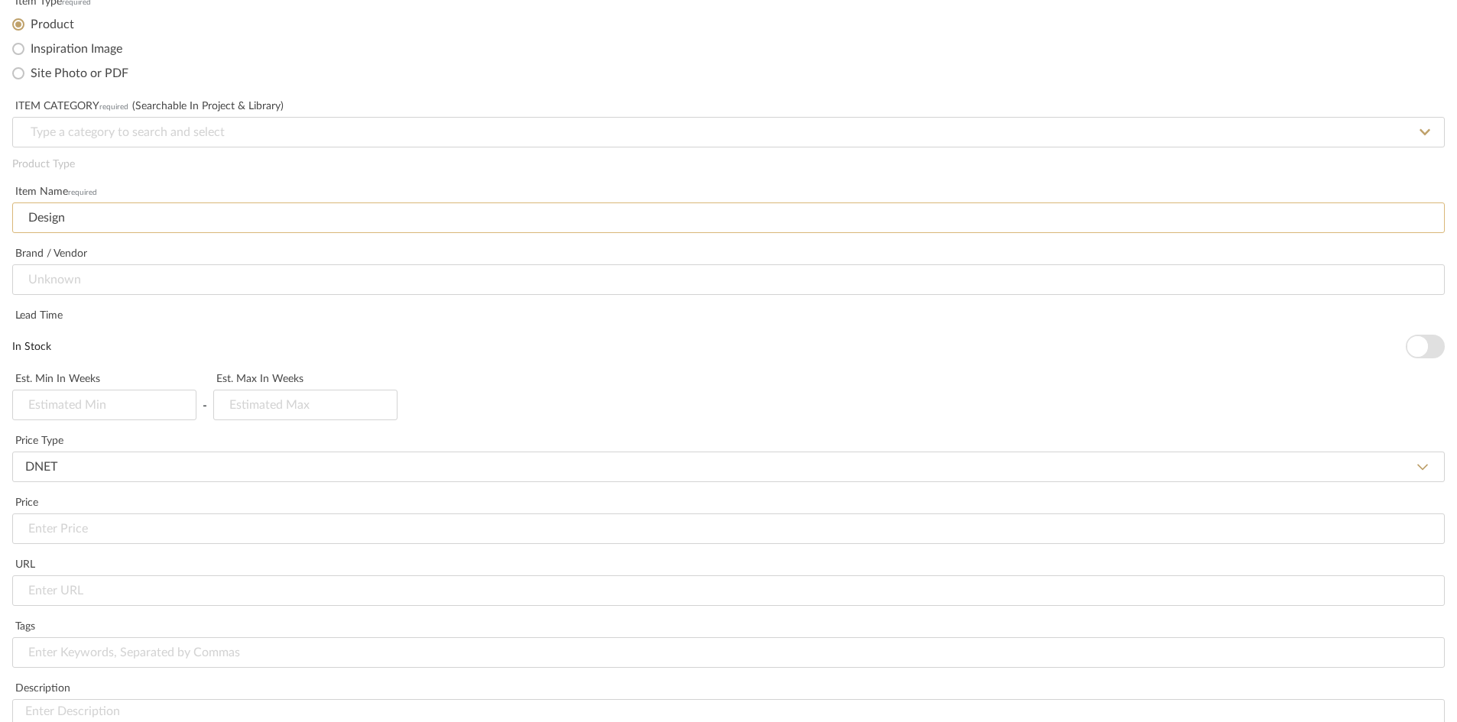
scroll to position [229, 0]
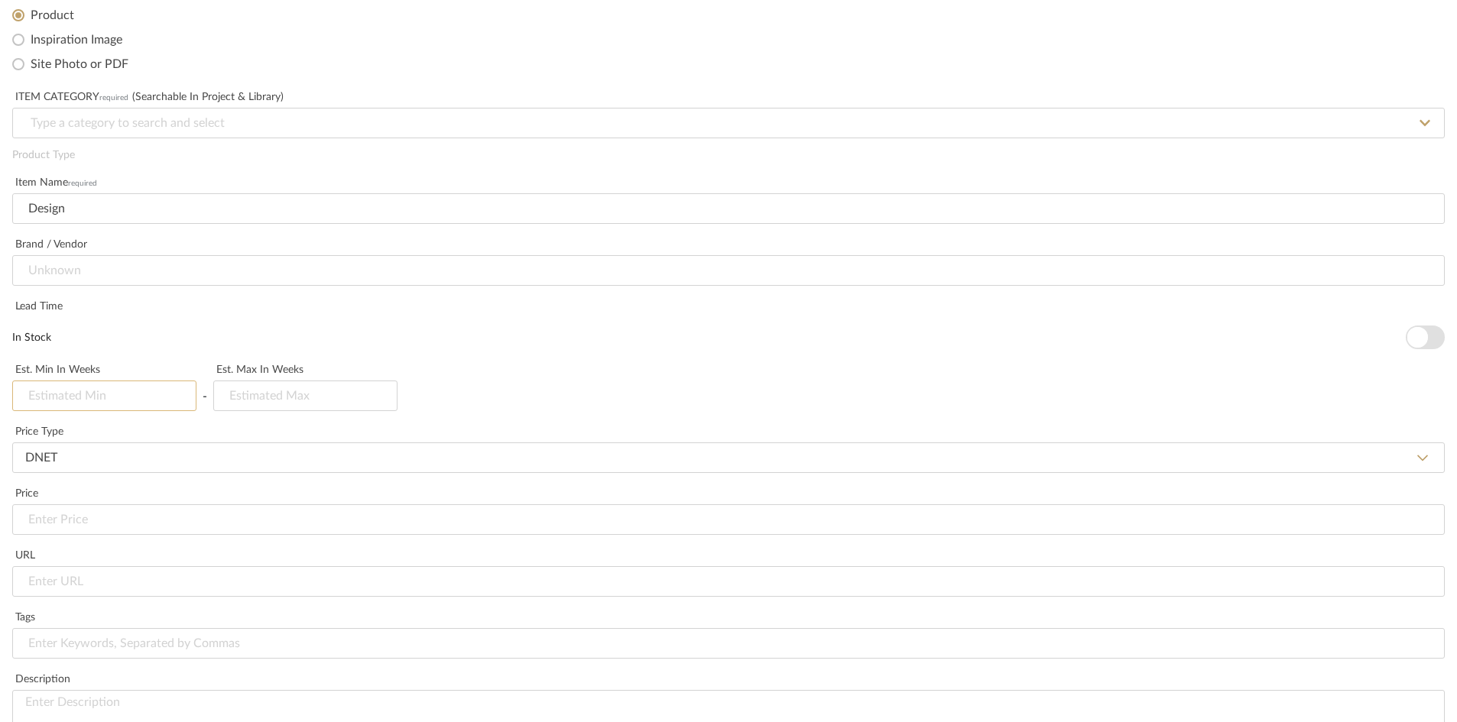
click at [112, 396] on input at bounding box center [104, 396] width 184 height 31
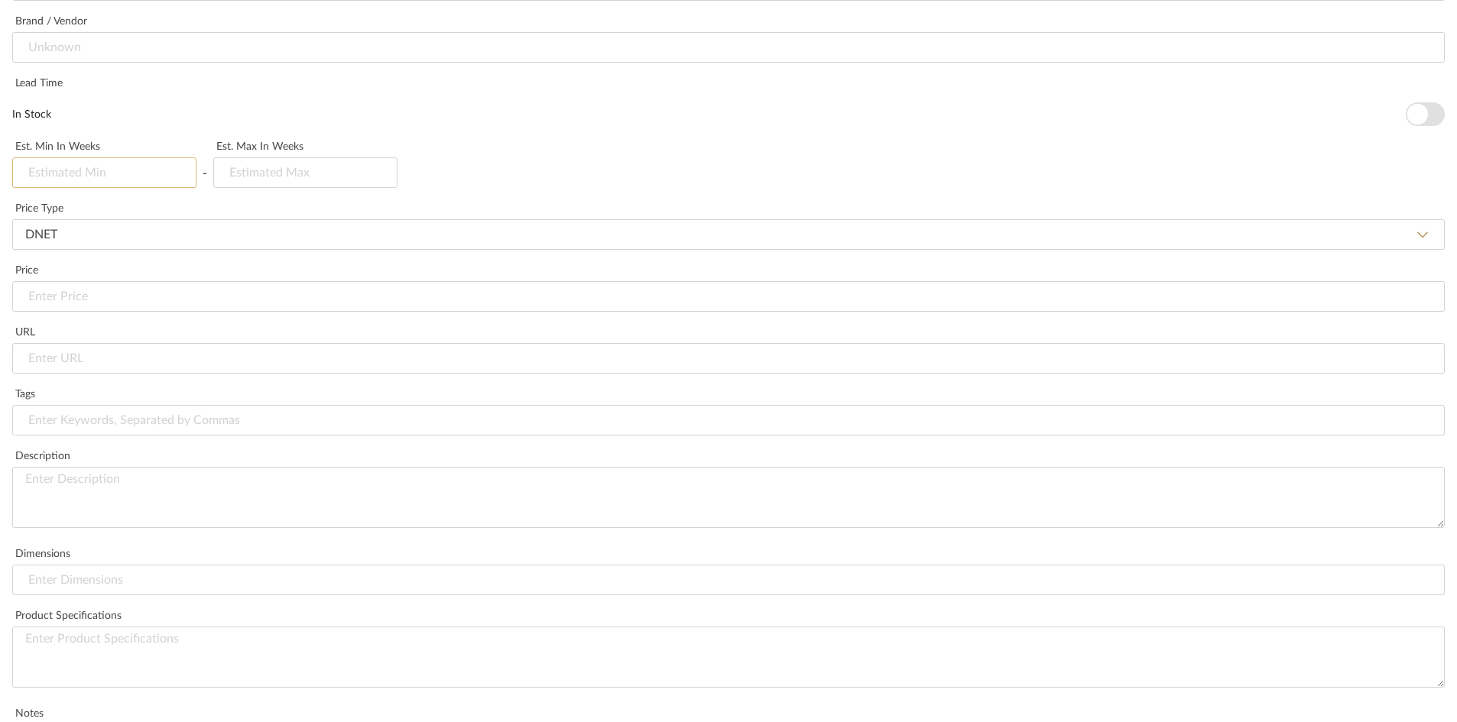
scroll to position [625, 0]
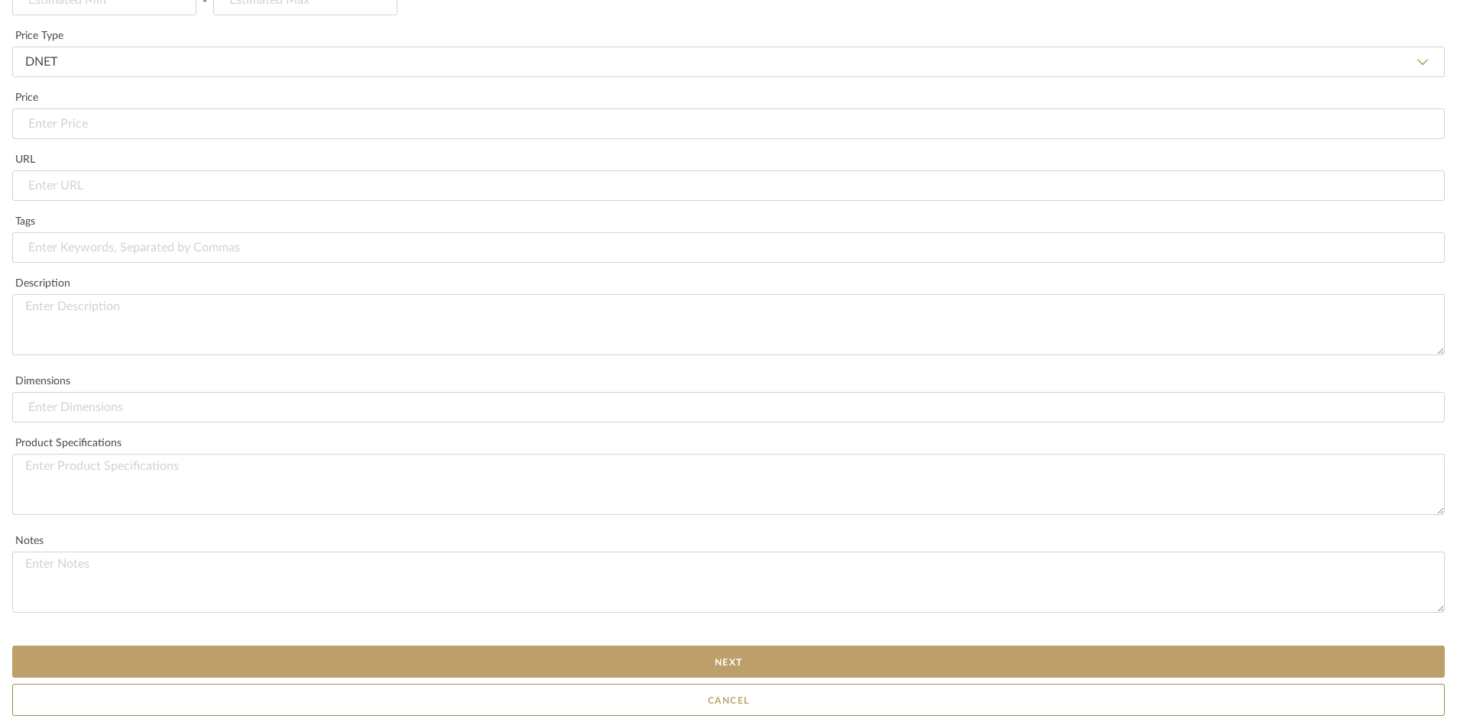
click at [707, 699] on button "Cancel" at bounding box center [728, 700] width 1433 height 32
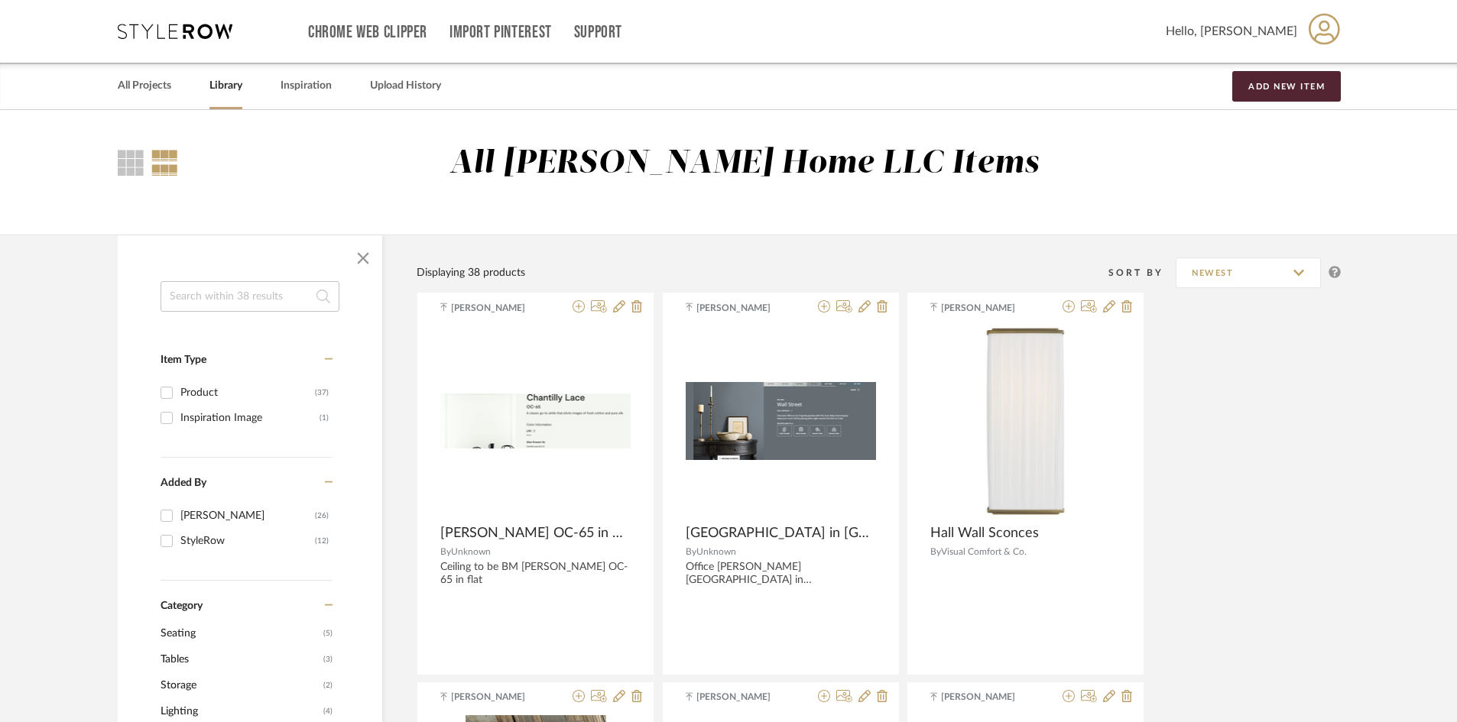
click at [336, 87] on div "All Projects Library Inspiration Upload History Add New Item" at bounding box center [728, 86] width 1267 height 47
click at [533, 30] on link "Import Pinterest" at bounding box center [500, 32] width 102 height 13
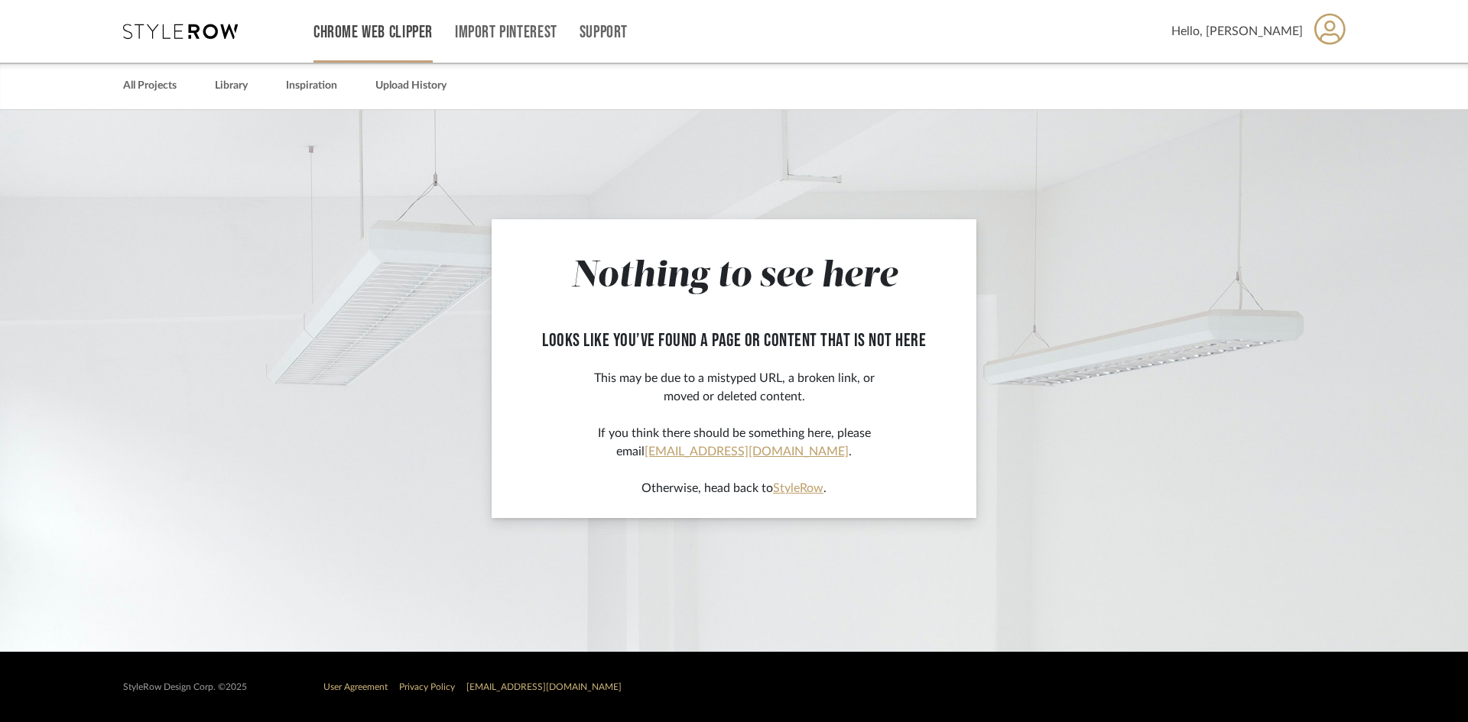
click at [372, 26] on link "Chrome Web Clipper" at bounding box center [372, 32] width 119 height 13
click at [587, 28] on link "Support" at bounding box center [603, 32] width 48 height 13
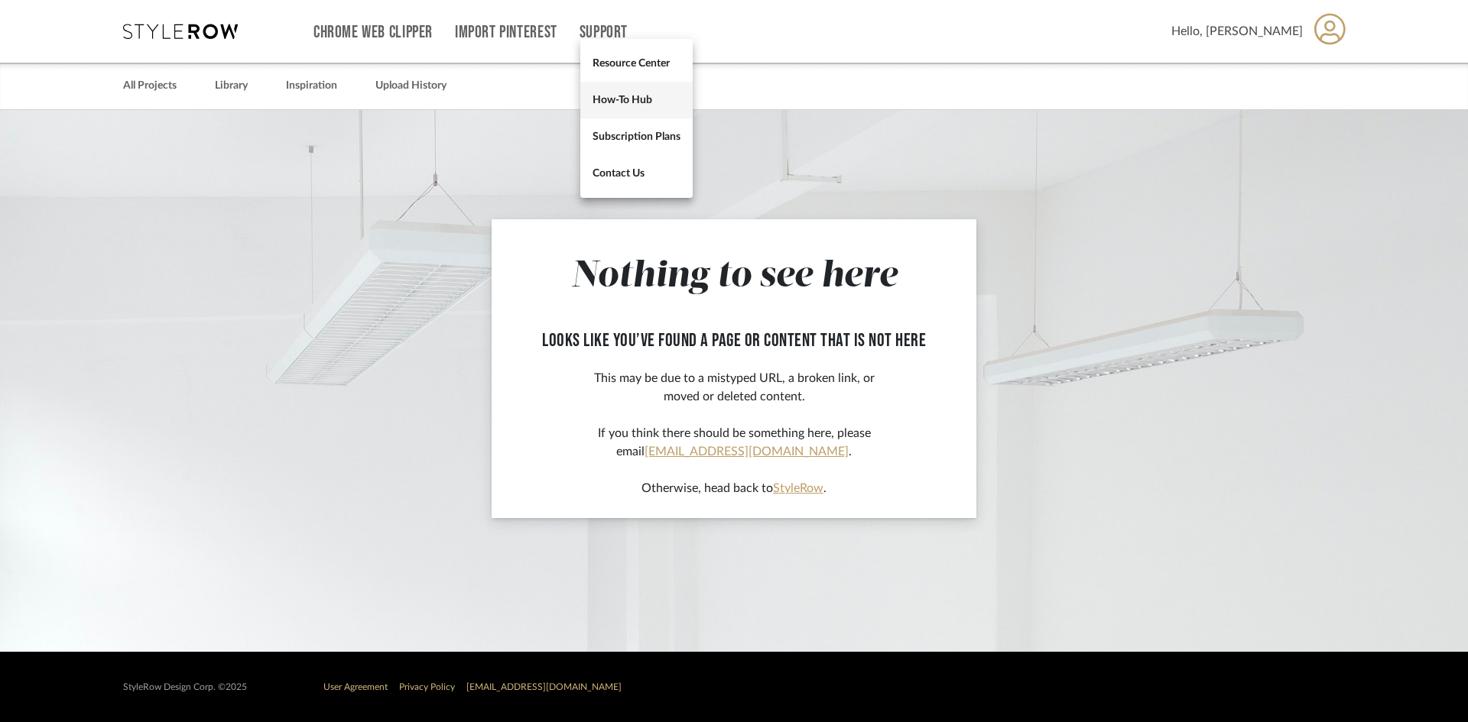
click at [651, 112] on link "How-To Hub" at bounding box center [636, 100] width 112 height 37
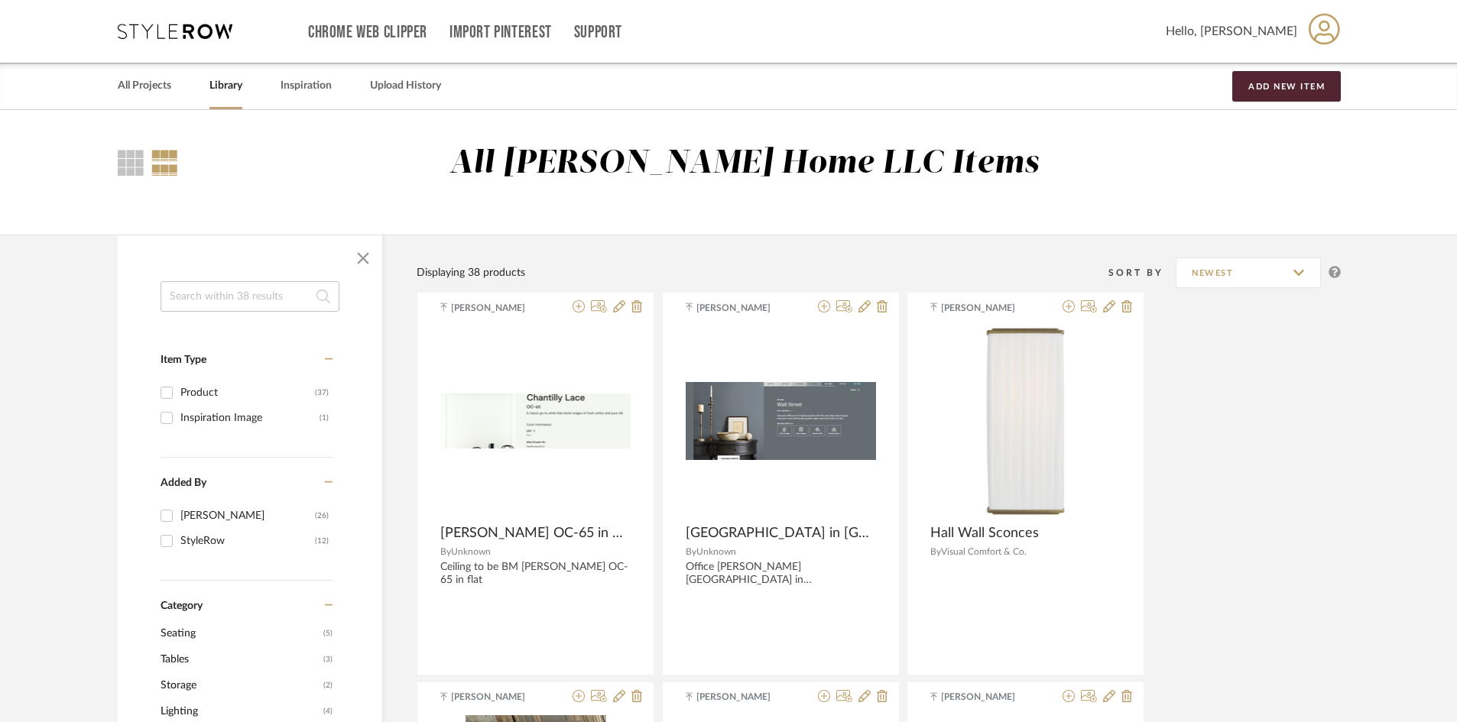
click at [1313, 18] on icon at bounding box center [1324, 28] width 31 height 31
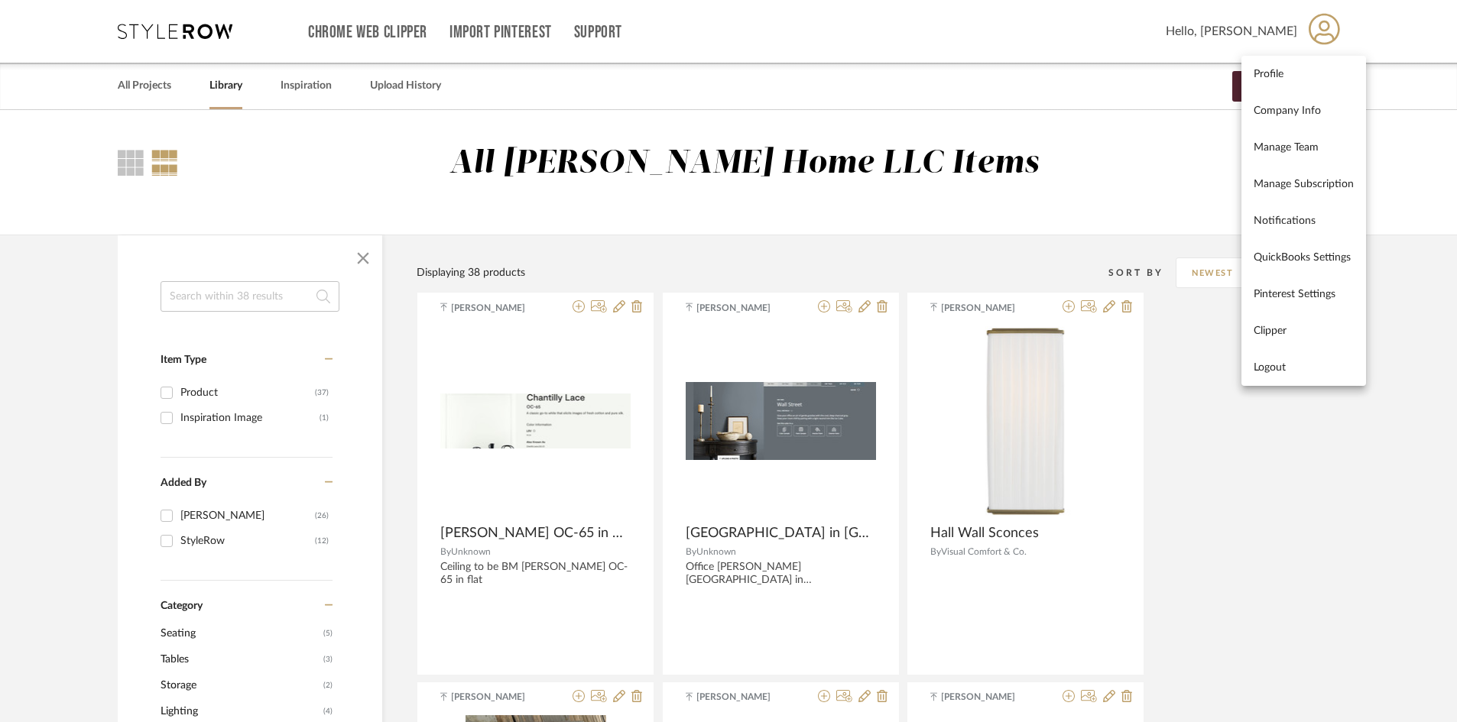
click at [884, 73] on div at bounding box center [728, 361] width 1457 height 722
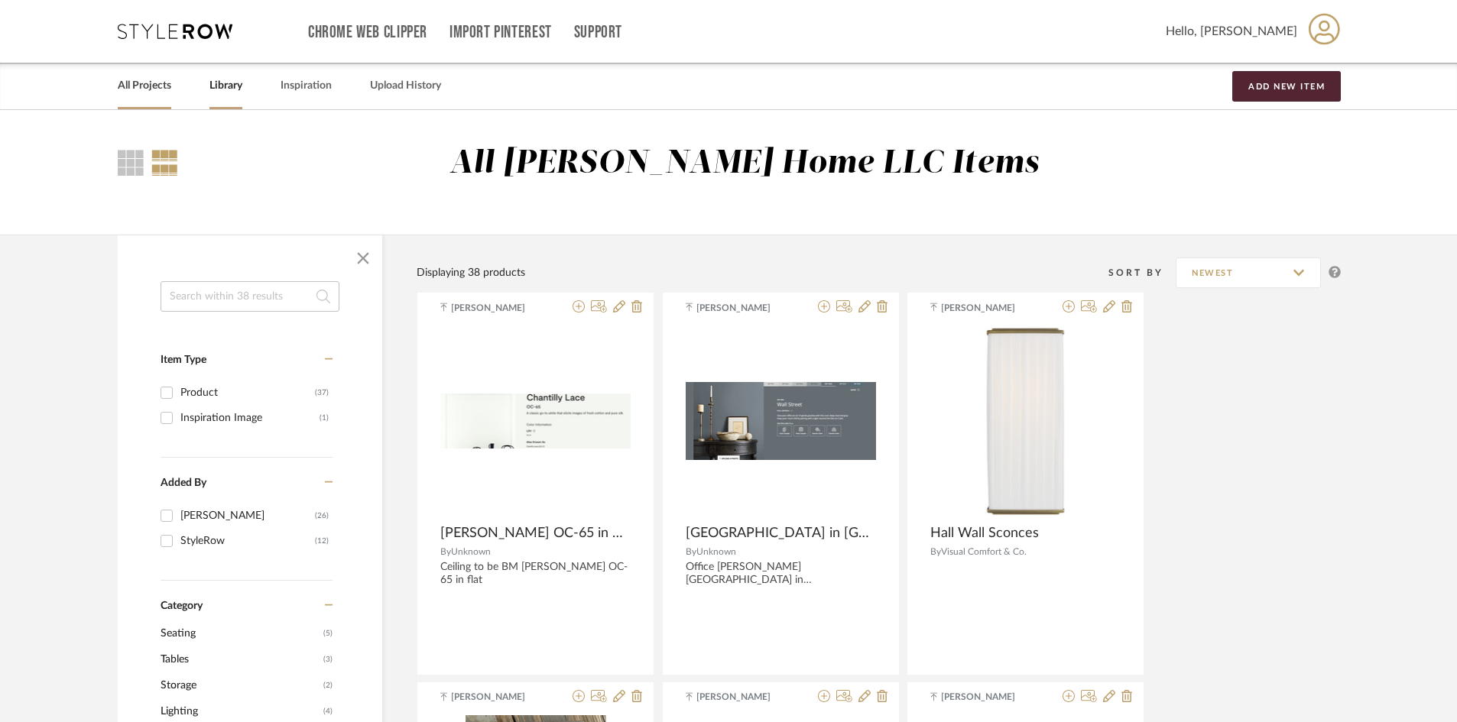
click at [133, 92] on link "All Projects" at bounding box center [145, 86] width 54 height 21
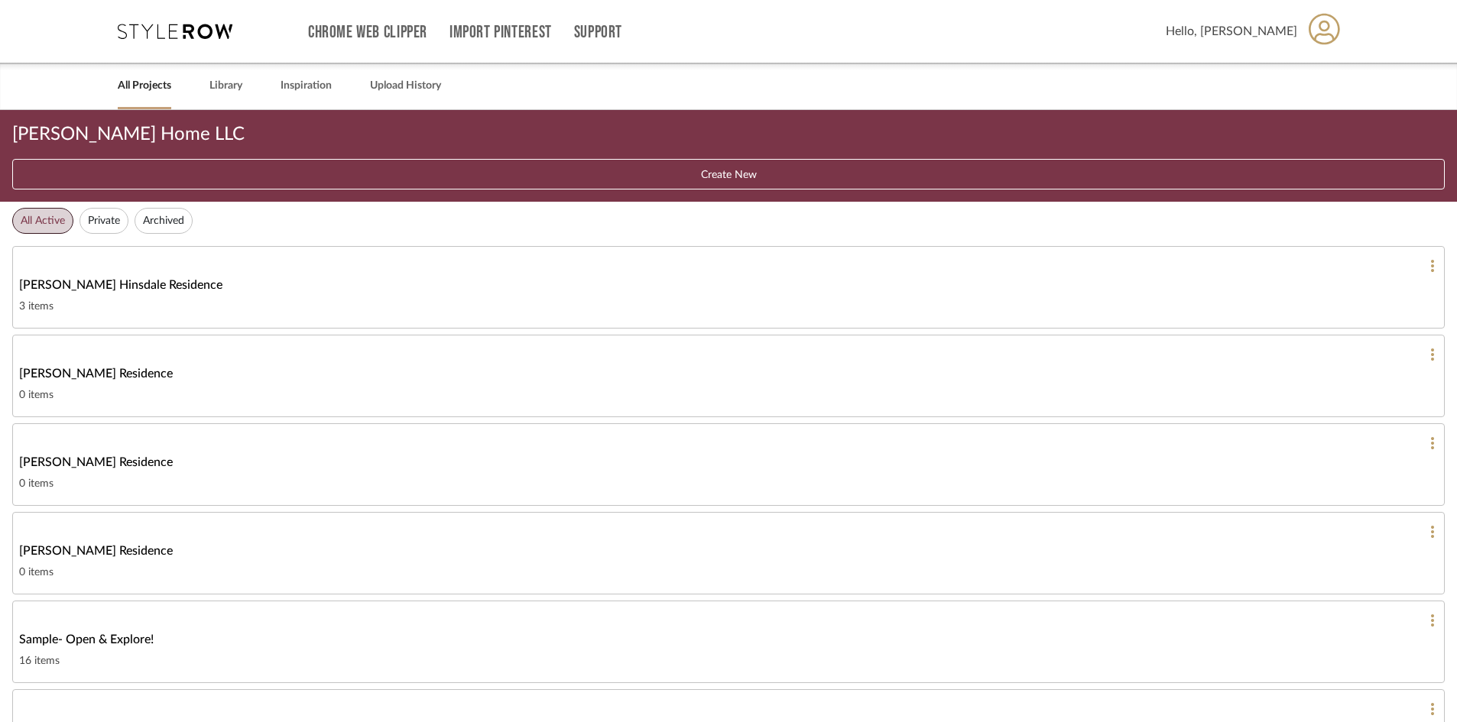
click at [135, 451] on link "Geracie Residence 0 items" at bounding box center [728, 464] width 1433 height 83
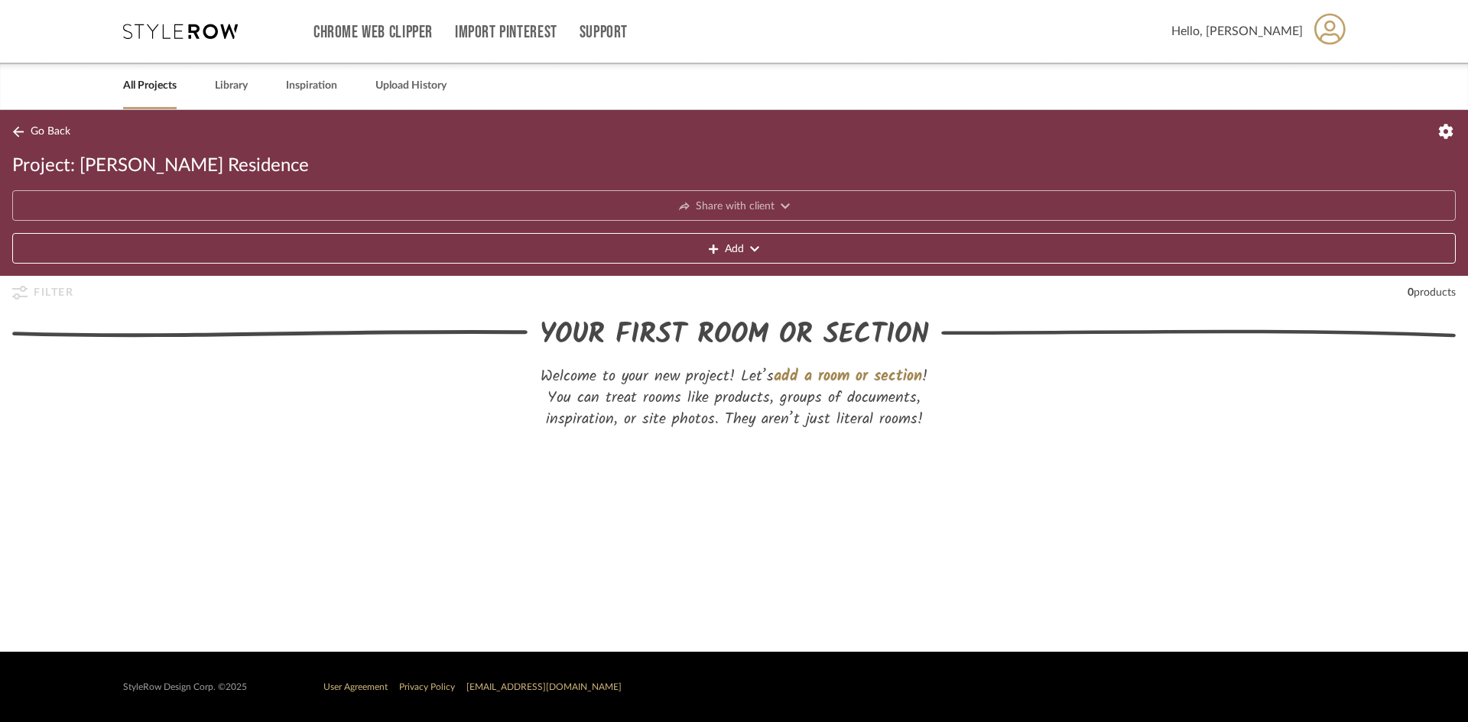
click at [742, 261] on span "Add" at bounding box center [734, 249] width 19 height 31
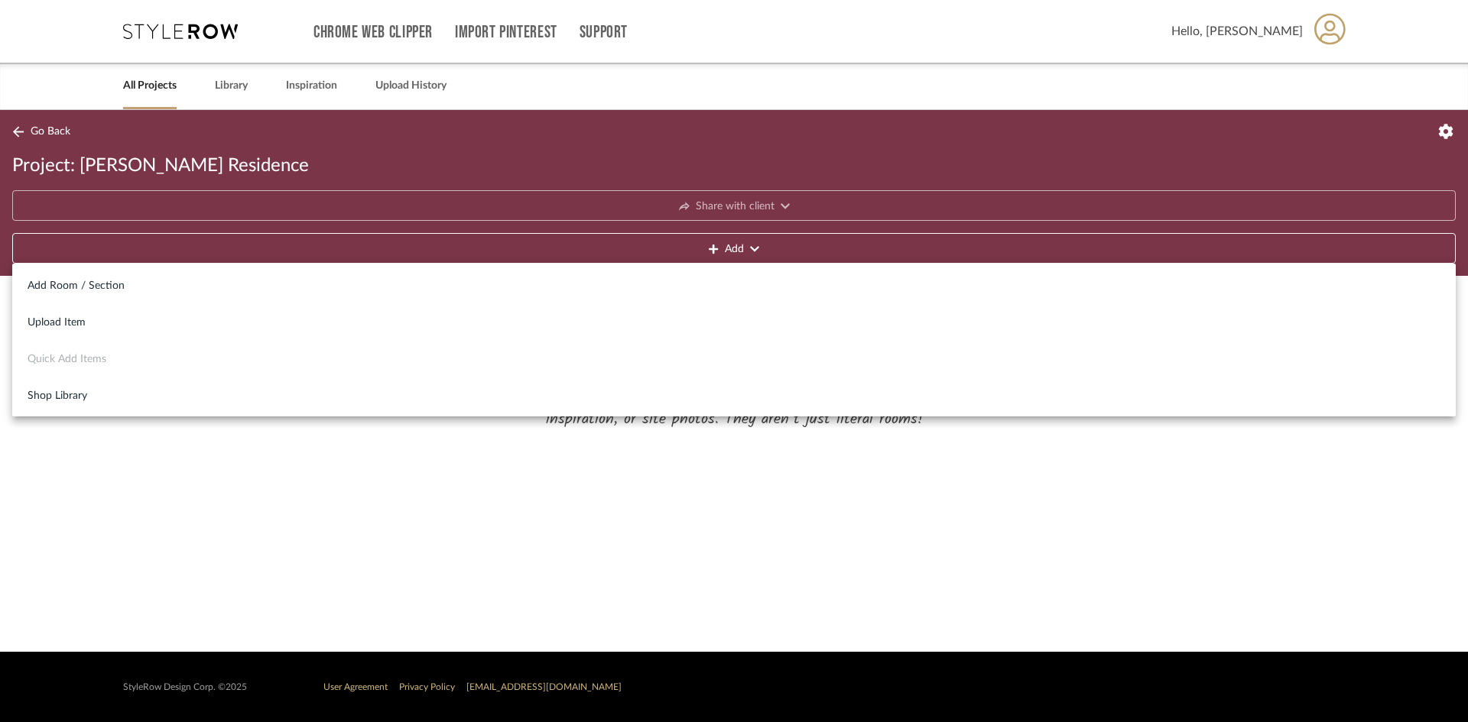
drag, startPoint x: 172, startPoint y: 491, endPoint x: 170, endPoint y: 469, distance: 21.5
click at [170, 482] on div at bounding box center [734, 361] width 1468 height 722
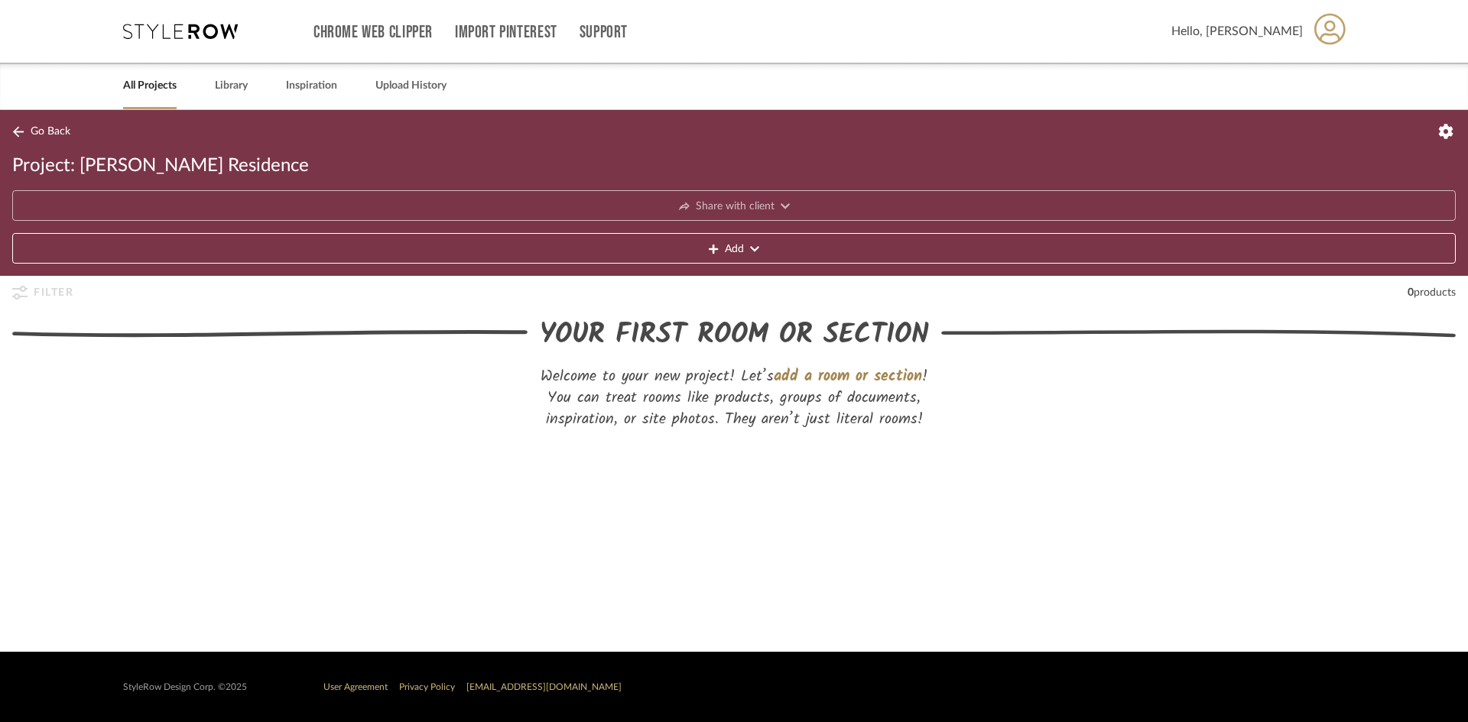
click at [1319, 34] on icon at bounding box center [1329, 29] width 31 height 32
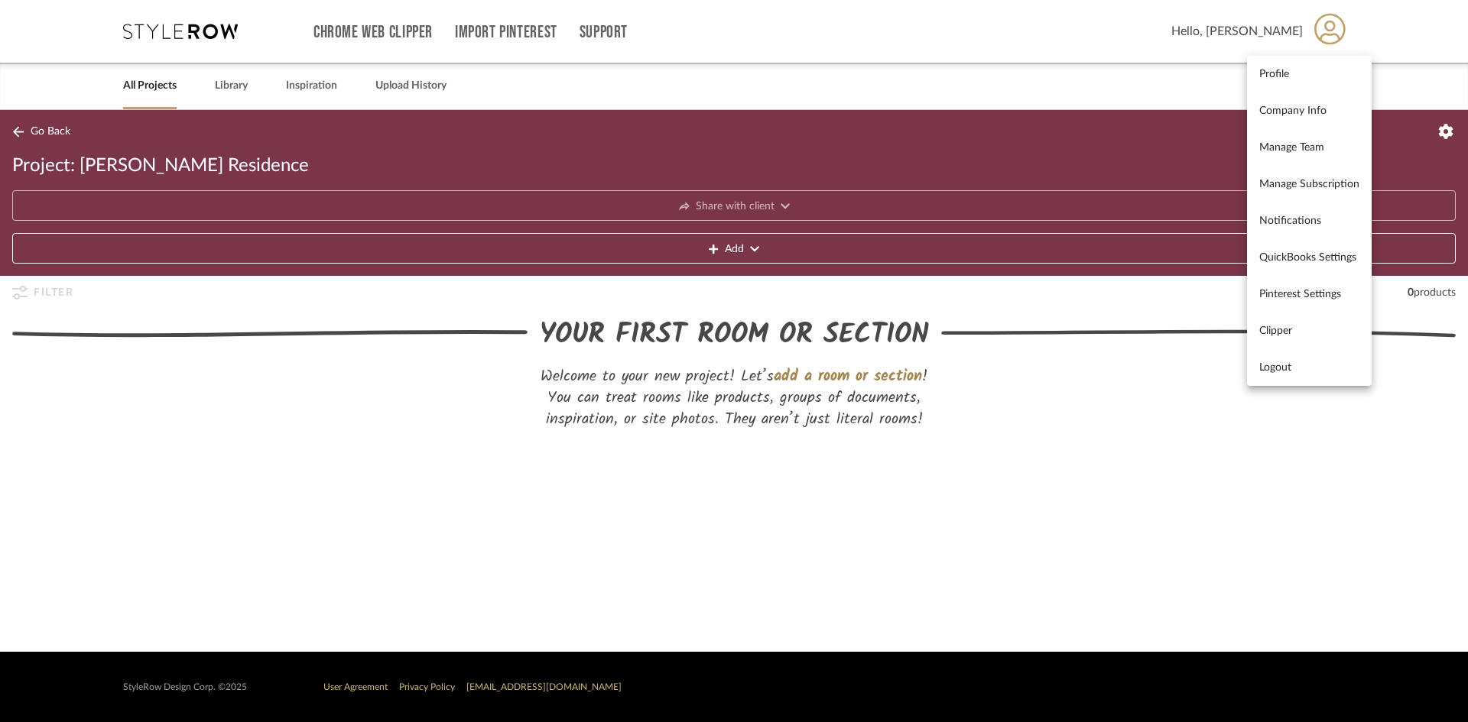
click at [1376, 102] on div at bounding box center [734, 361] width 1468 height 722
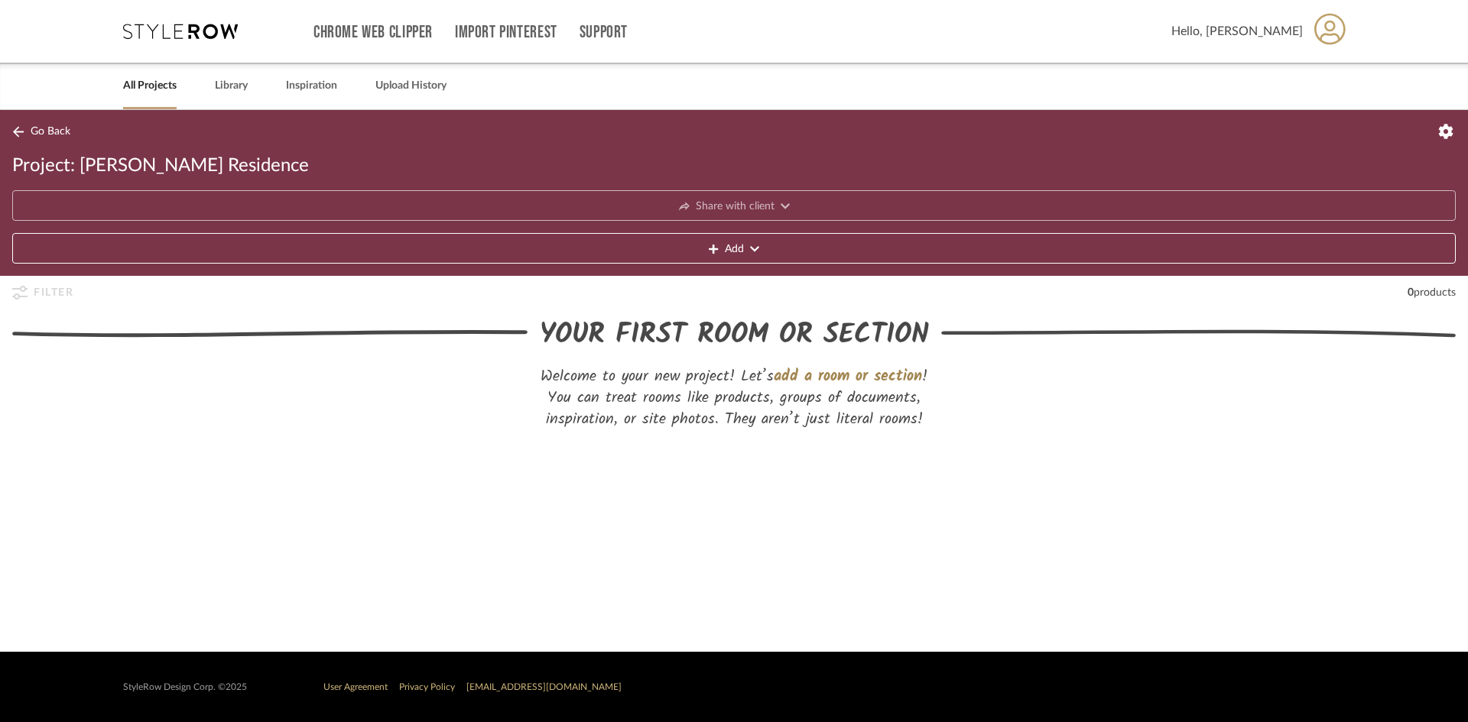
click at [1445, 128] on icon at bounding box center [1446, 131] width 15 height 15
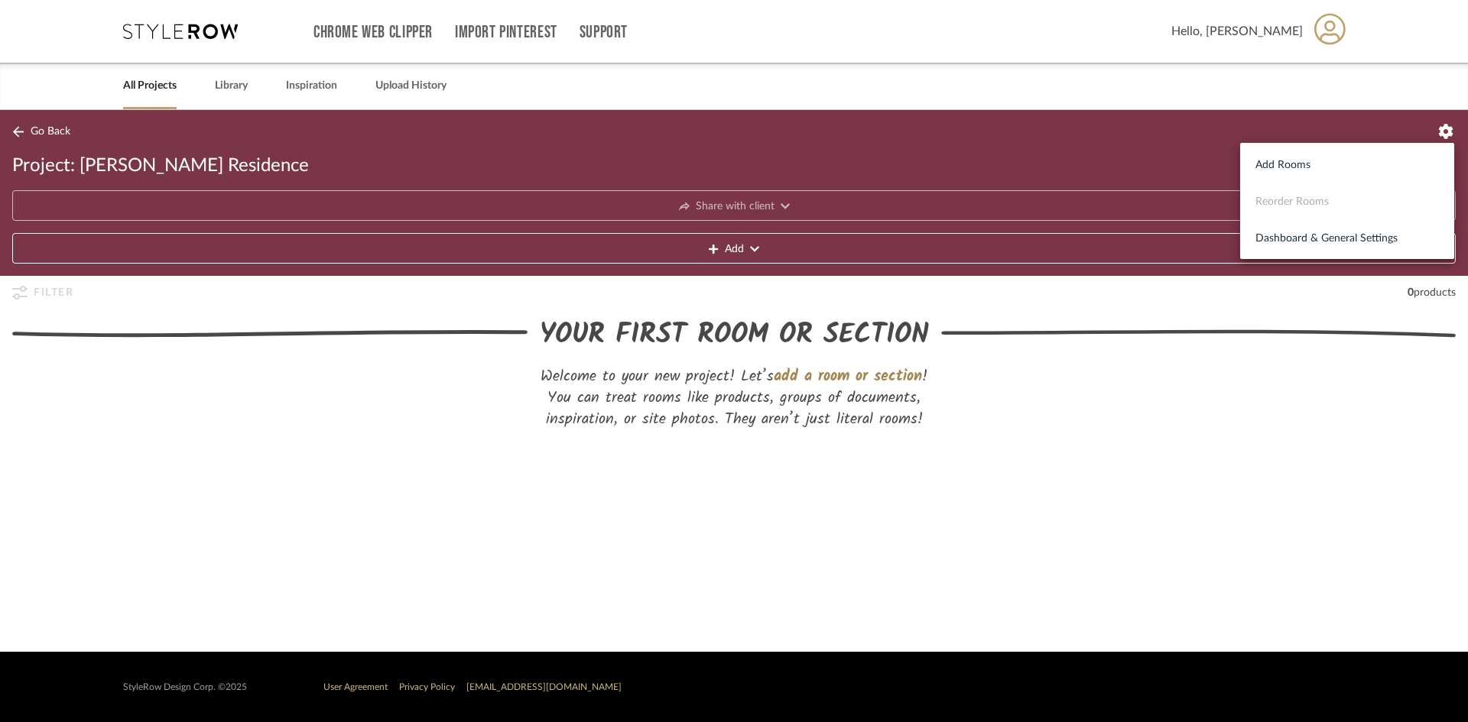
click at [1096, 346] on div at bounding box center [734, 361] width 1468 height 722
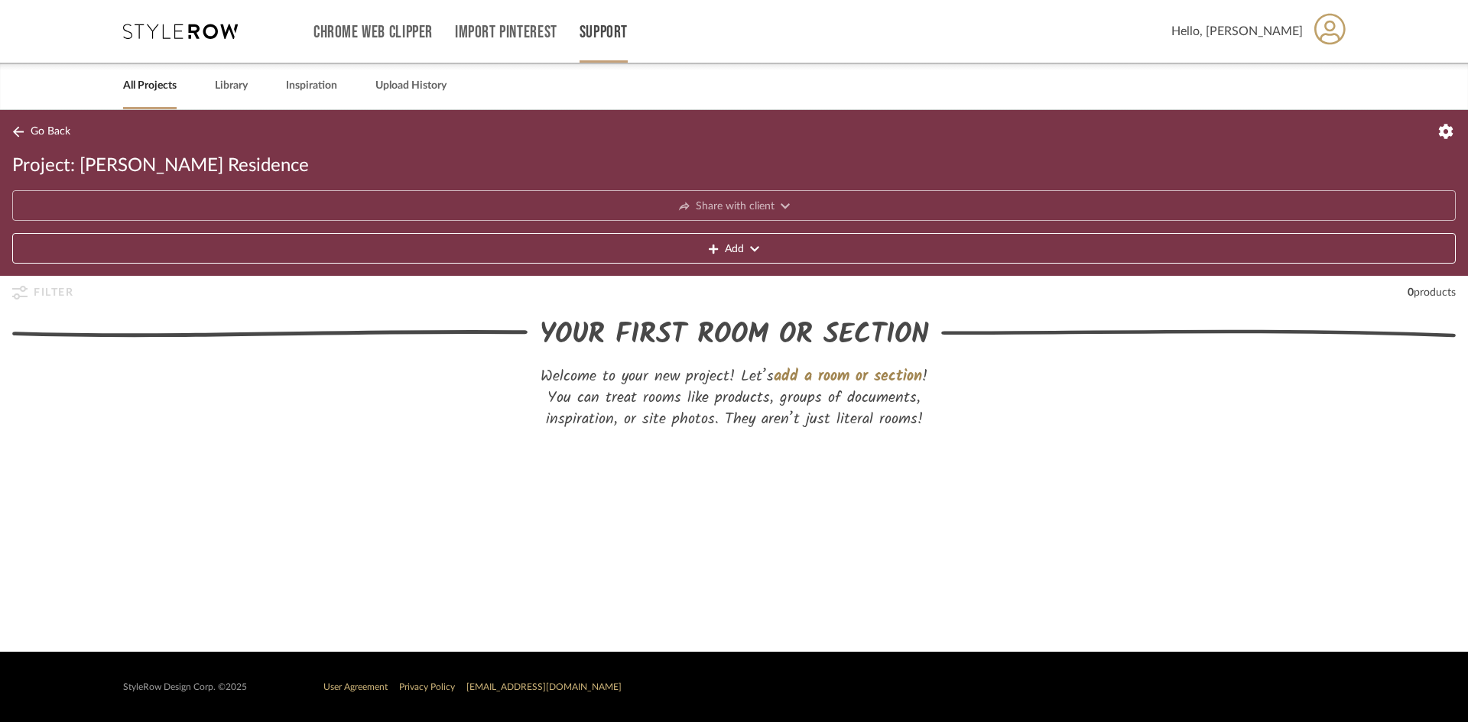
click at [596, 27] on link "Support" at bounding box center [603, 32] width 48 height 13
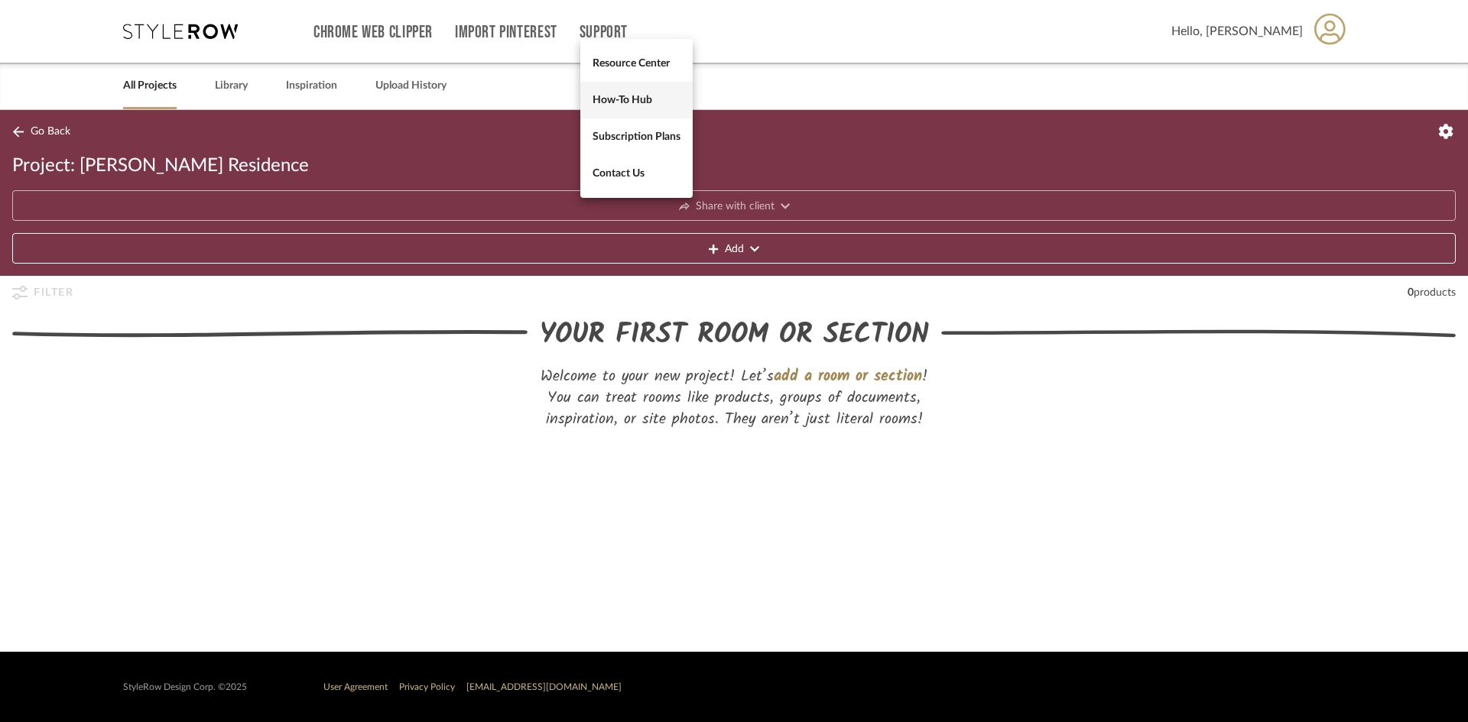
click at [612, 96] on span "How-To Hub" at bounding box center [636, 99] width 88 height 13
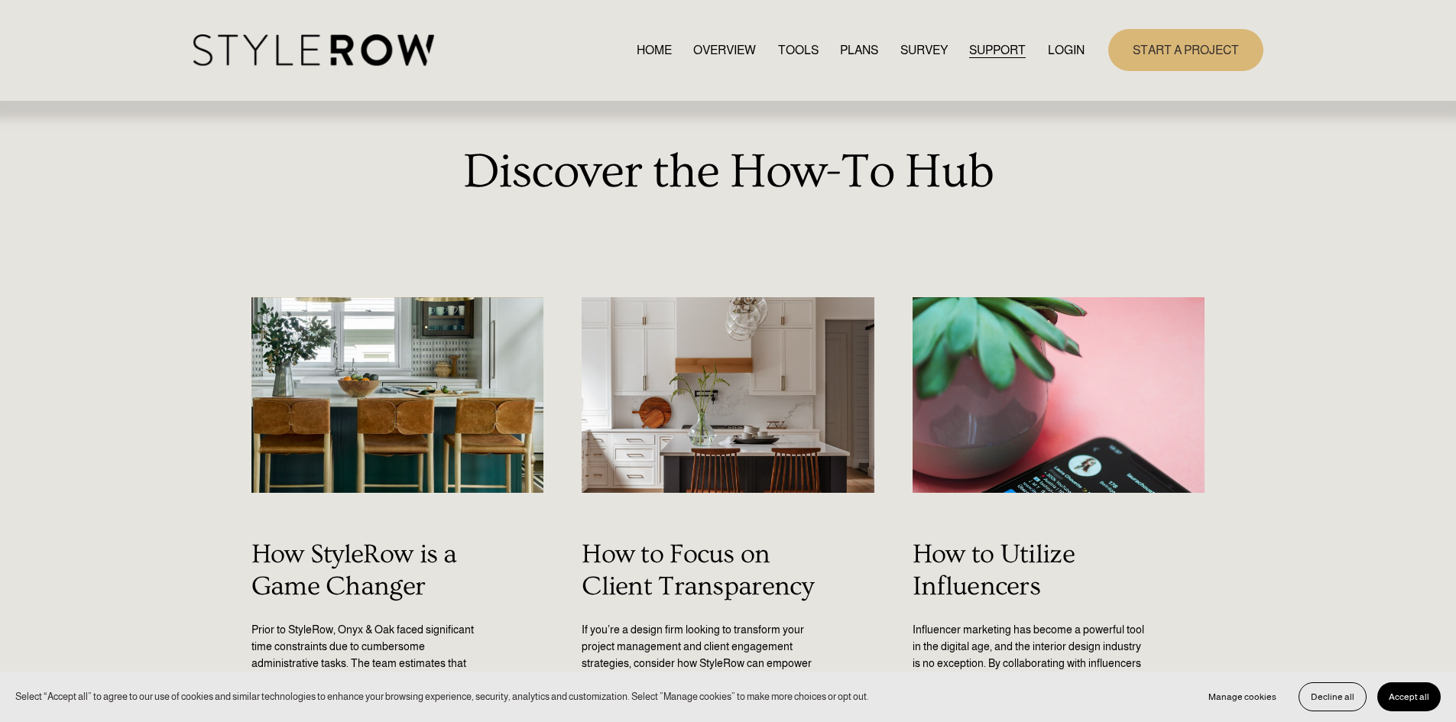
click at [1059, 47] on link "LOGIN" at bounding box center [1066, 50] width 37 height 21
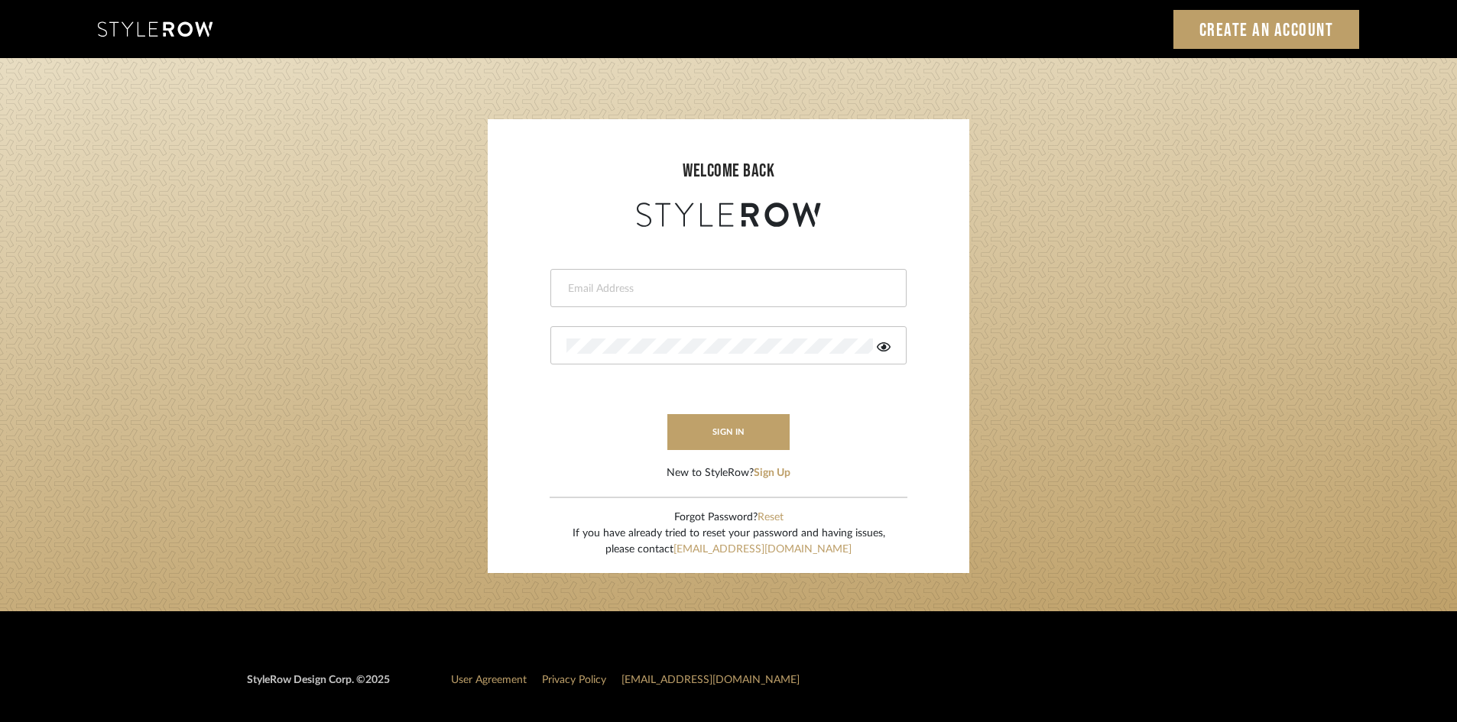
click at [685, 292] on input "email" at bounding box center [726, 288] width 320 height 15
type input "[PERSON_NAME][EMAIL_ADDRESS][DOMAIN_NAME]"
click at [676, 355] on div at bounding box center [728, 345] width 356 height 38
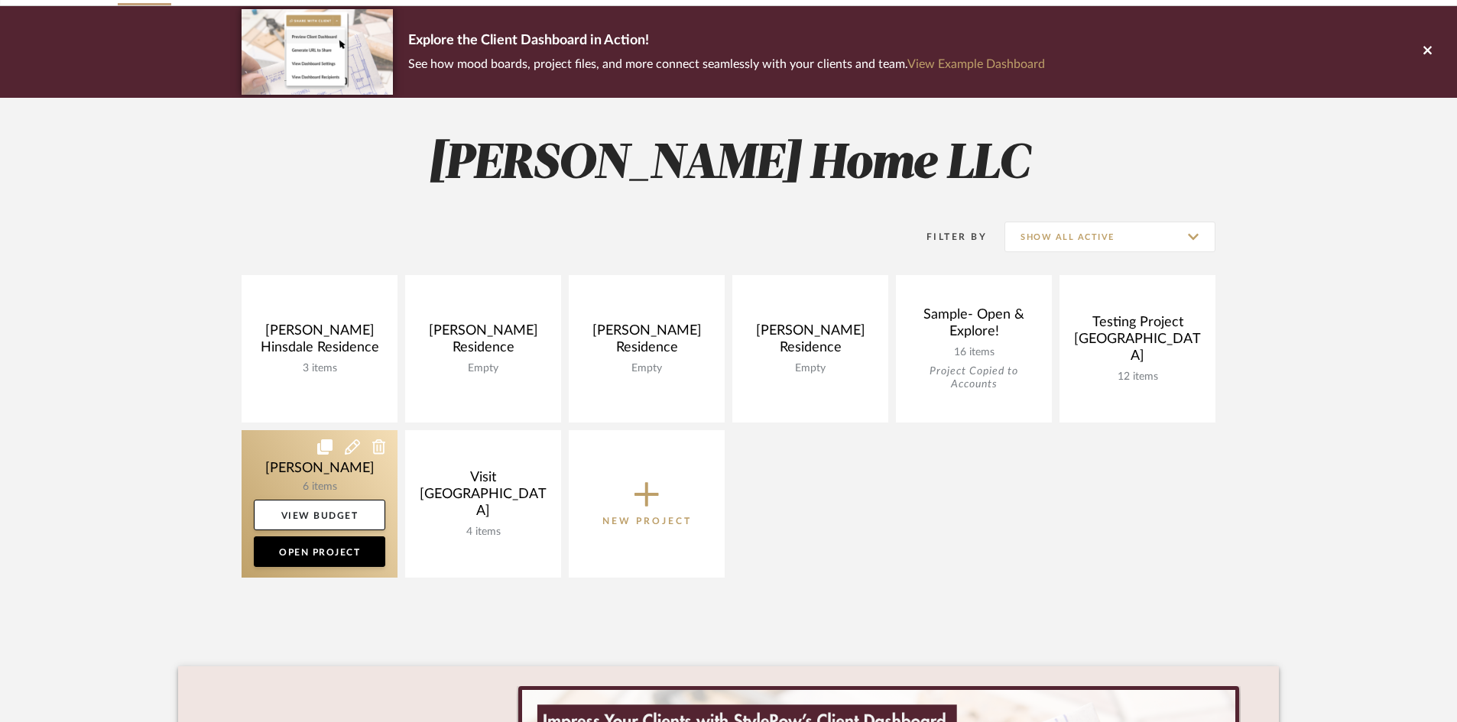
scroll to position [153, 0]
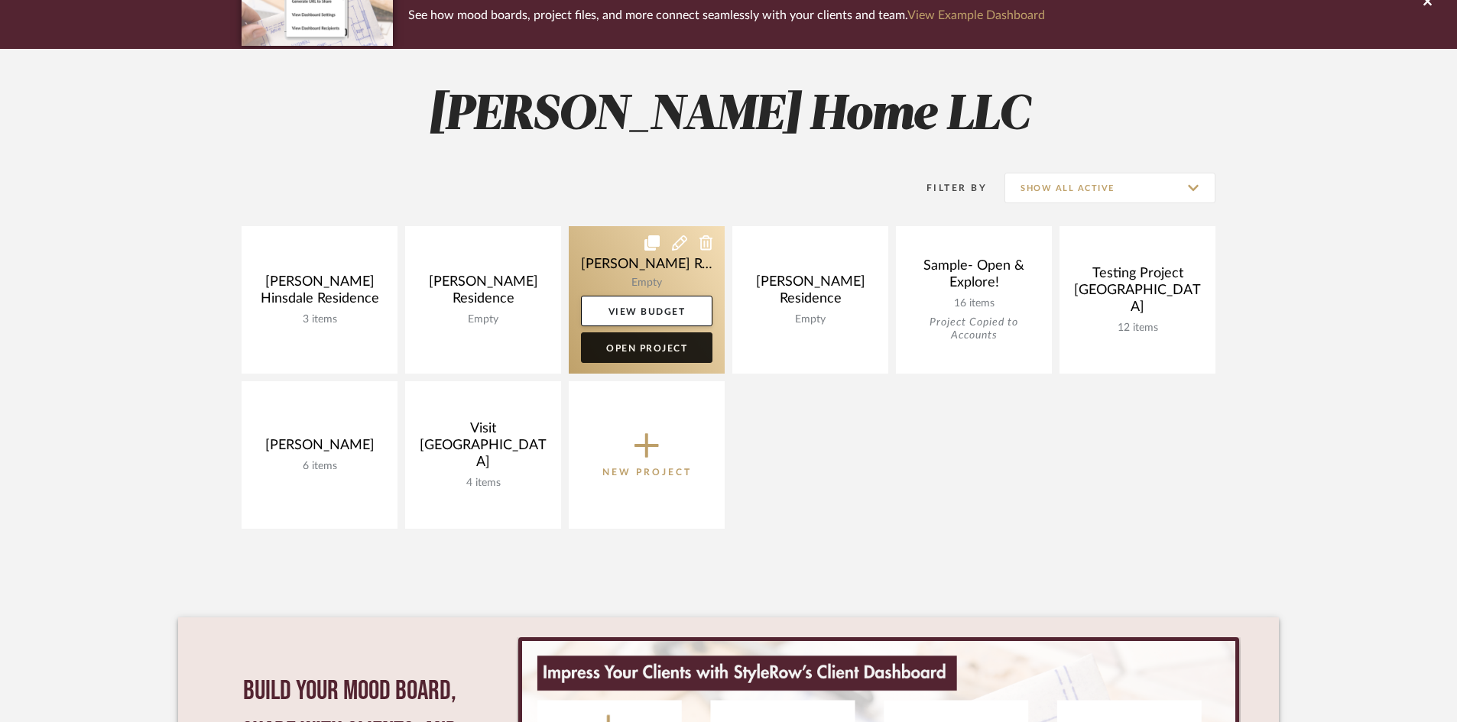
click at [685, 351] on link "Open Project" at bounding box center [646, 348] width 131 height 31
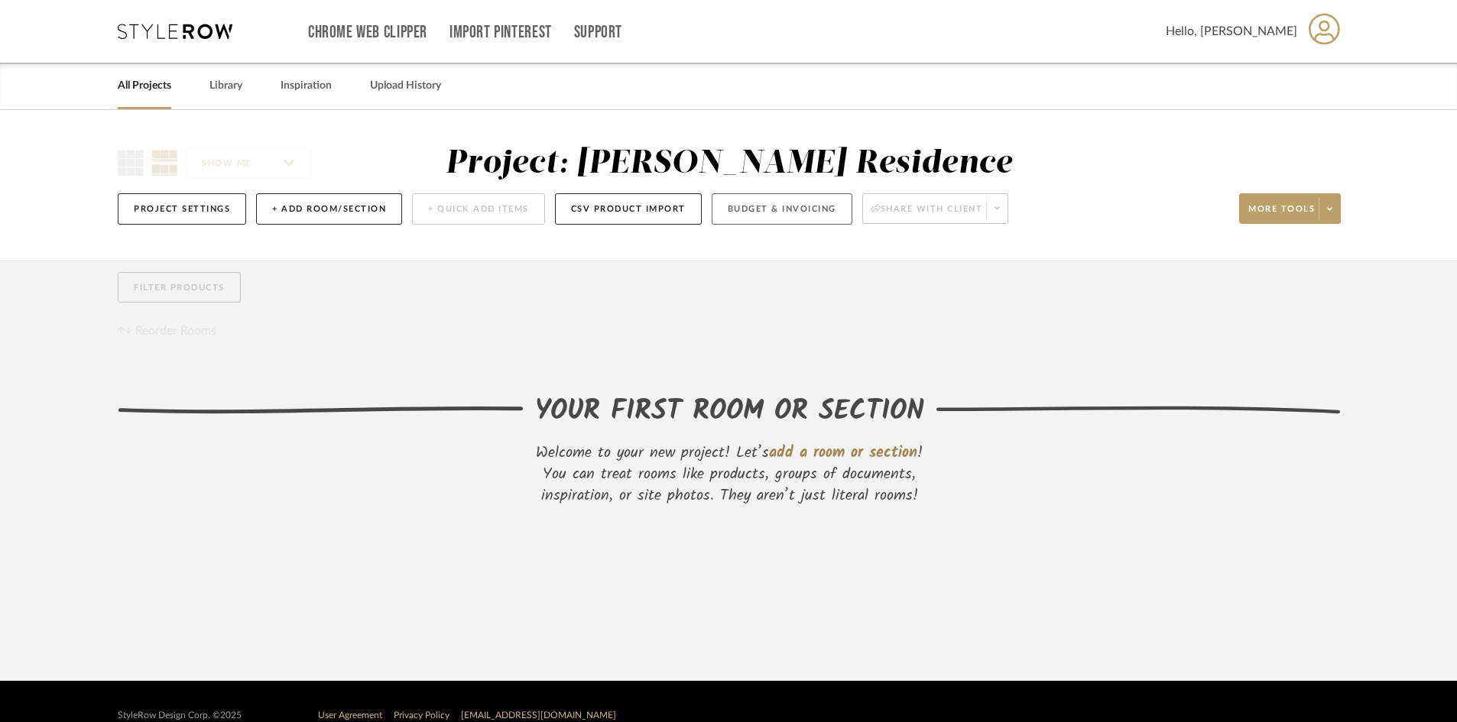
click at [815, 200] on button "Budget & Invoicing" at bounding box center [782, 208] width 141 height 31
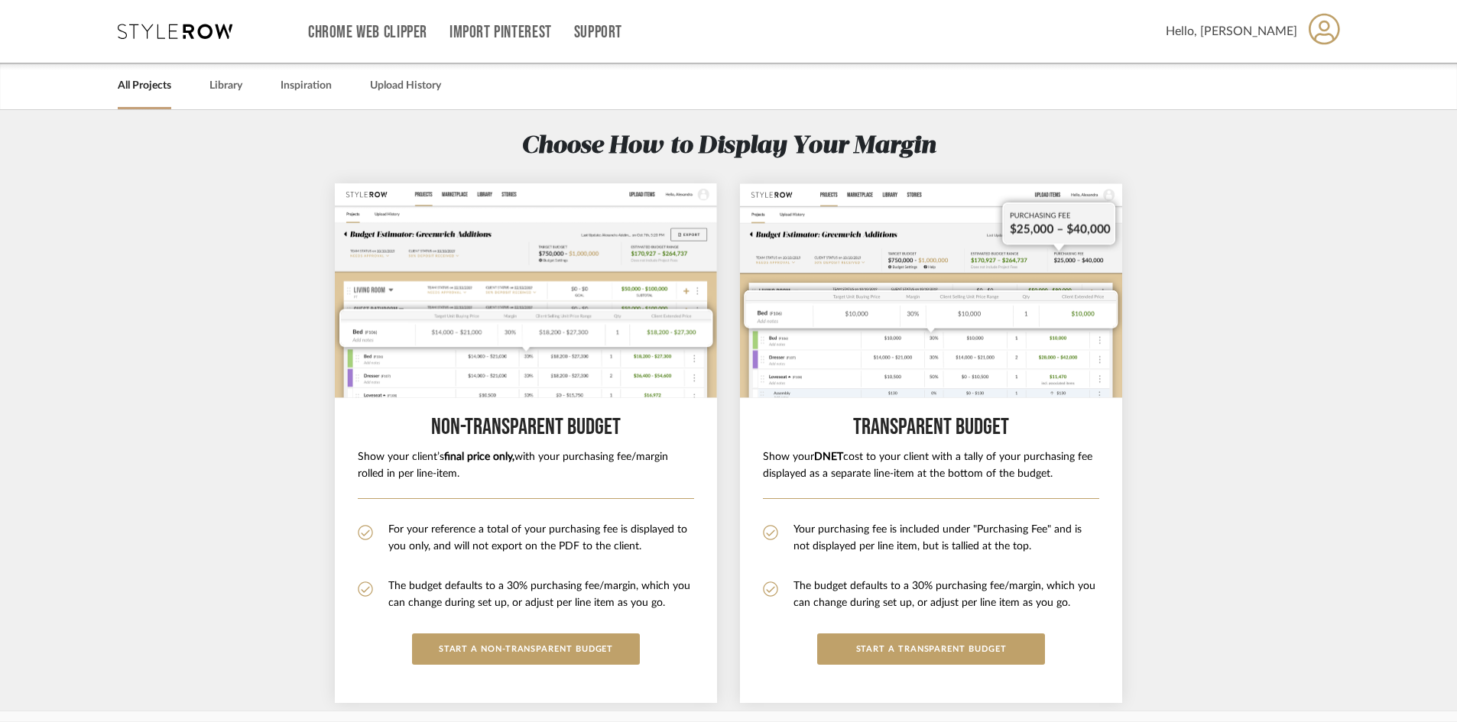
click at [268, 91] on div "All Projects Library Inspiration Upload History" at bounding box center [728, 86] width 1267 height 47
click at [236, 91] on link "Library" at bounding box center [225, 86] width 33 height 21
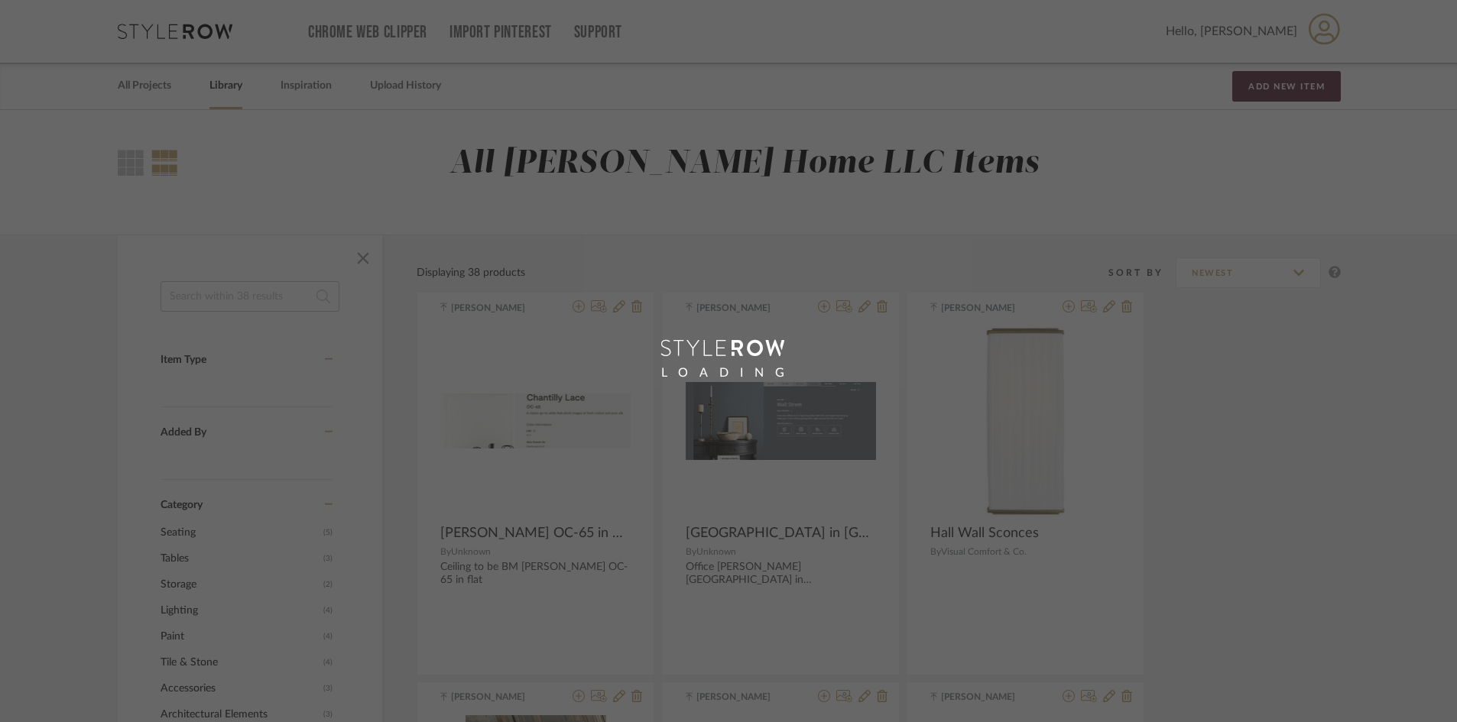
click at [213, 96] on div "LOADING" at bounding box center [728, 361] width 1457 height 722
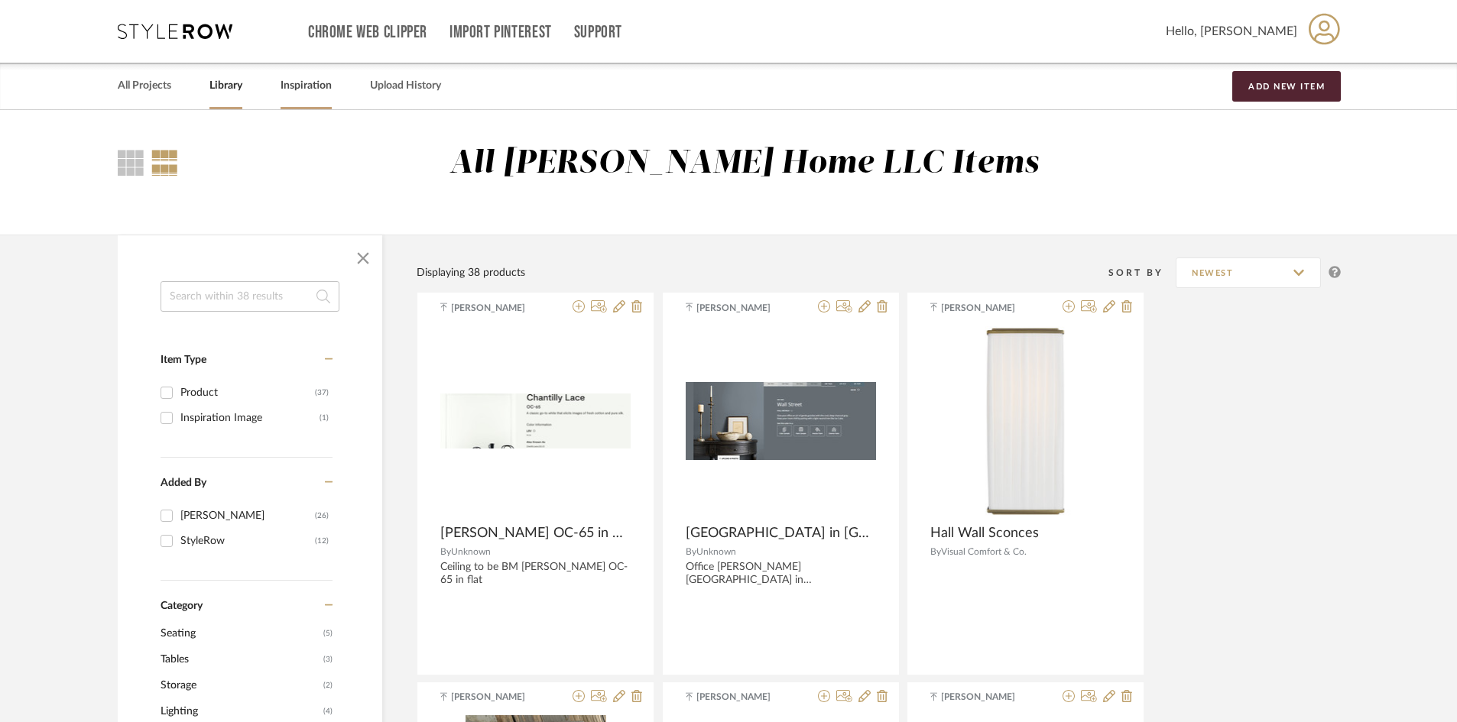
click at [310, 95] on link "Inspiration" at bounding box center [306, 86] width 51 height 21
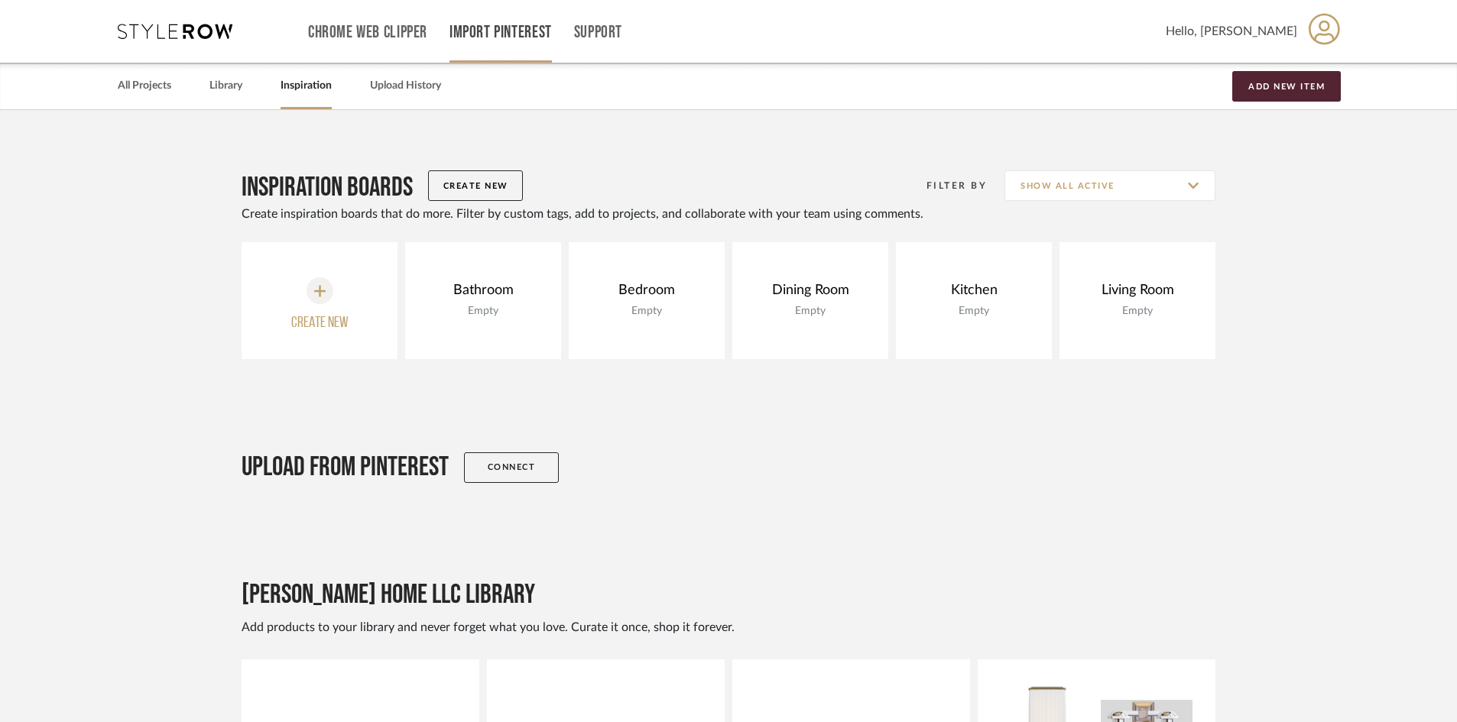
click at [500, 39] on link "Import Pinterest" at bounding box center [500, 32] width 102 height 13
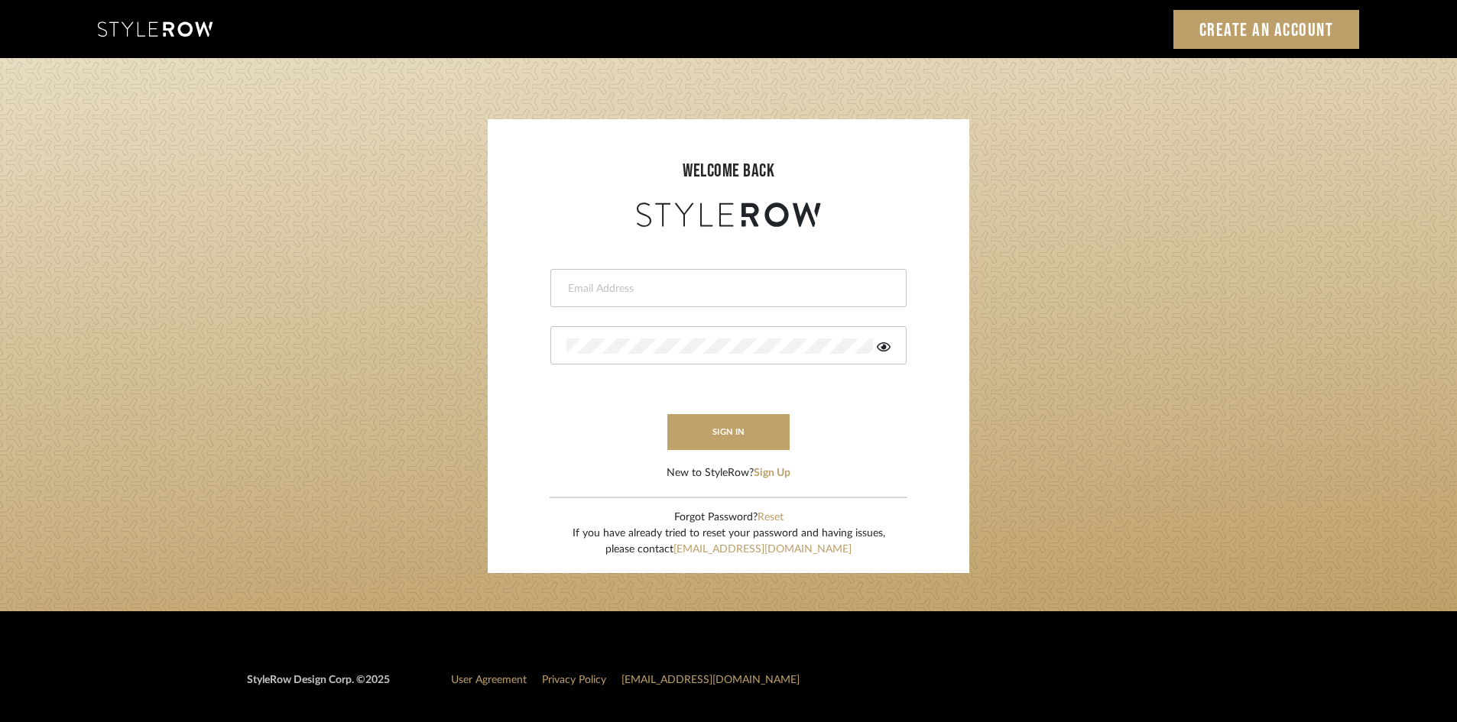
drag, startPoint x: 754, startPoint y: 132, endPoint x: 706, endPoint y: 75, distance: 75.4
drag, startPoint x: 706, startPoint y: 75, endPoint x: 483, endPoint y: 280, distance: 302.4
click at [479, 288] on login-page "welcome back This field is required This field is required sign in New to Style…" at bounding box center [728, 334] width 1457 height 553
click at [592, 290] on input "email" at bounding box center [726, 288] width 320 height 15
type input "[PERSON_NAME][EMAIL_ADDRESS][DOMAIN_NAME]"
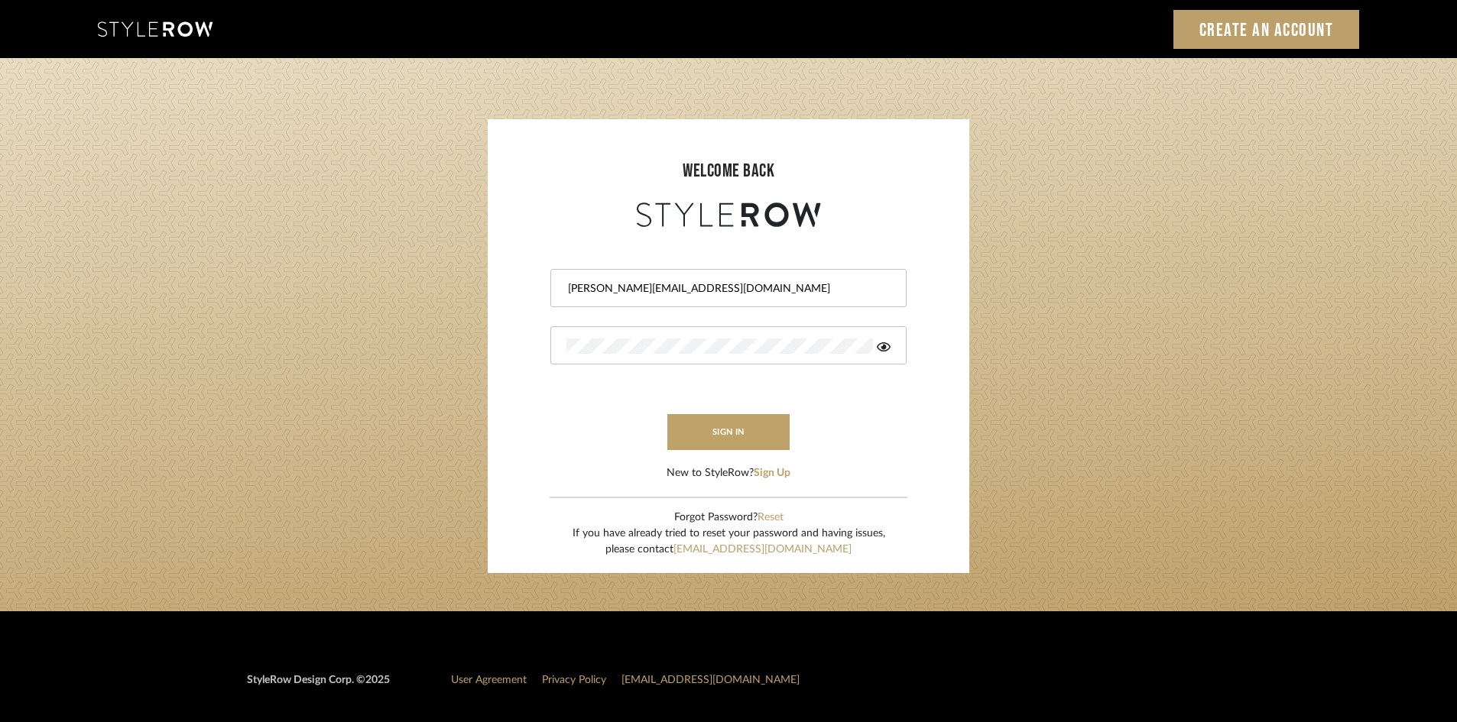
click at [677, 355] on div at bounding box center [728, 345] width 356 height 38
click at [781, 425] on button "sign in" at bounding box center [728, 432] width 122 height 36
click at [883, 354] on fa-icon at bounding box center [884, 346] width 14 height 15
click at [708, 288] on input "[PERSON_NAME][EMAIL_ADDRESS][DOMAIN_NAME]" at bounding box center [726, 288] width 320 height 15
click at [738, 369] on div "Authorization failed. Invalid user or password." at bounding box center [728, 373] width 356 height 16
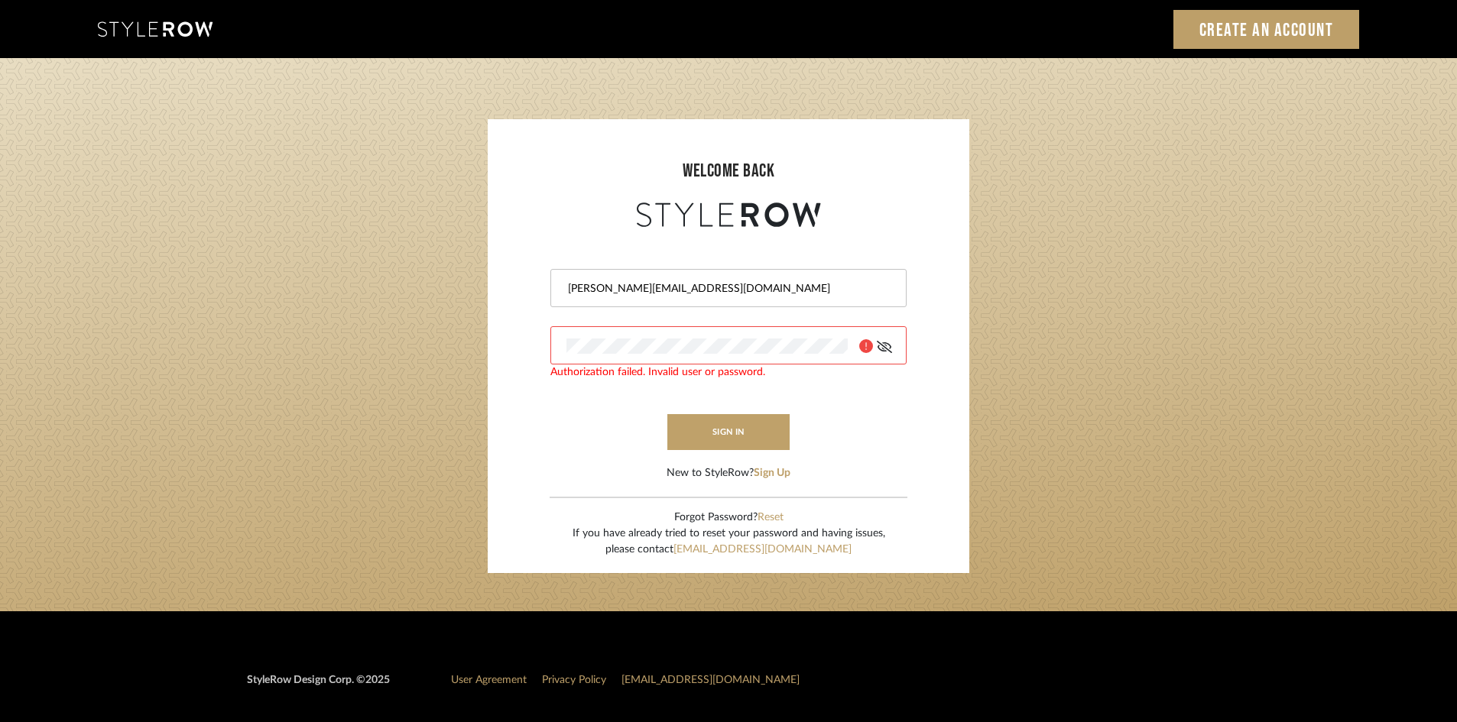
click at [84, 351] on login-page "welcome back [PERSON_NAME][EMAIL_ADDRESS][DOMAIN_NAME] Authorization failed. In…" at bounding box center [728, 334] width 1457 height 553
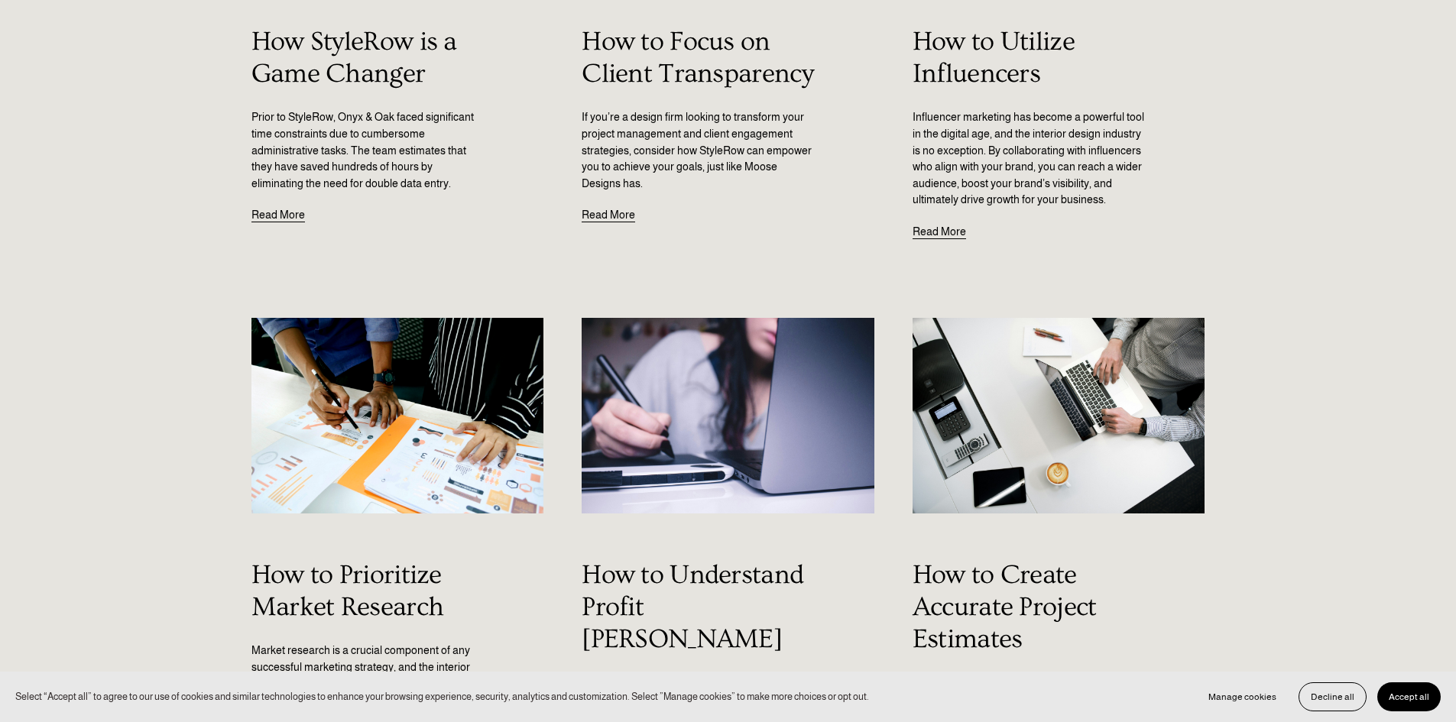
scroll to position [486, 0]
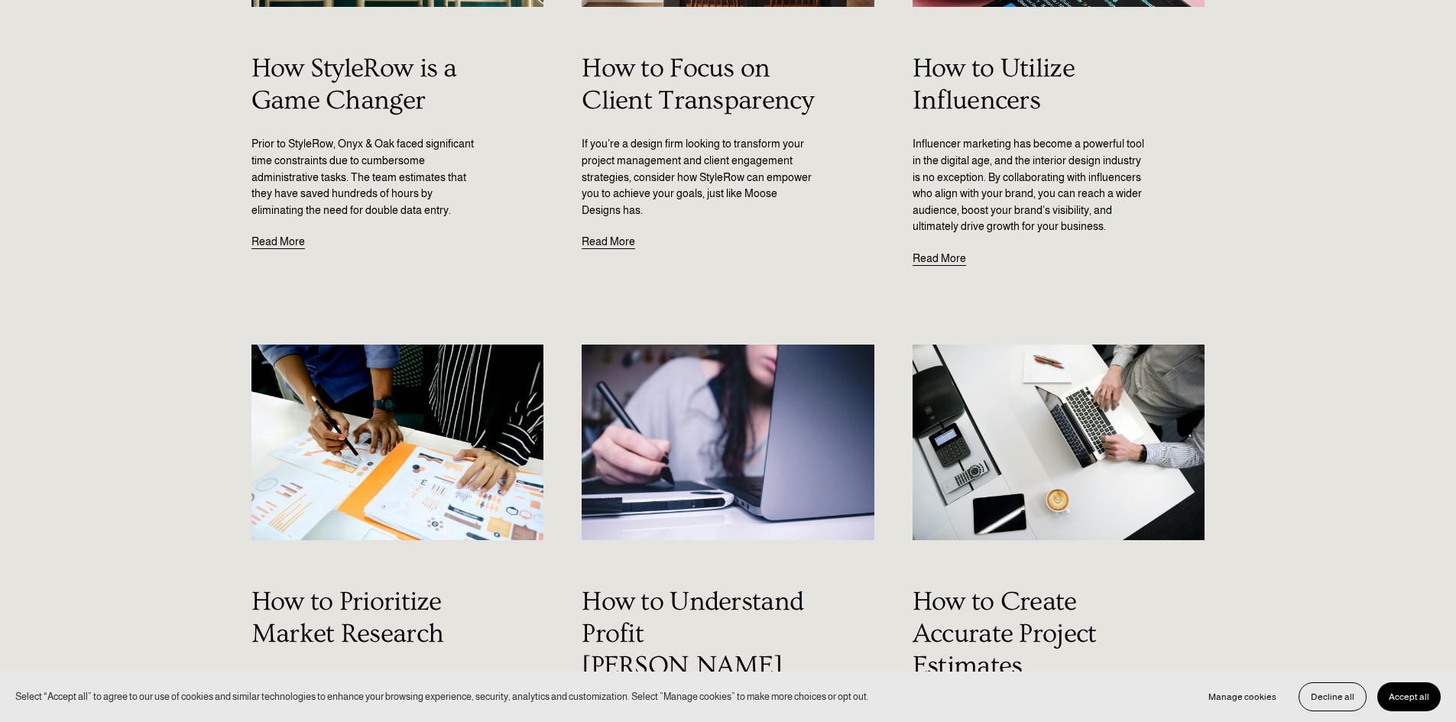
drag, startPoint x: 665, startPoint y: 419, endPoint x: 1409, endPoint y: 343, distance: 747.6
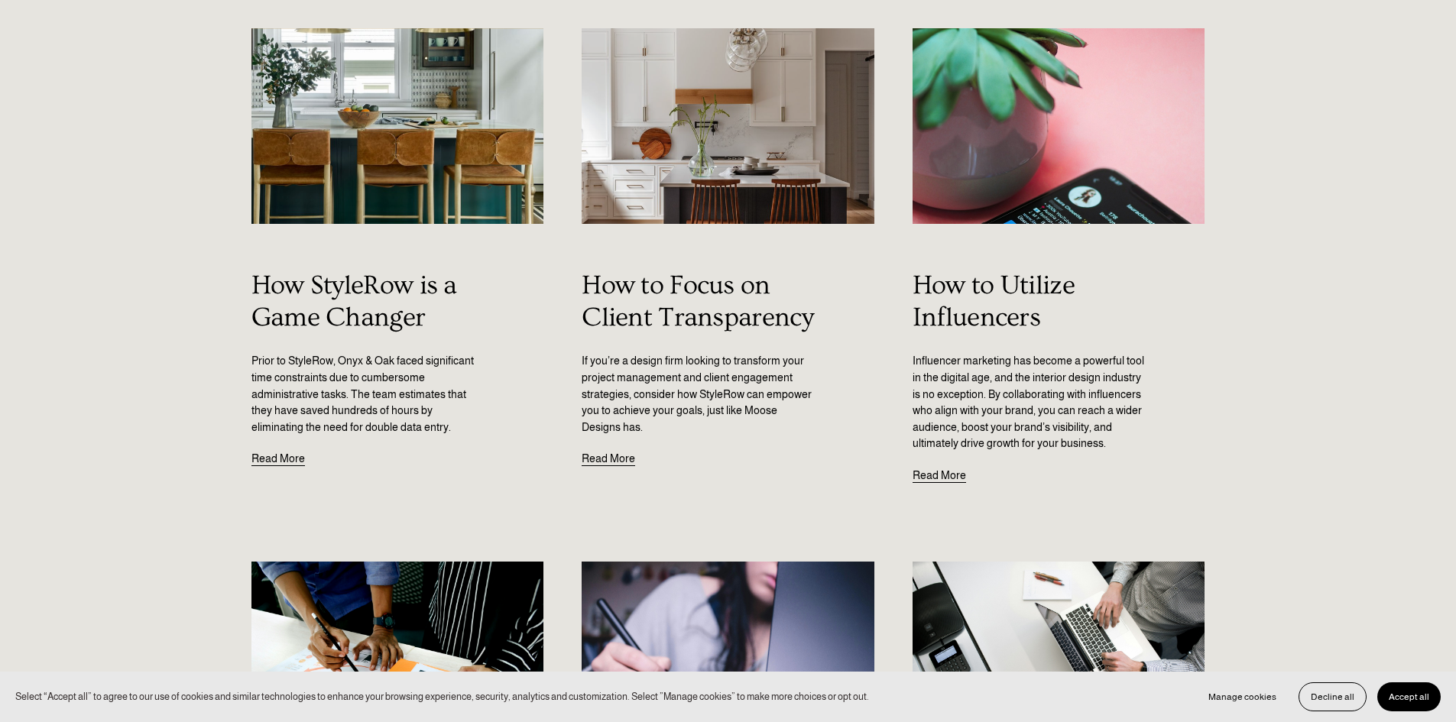
scroll to position [0, 0]
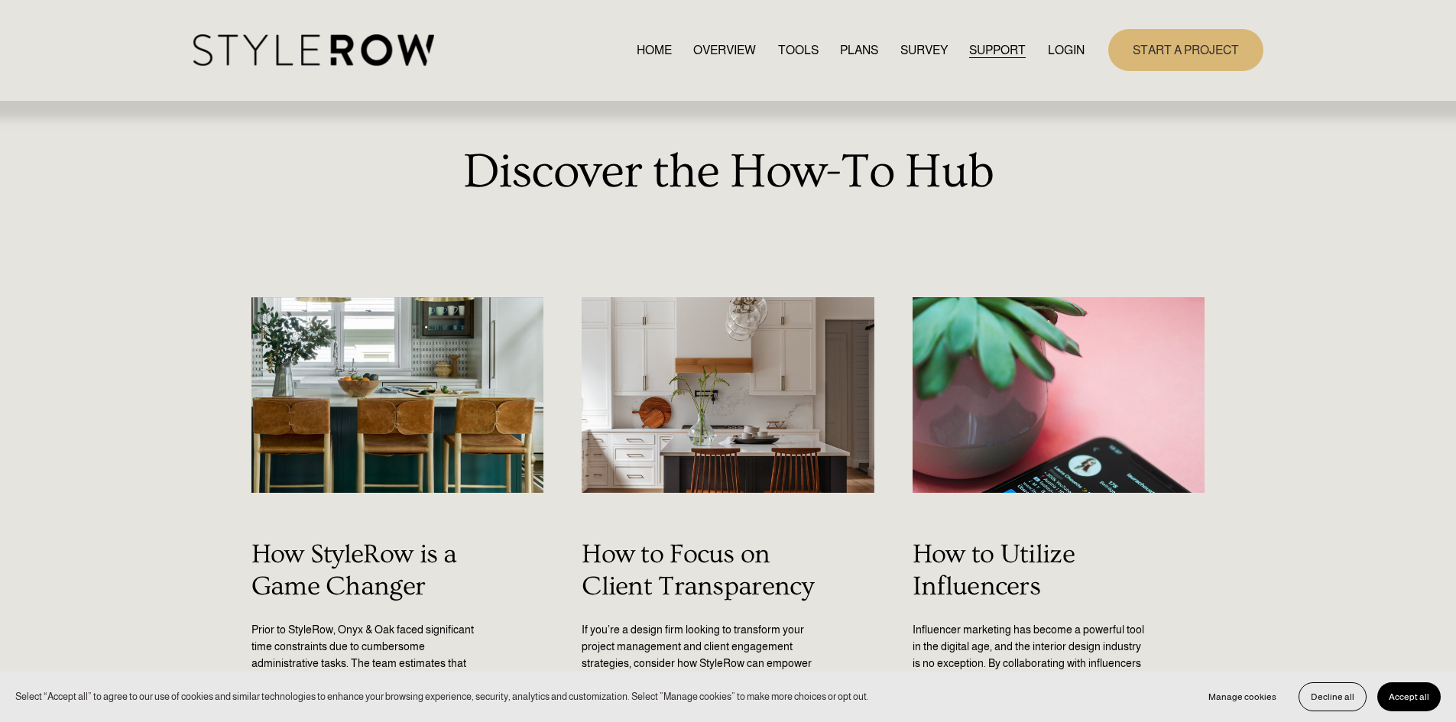
click at [0, 0] on link "RESOURCE CENTER" at bounding box center [0, 0] width 0 height 0
